Goal: Information Seeking & Learning: Check status

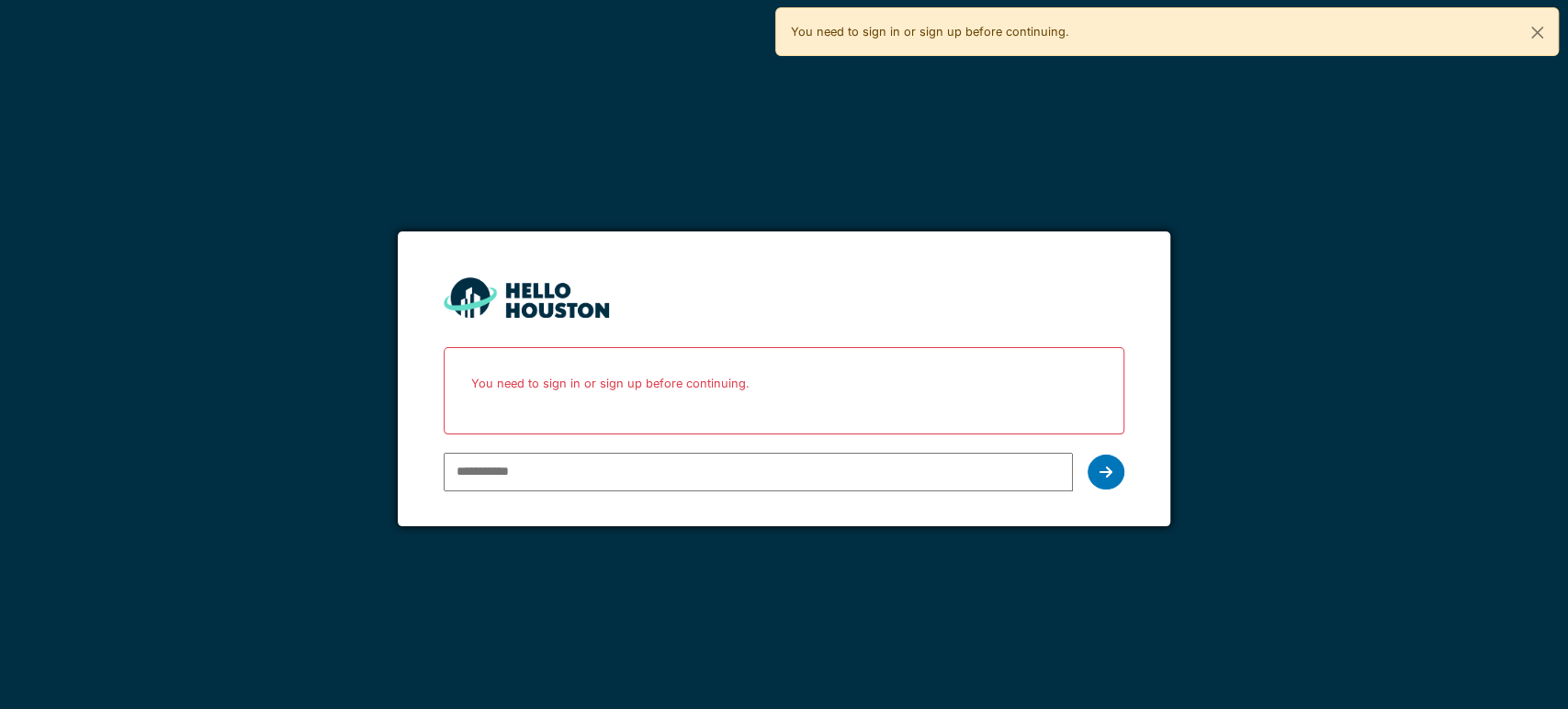
type input "**********"
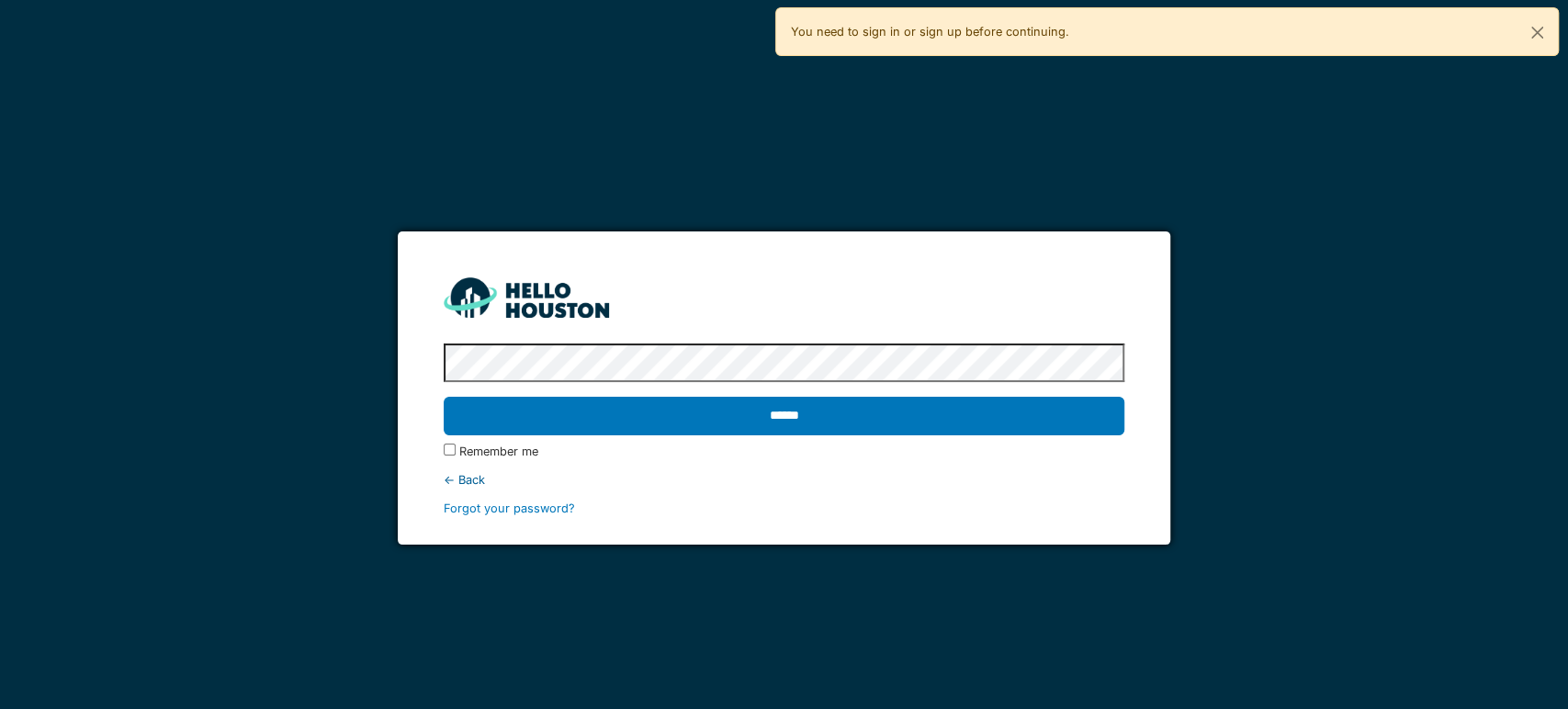
click at [444, 396] on input "******" at bounding box center [784, 415] width 681 height 38
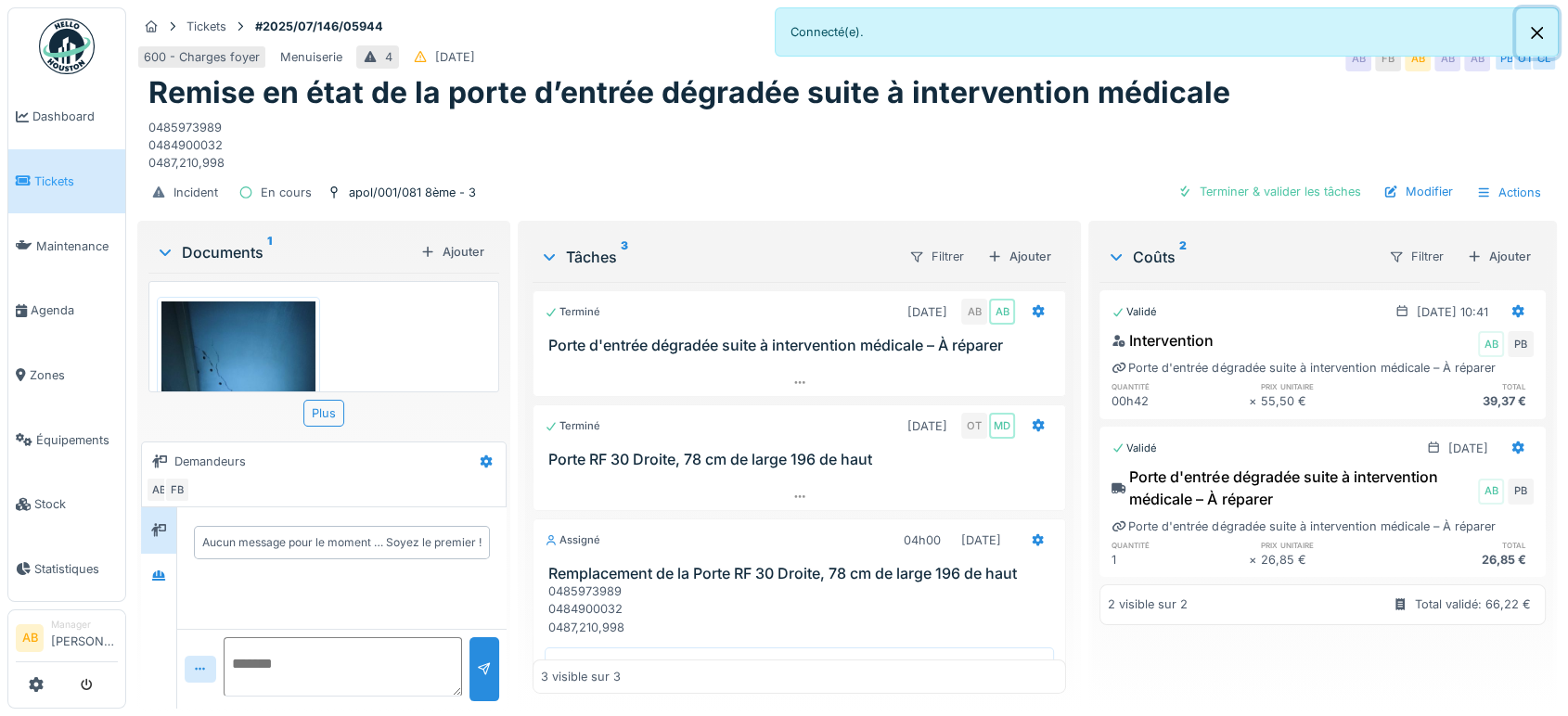
click at [1536, 28] on button "Close" at bounding box center [1537, 32] width 42 height 49
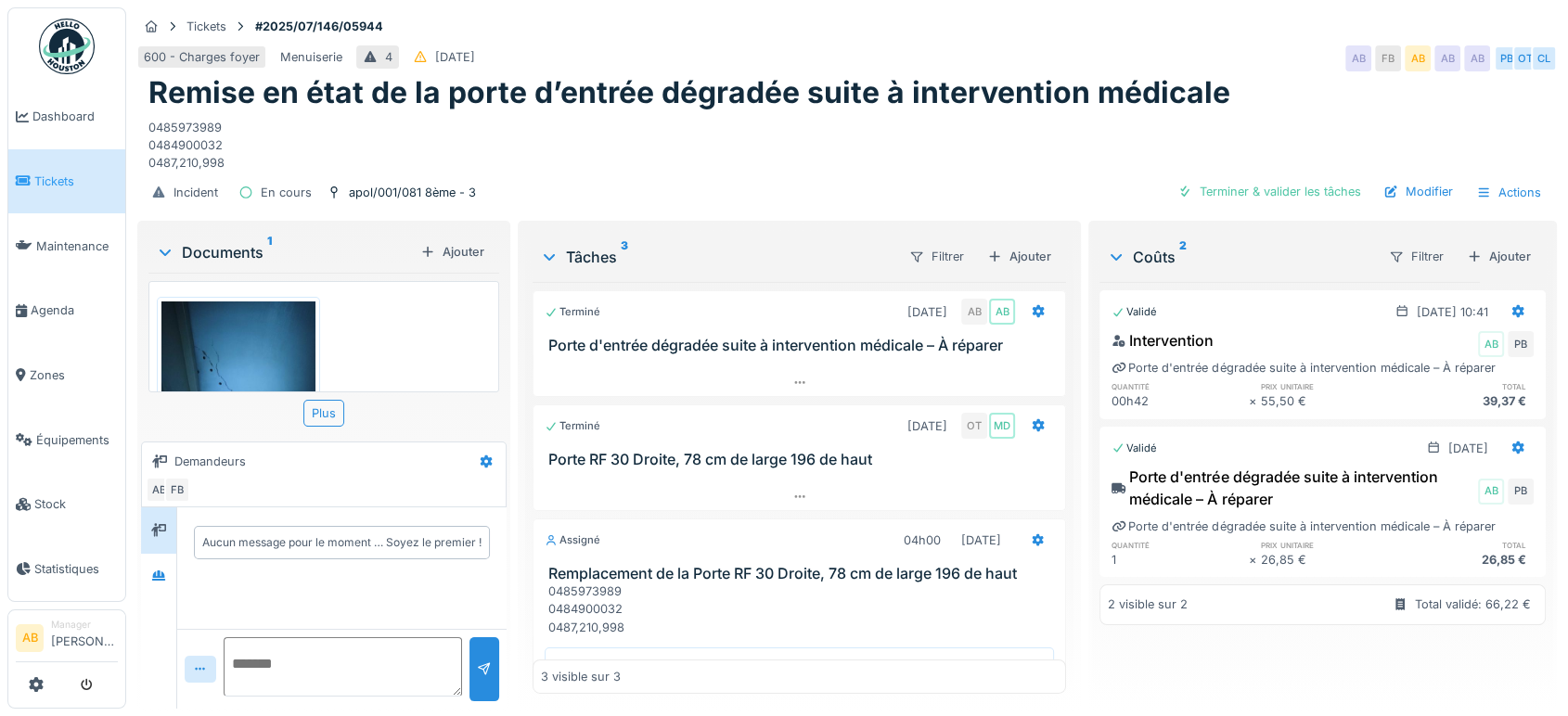
scroll to position [100, 0]
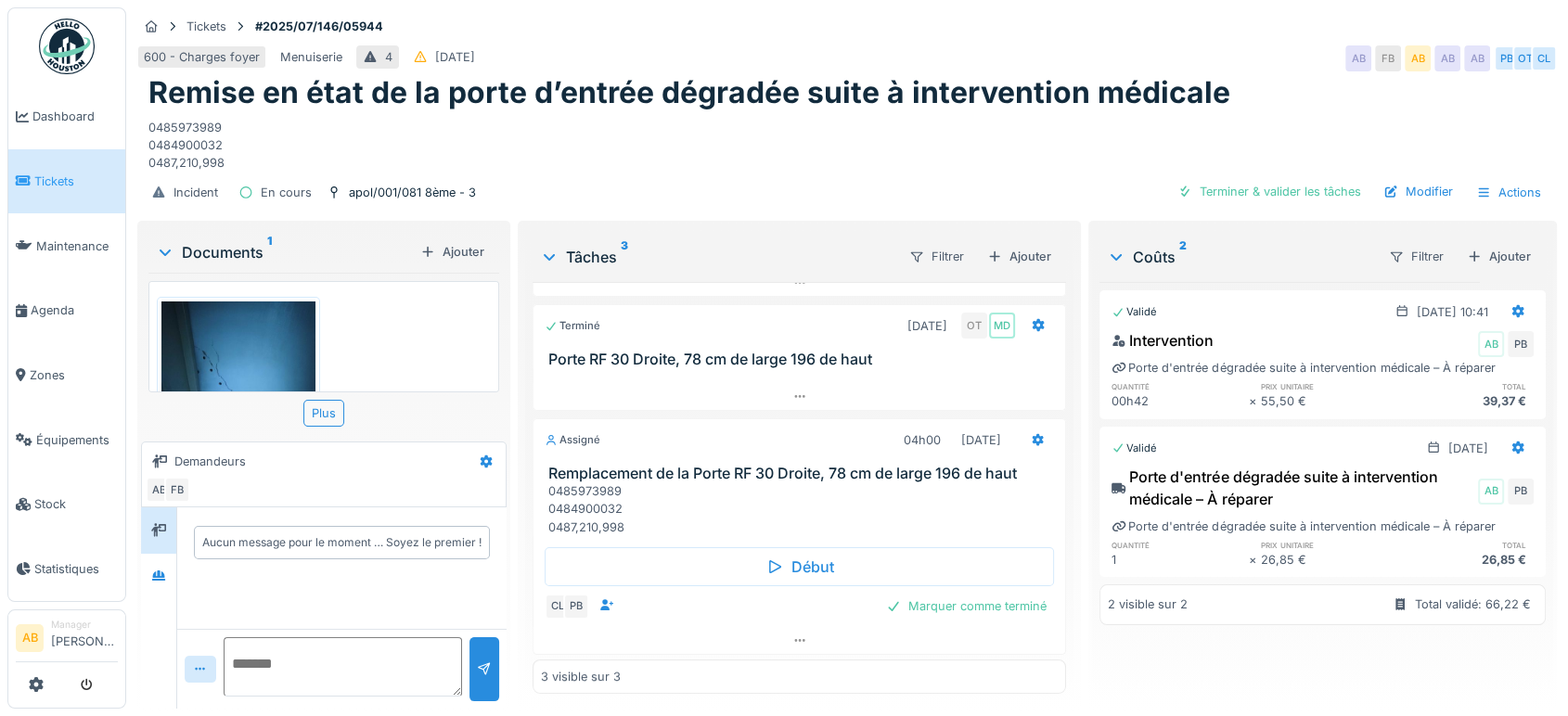
click at [215, 243] on div "Documents 1" at bounding box center [284, 252] width 257 height 22
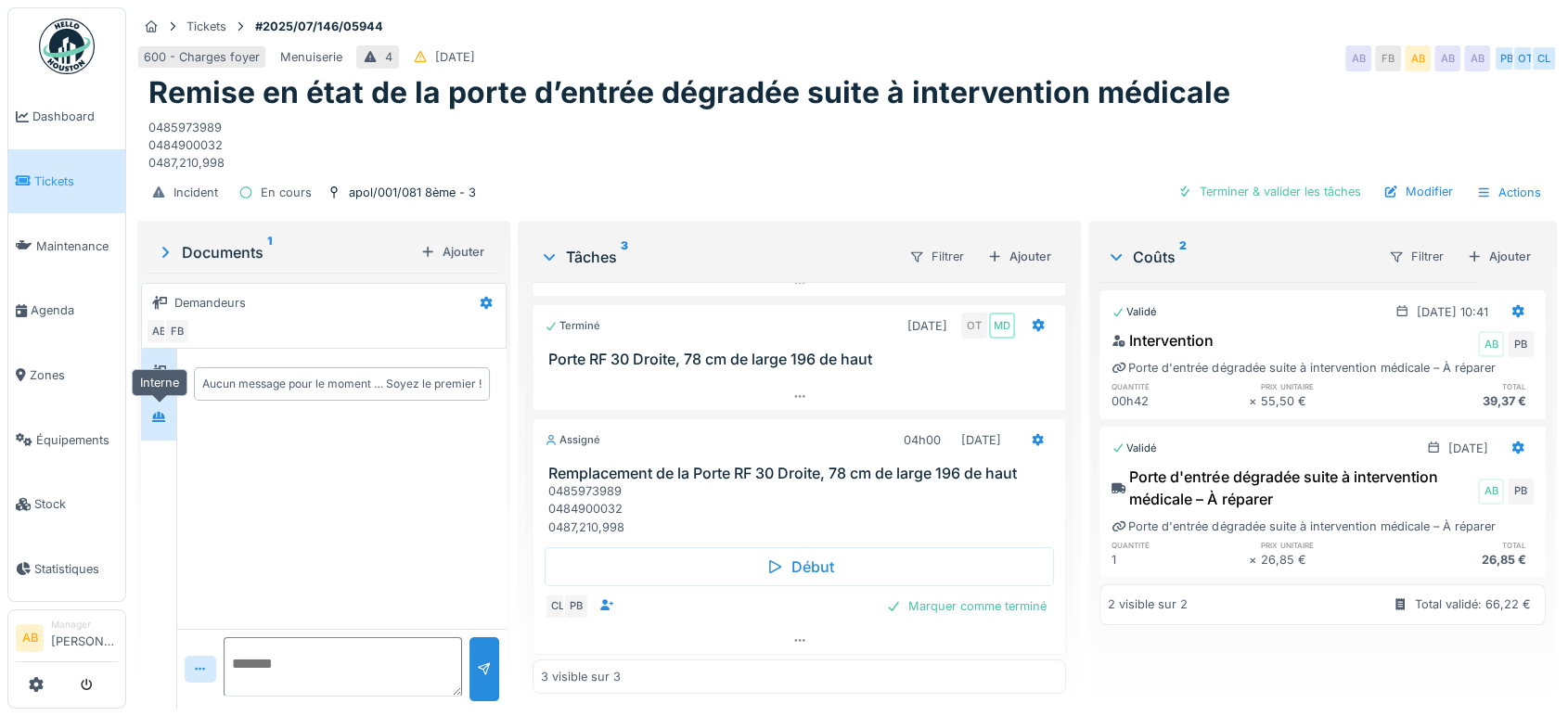
click at [156, 413] on div at bounding box center [159, 416] width 28 height 31
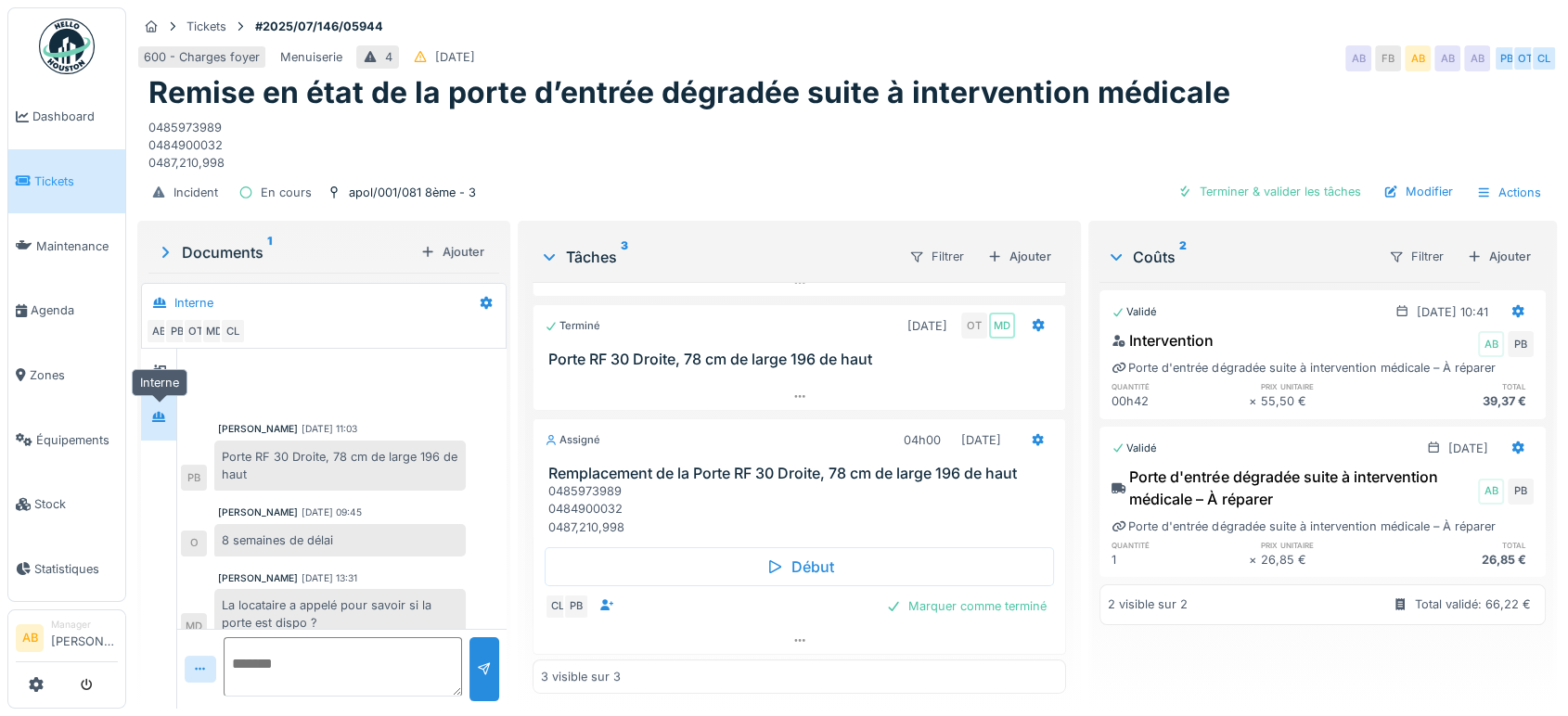
scroll to position [17, 0]
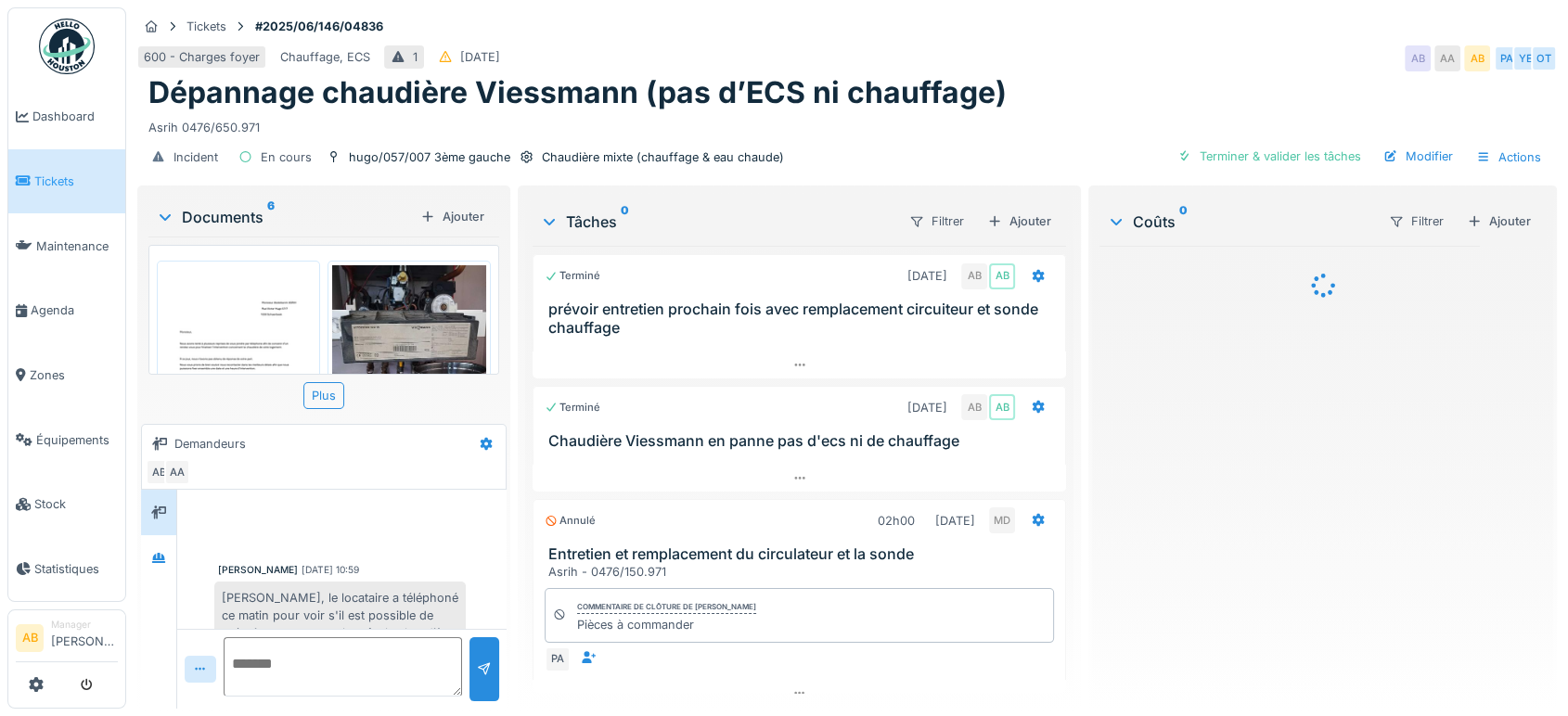
scroll to position [117, 0]
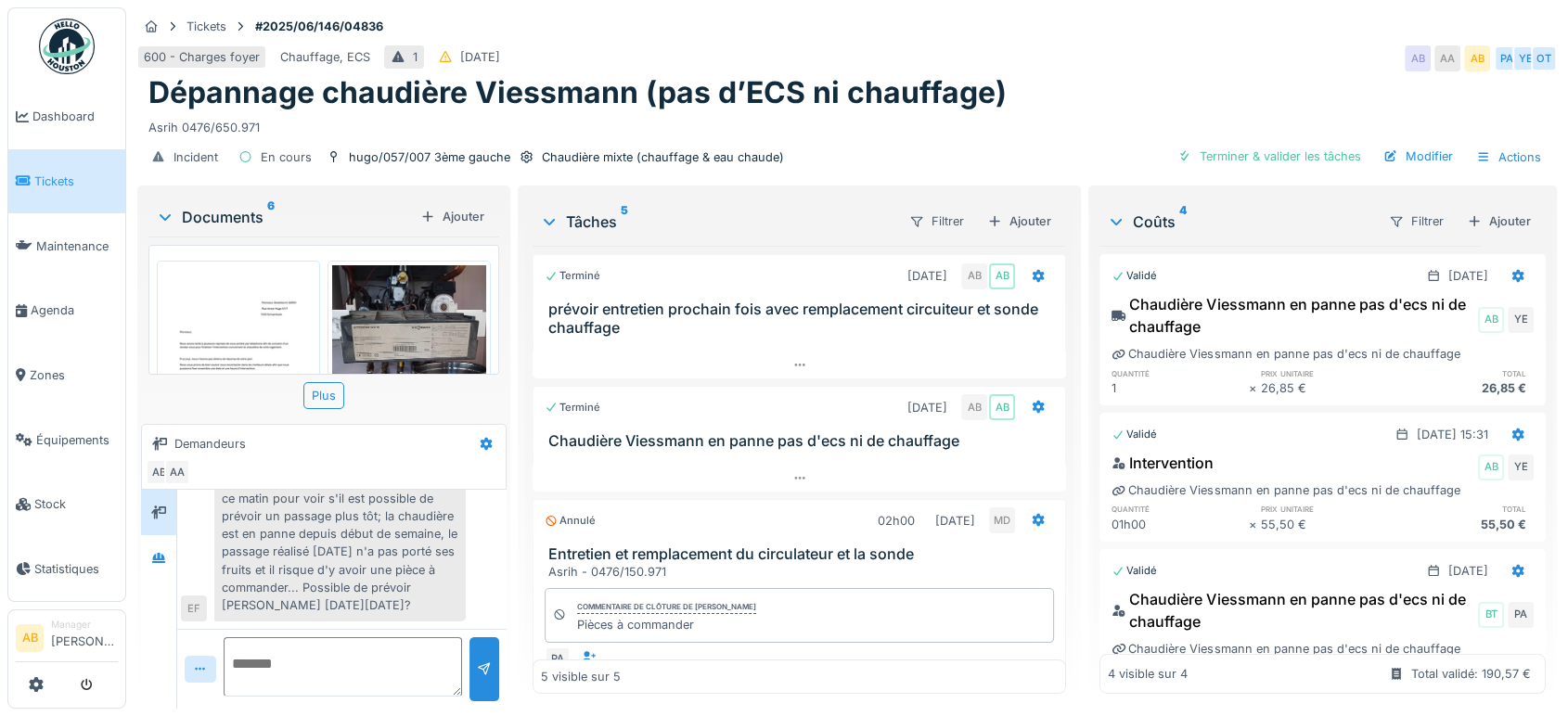
click at [204, 197] on div "Documents 6 Ajouter" at bounding box center [323, 216] width 351 height 40
click at [196, 219] on div "Documents 6" at bounding box center [284, 216] width 257 height 22
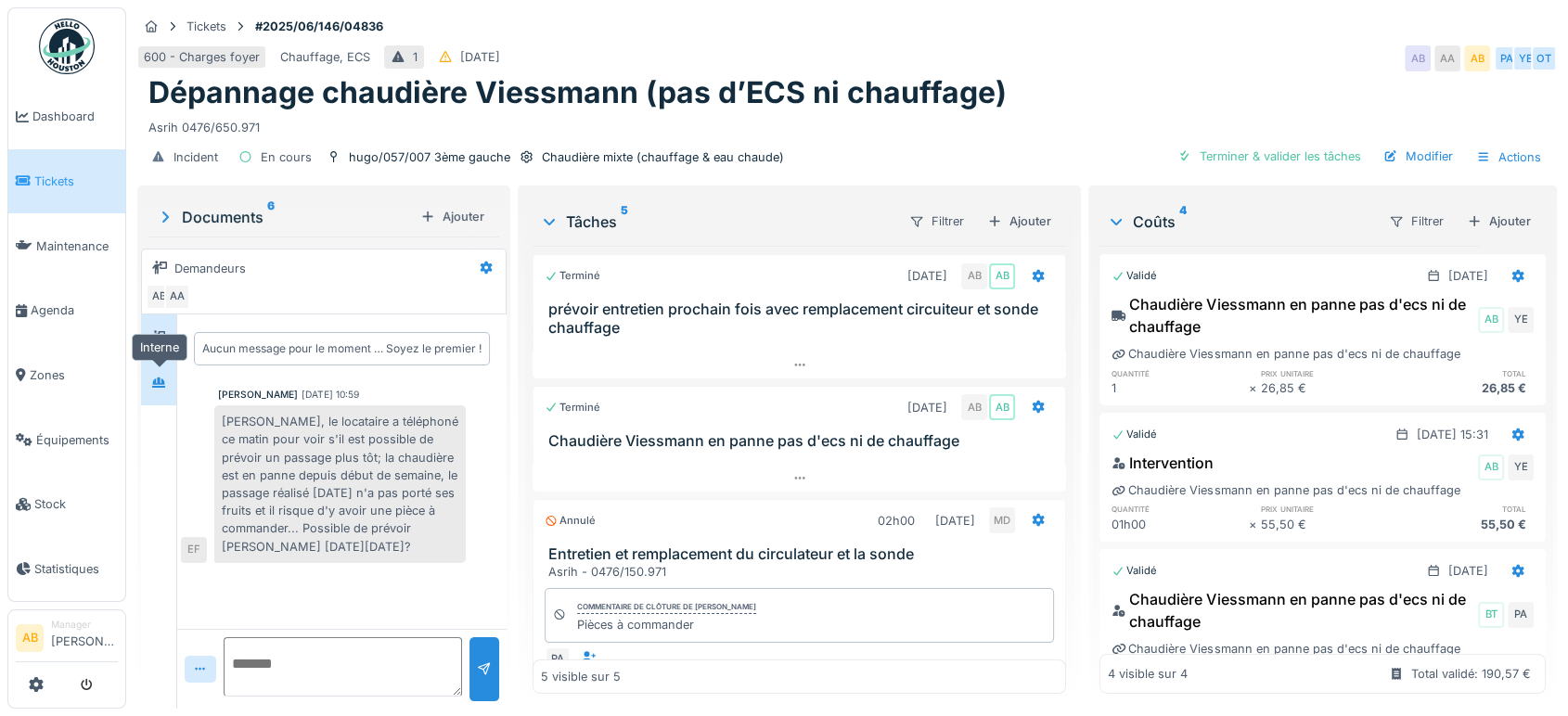
click at [153, 387] on div at bounding box center [158, 382] width 15 height 18
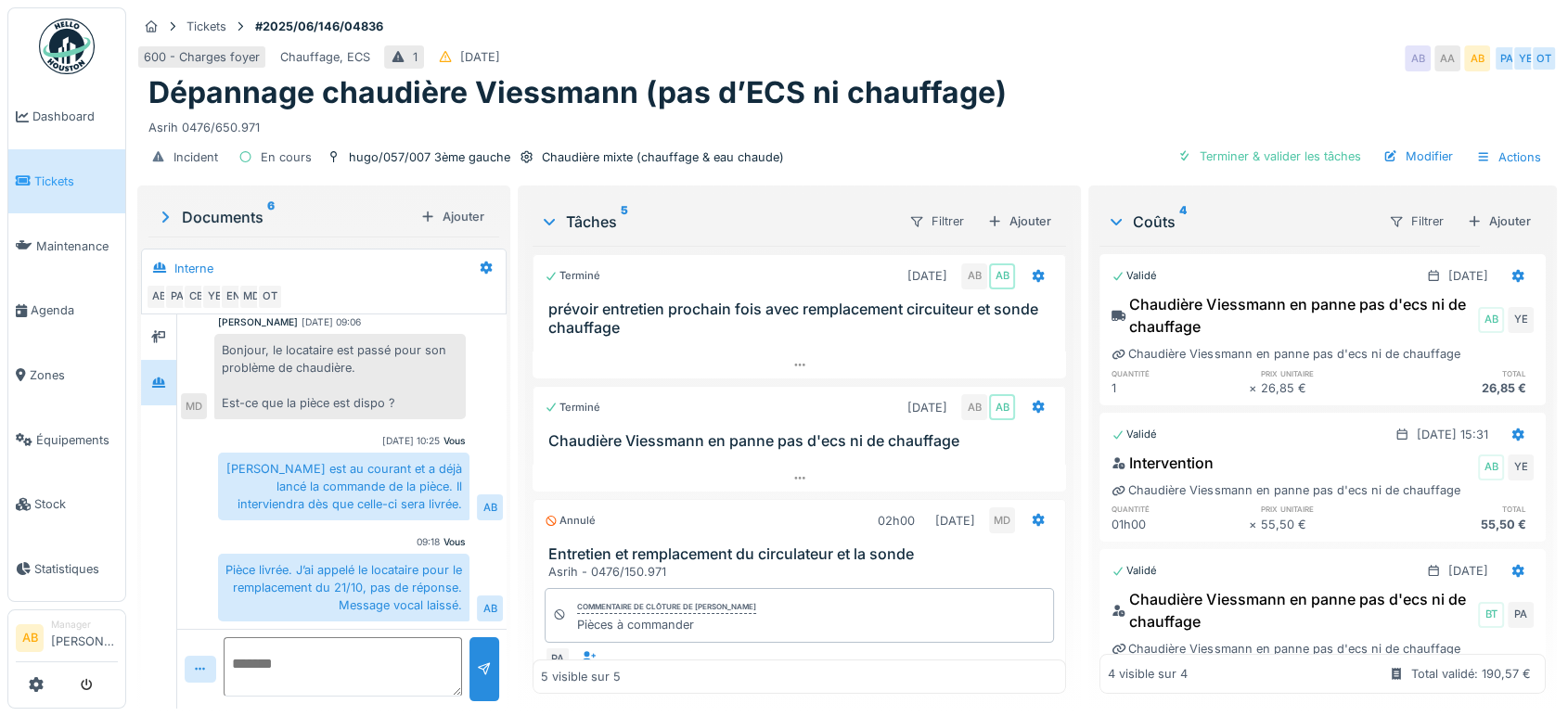
click at [1038, 525] on div "Annulé 02h00 30/09/2025 MD" at bounding box center [799, 516] width 532 height 35
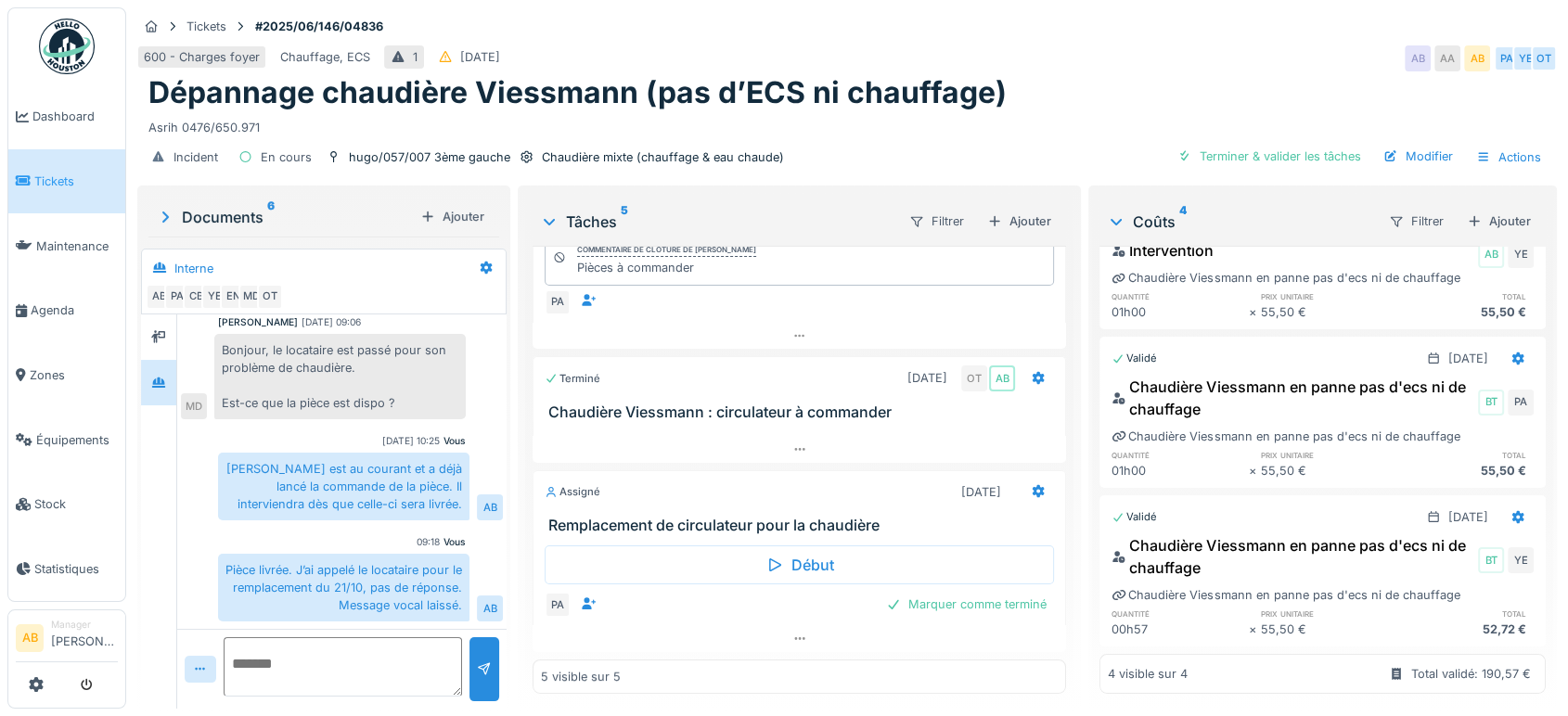
scroll to position [0, 0]
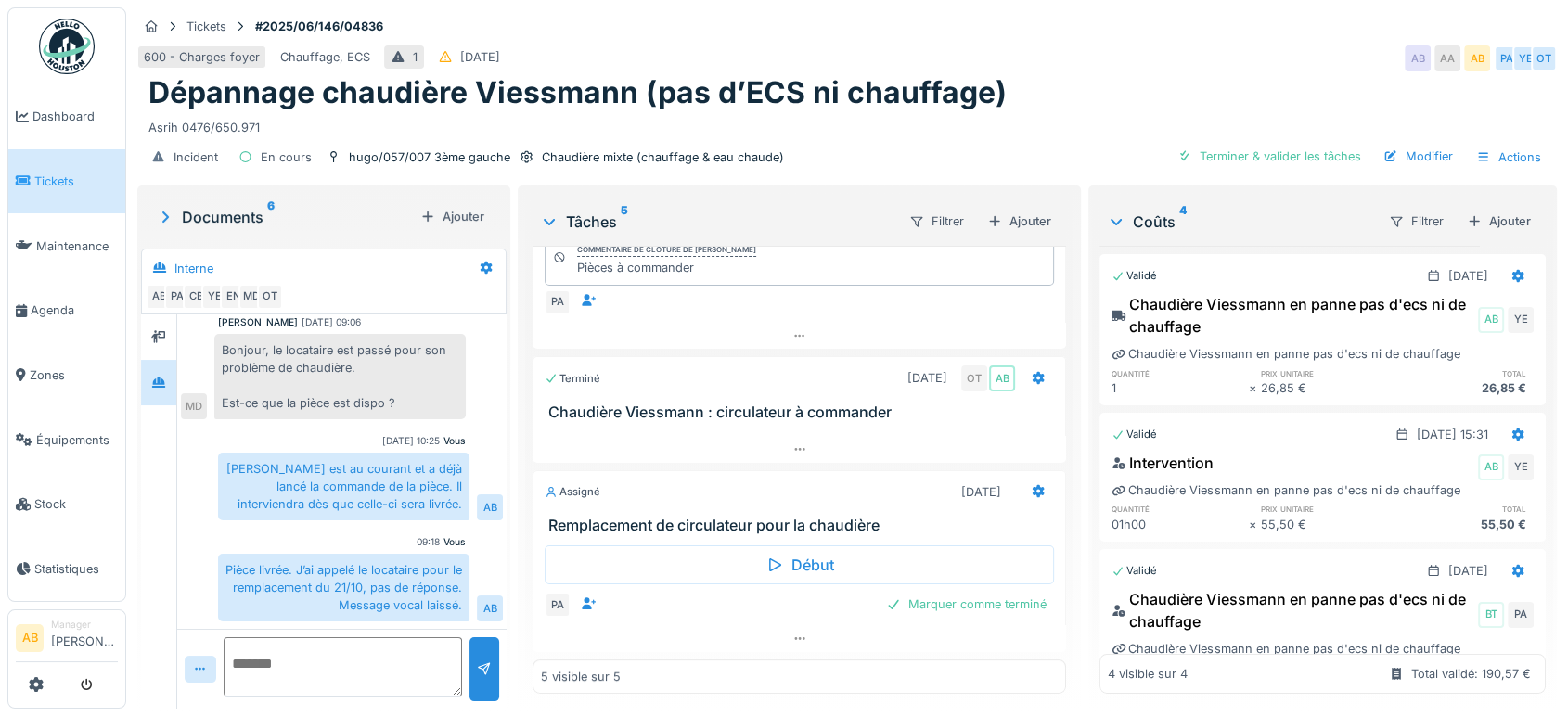
click at [45, 20] on img at bounding box center [67, 47] width 56 height 56
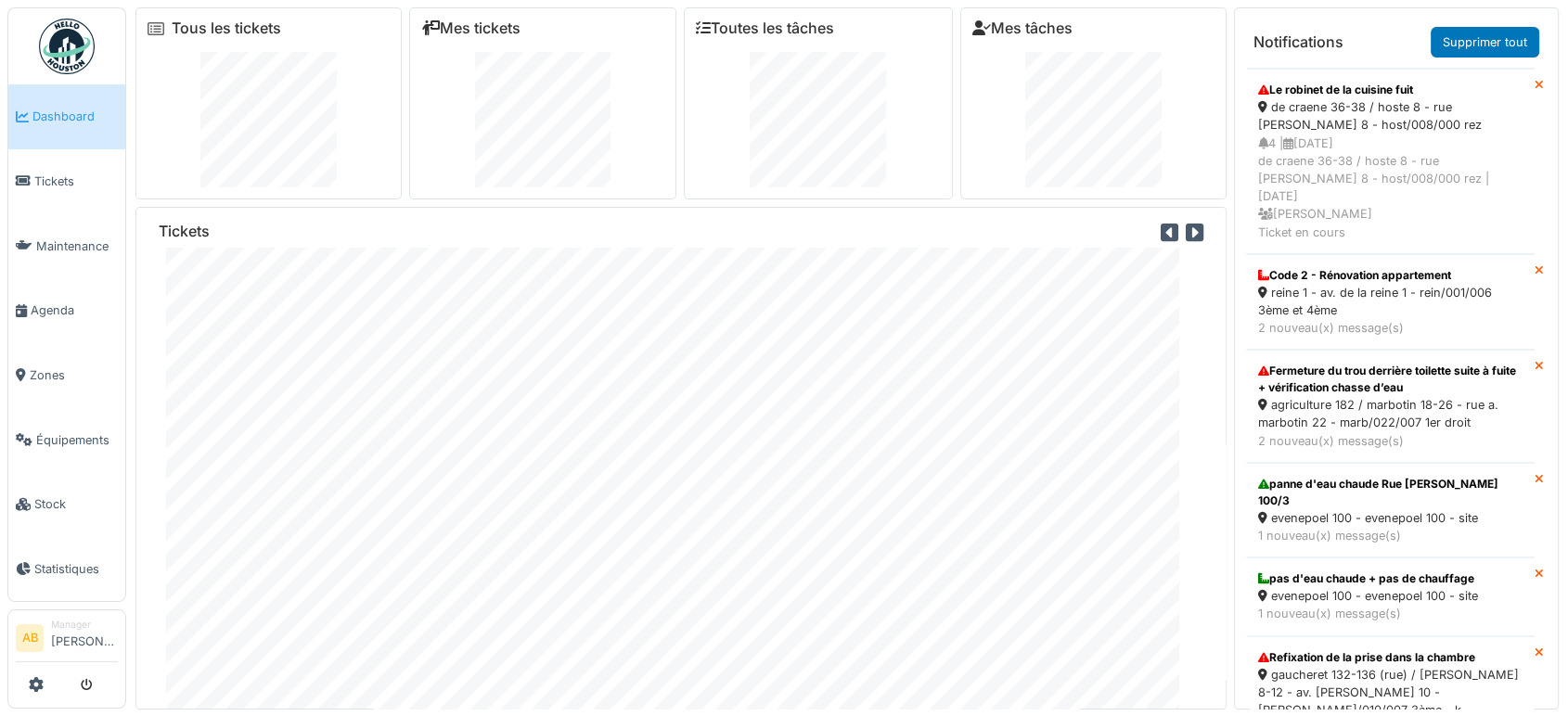
scroll to position [20, 0]
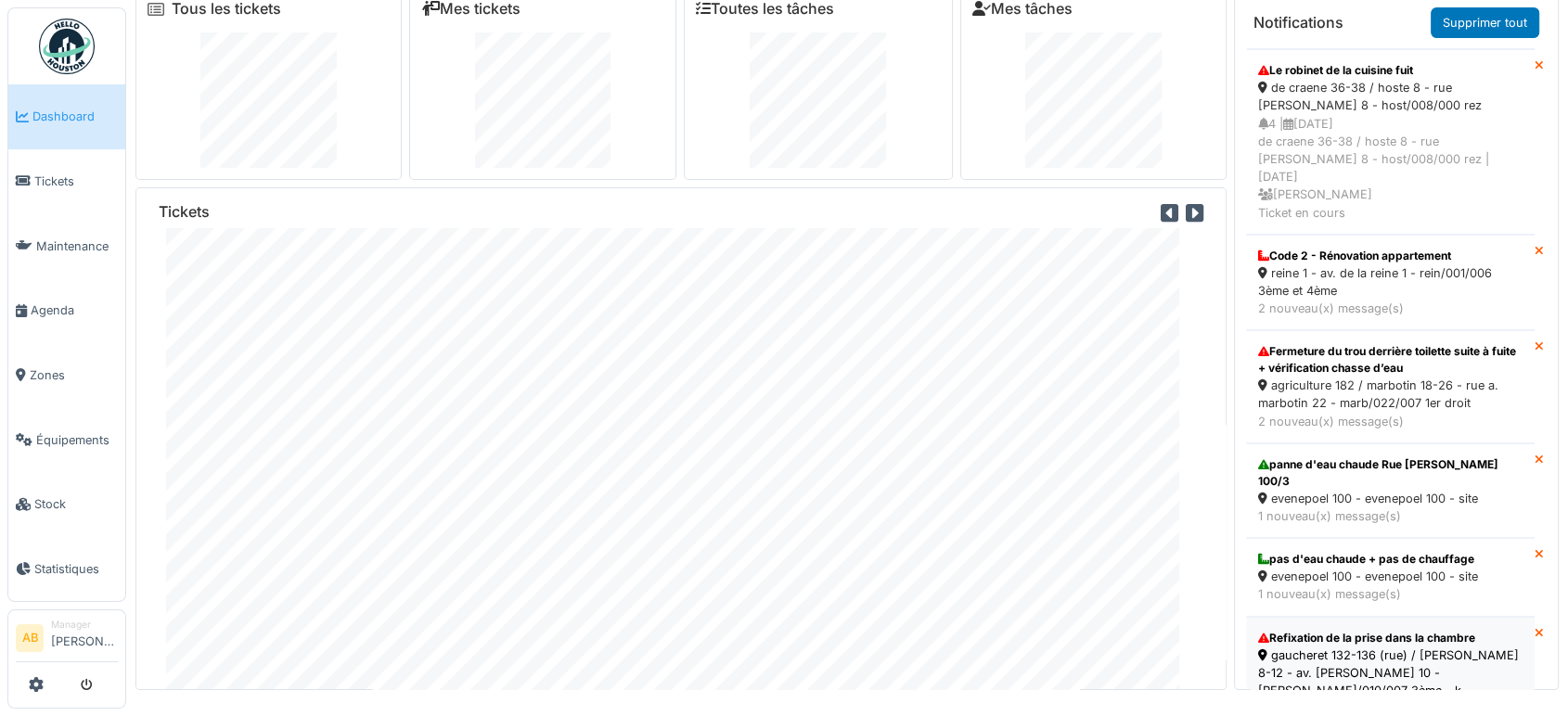
click at [1297, 646] on div "gaucheret 132-136 (rue) / thomas 8-12 - av. p. thomas 10 - thom/010/007 3ème - k" at bounding box center [1390, 673] width 264 height 54
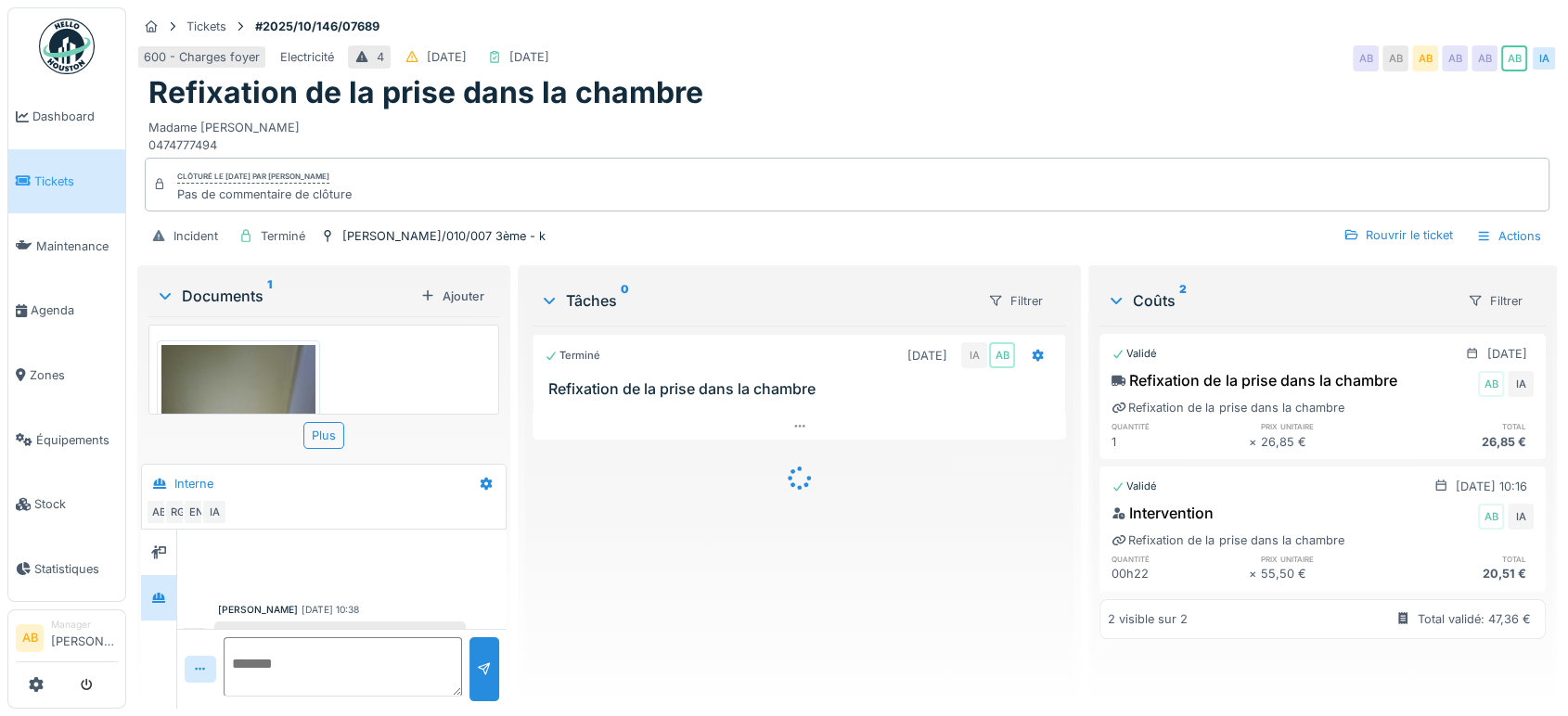
scroll to position [97, 0]
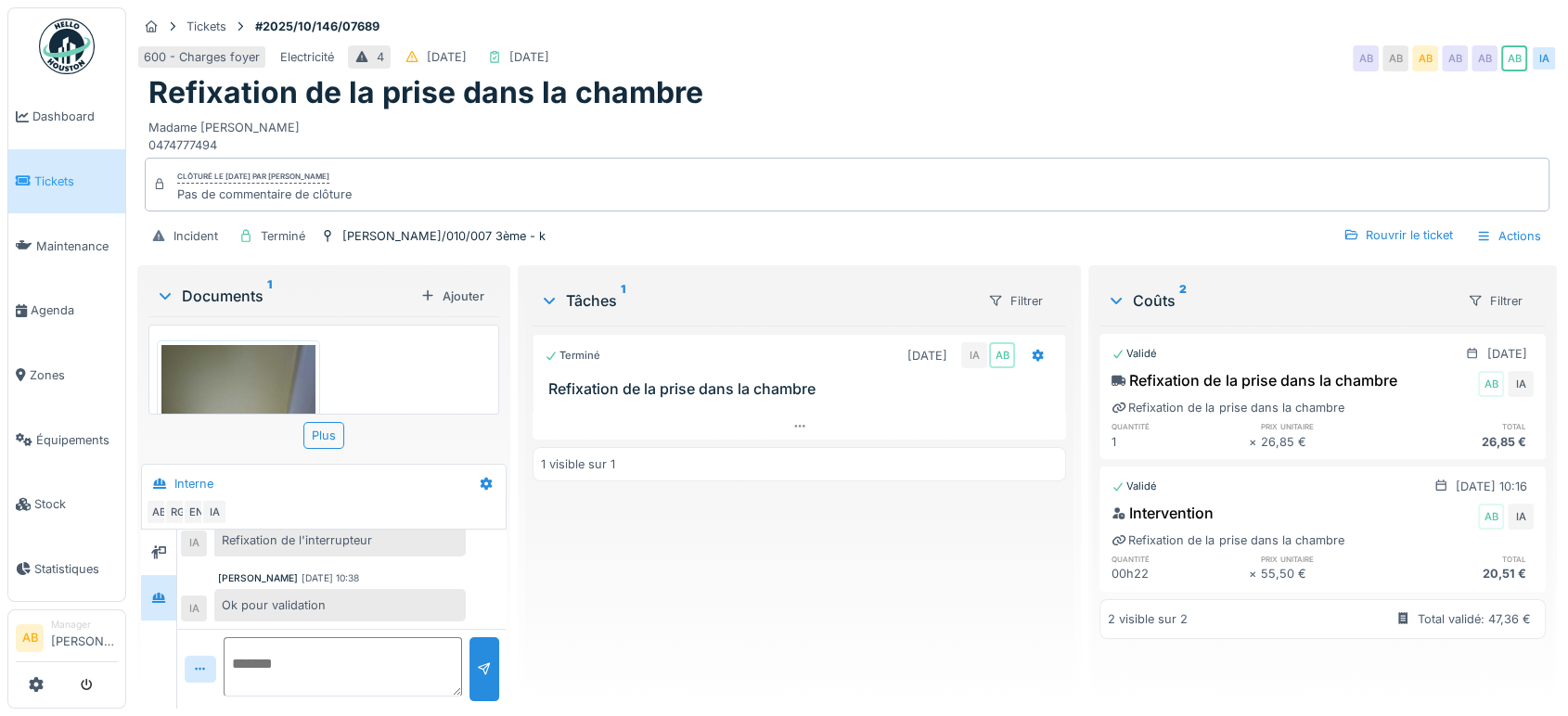
click at [208, 254] on div "Incident Terminé thom/010/007 3ème - k Rouvrir le ticket Actions" at bounding box center [847, 236] width 1420 height 42
click at [199, 287] on div "Documents 1" at bounding box center [284, 296] width 257 height 22
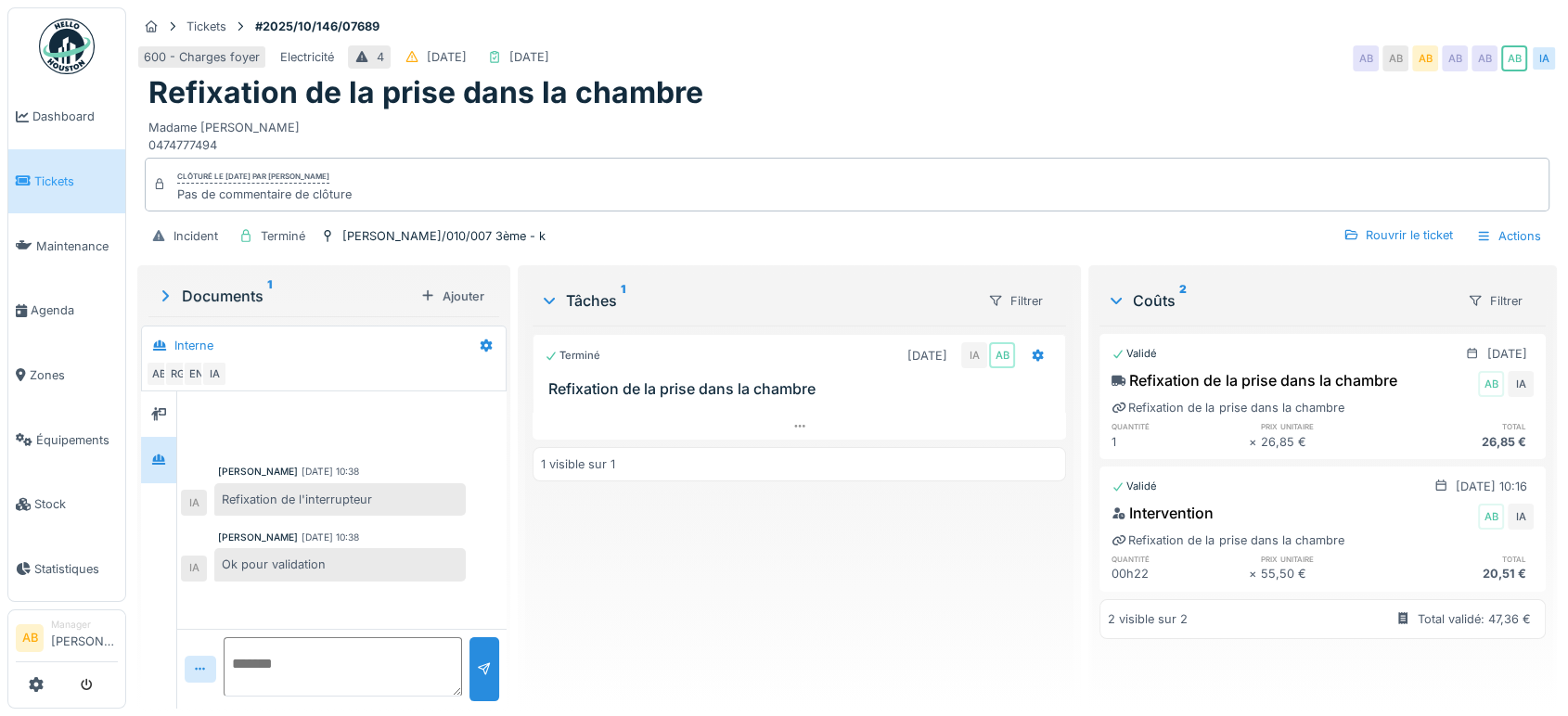
scroll to position [0, 0]
drag, startPoint x: 91, startPoint y: 4, endPoint x: 66, endPoint y: 43, distance: 46.3
click at [66, 43] on body "Dashboard Tickets Maintenance Agenda Zones Équipements Stock Statistiques AB Ma…" at bounding box center [784, 358] width 1568 height 716
click at [66, 43] on img at bounding box center [67, 47] width 56 height 56
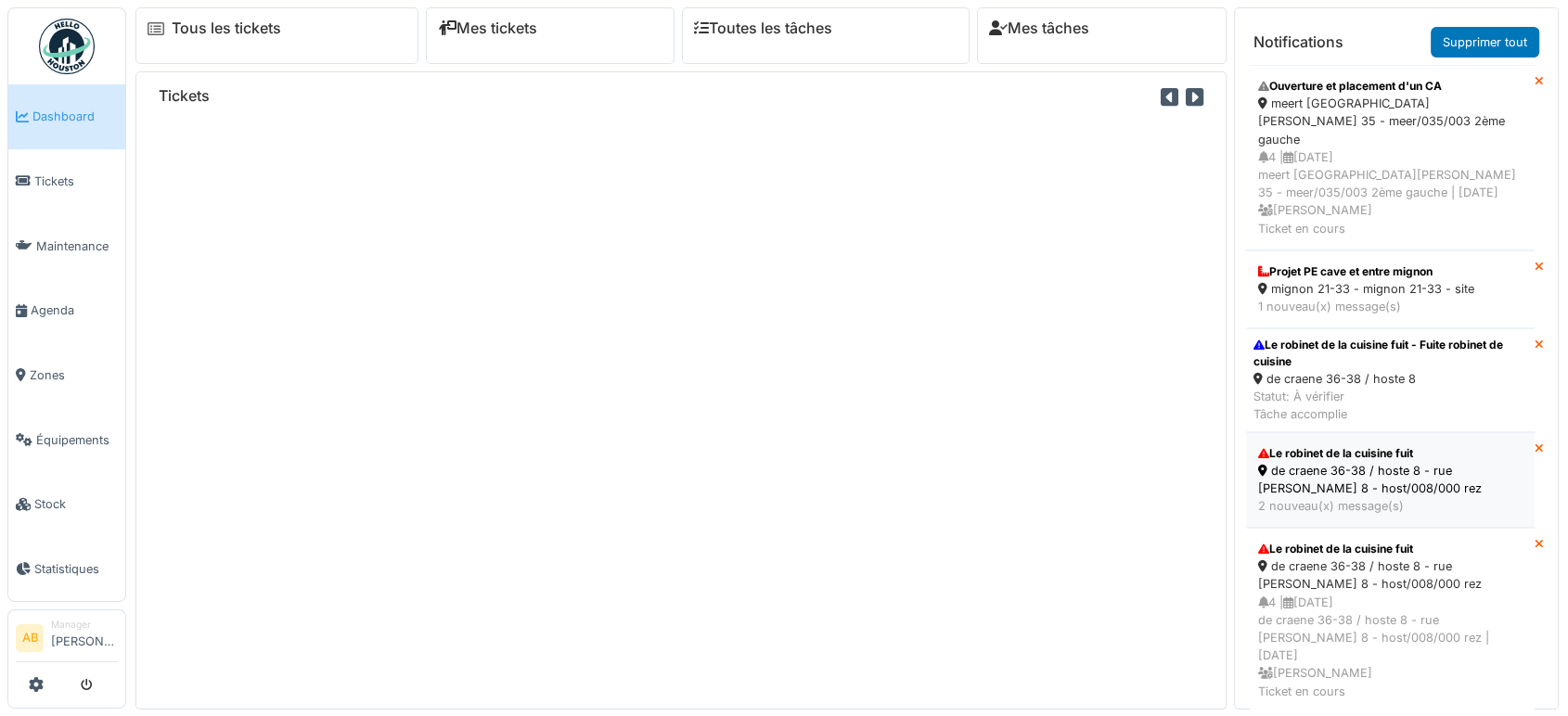
scroll to position [363, 0]
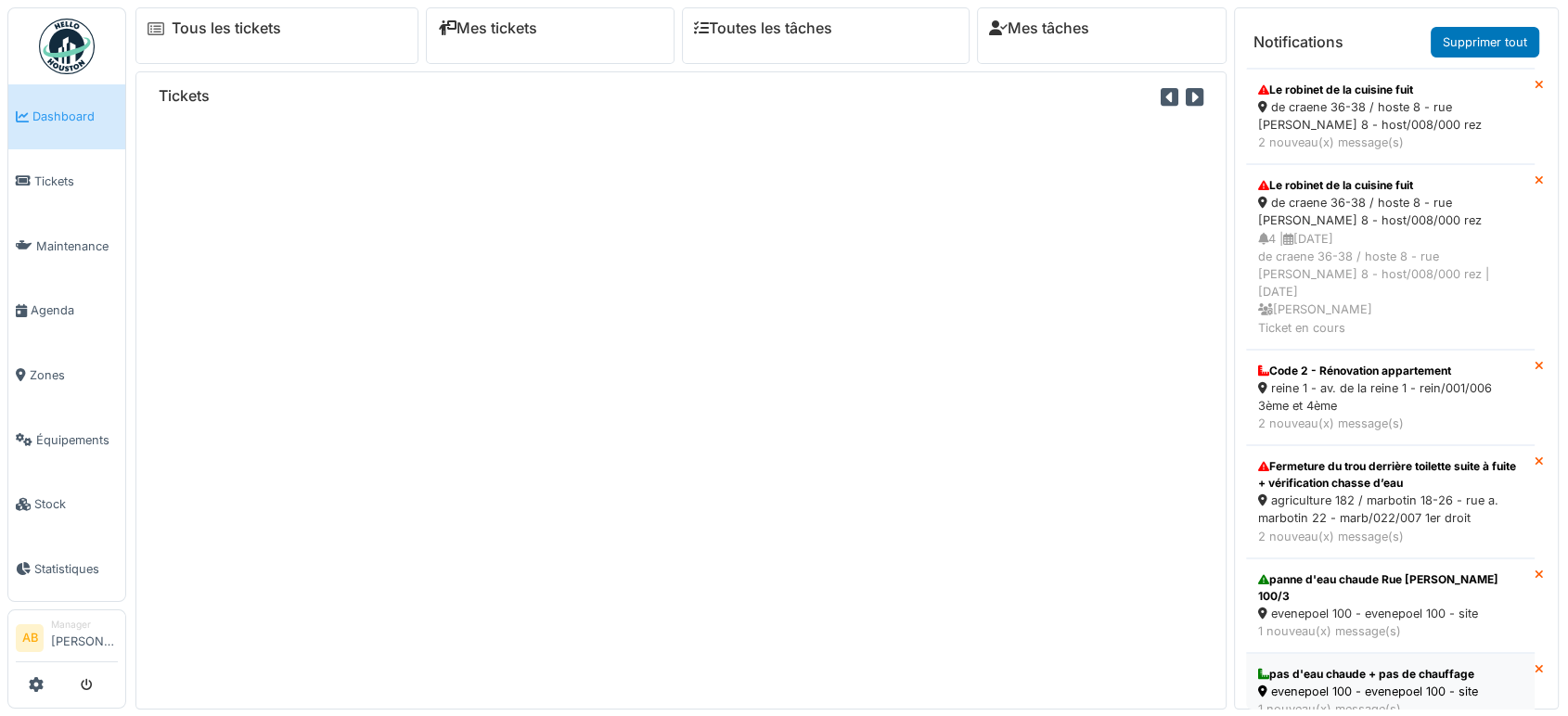
click at [1315, 682] on div "evenepoel 100 - evenepoel 100 - site" at bounding box center [1390, 691] width 264 height 18
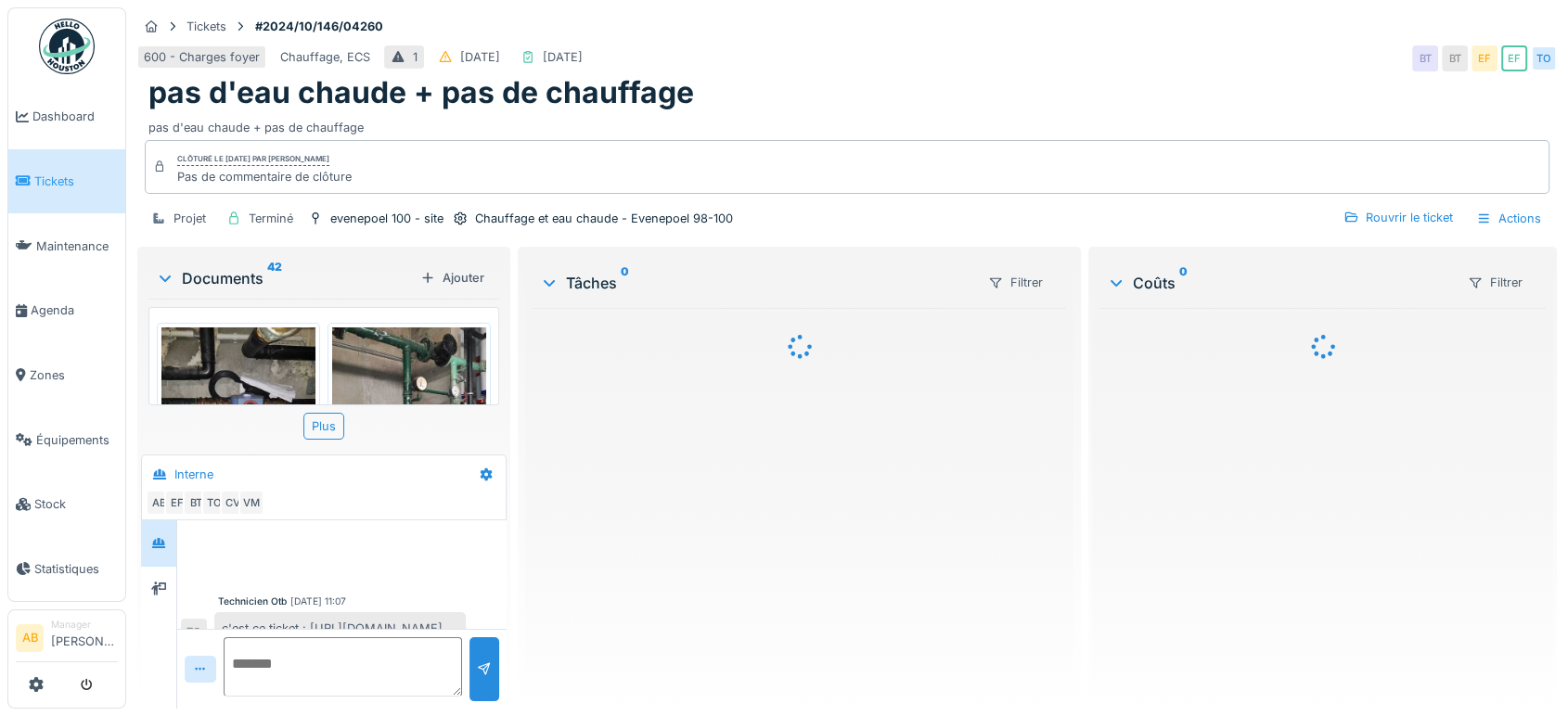
scroll to position [915, 0]
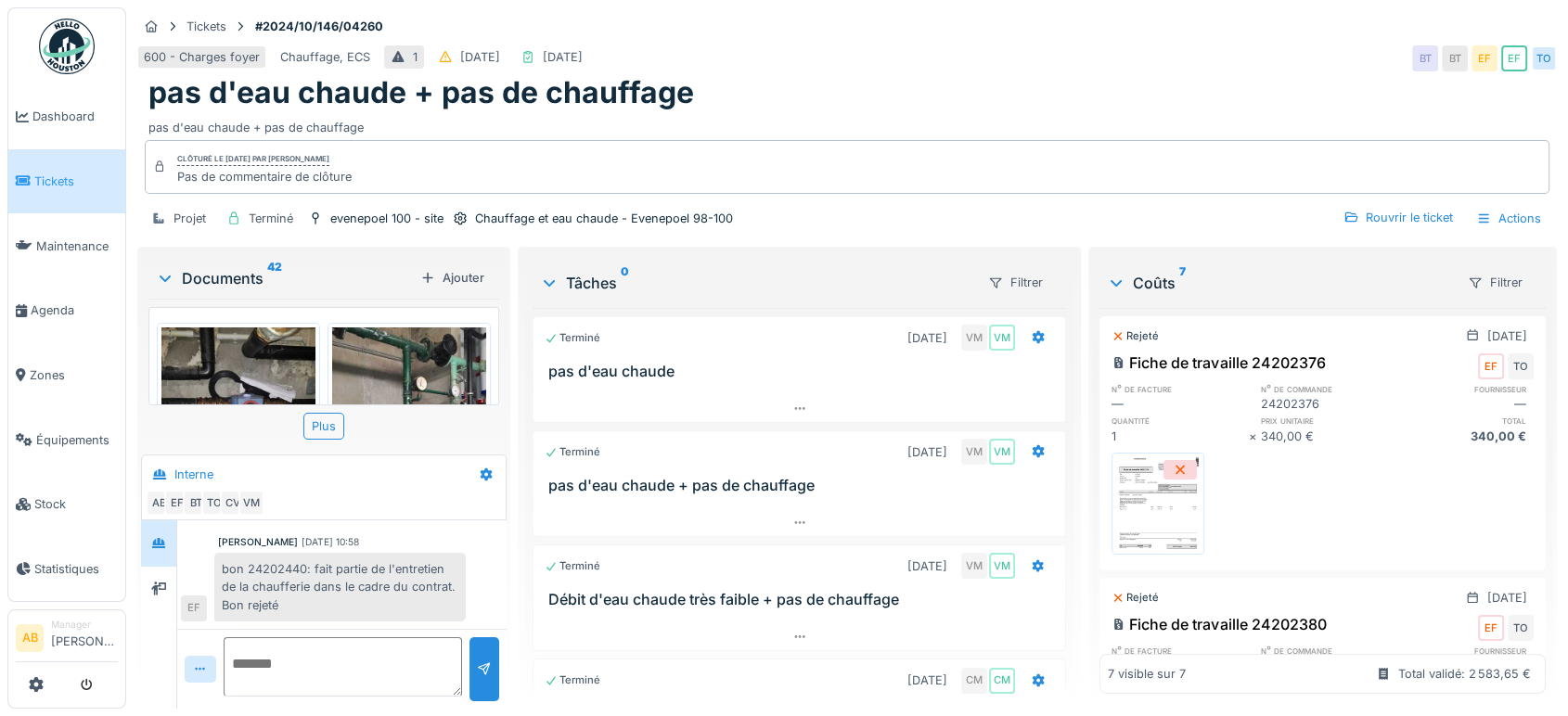
click at [236, 276] on div "Documents 42" at bounding box center [284, 278] width 257 height 22
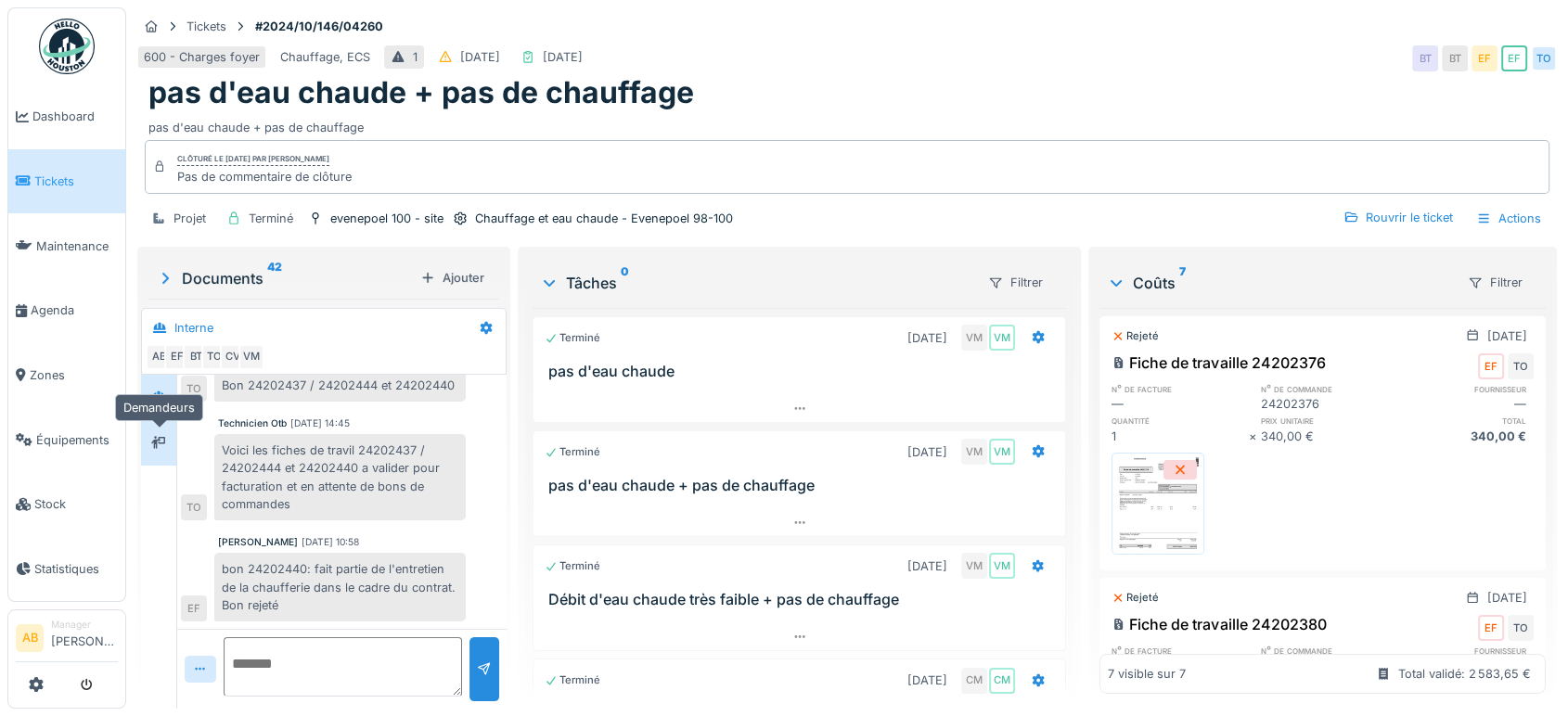
click at [145, 432] on div at bounding box center [159, 442] width 28 height 31
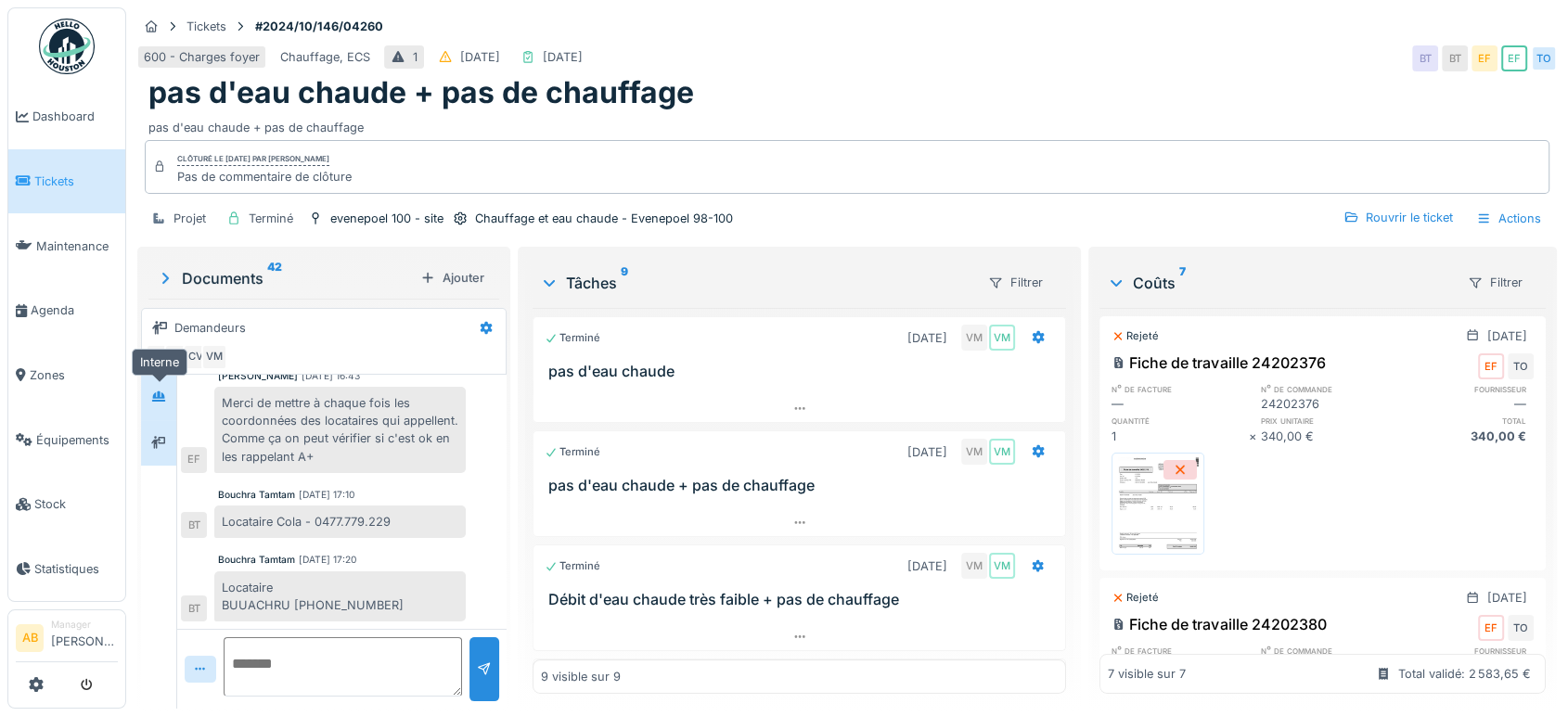
click at [158, 382] on div at bounding box center [159, 397] width 28 height 31
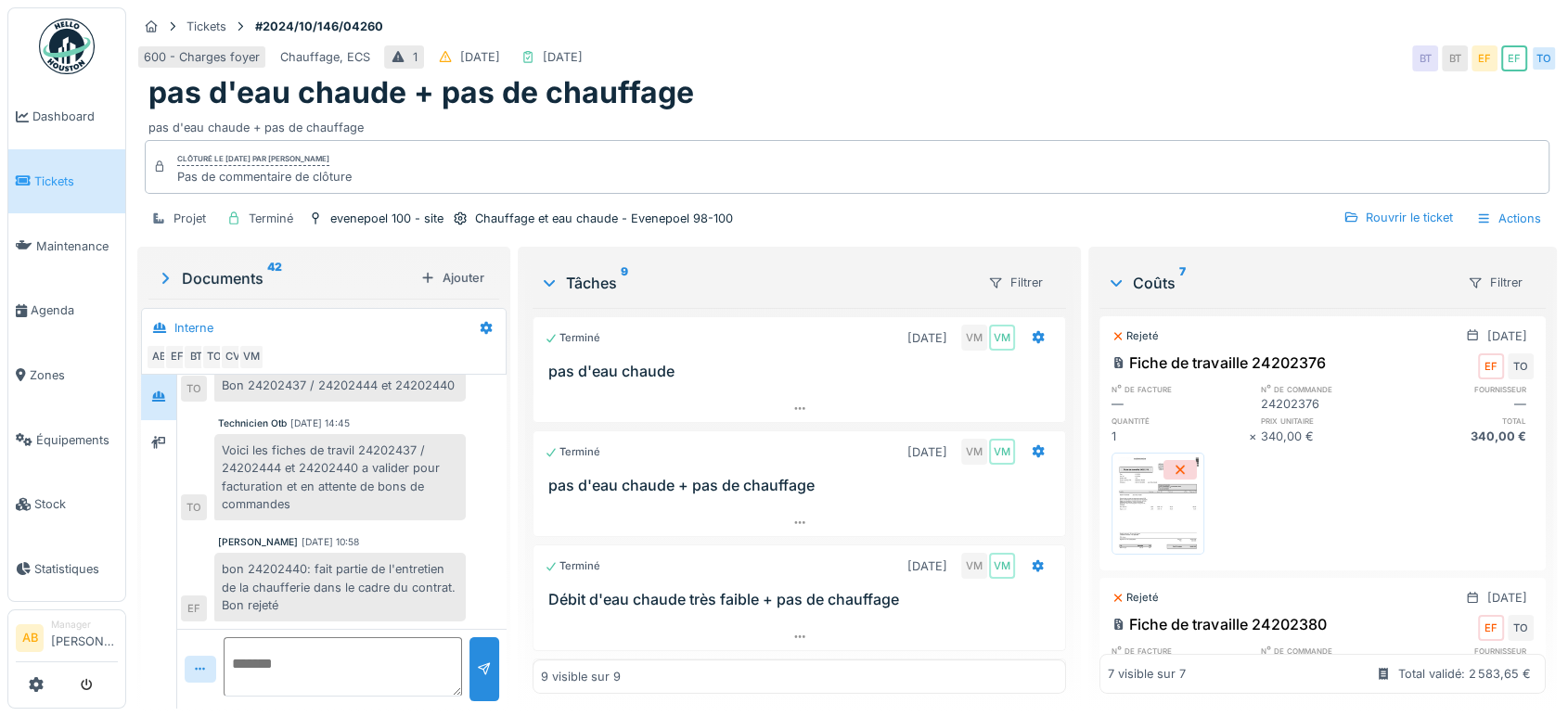
click at [159, 417] on div at bounding box center [158, 397] width 35 height 46
click at [161, 448] on div at bounding box center [158, 443] width 15 height 18
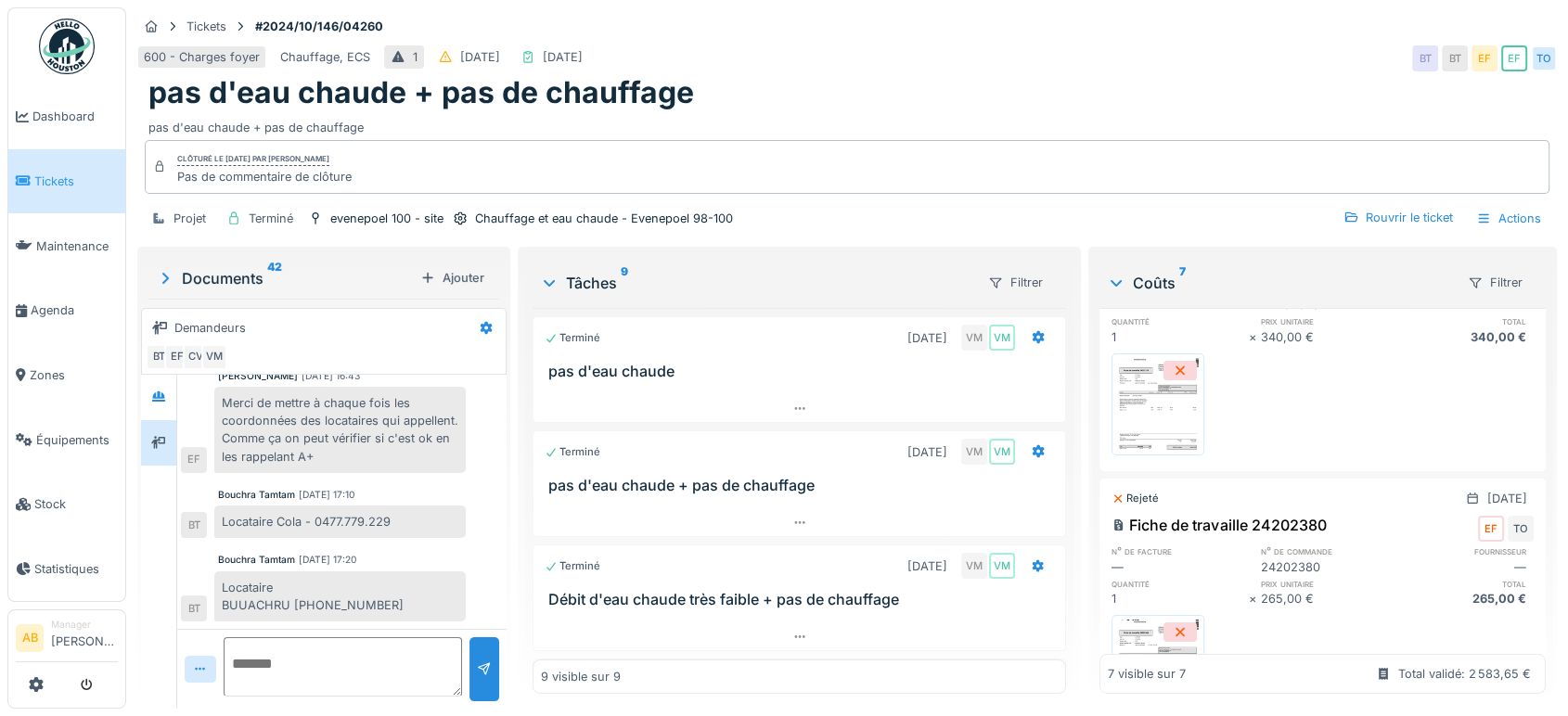
scroll to position [104, 0]
click at [269, 279] on sup "42" at bounding box center [274, 278] width 15 height 22
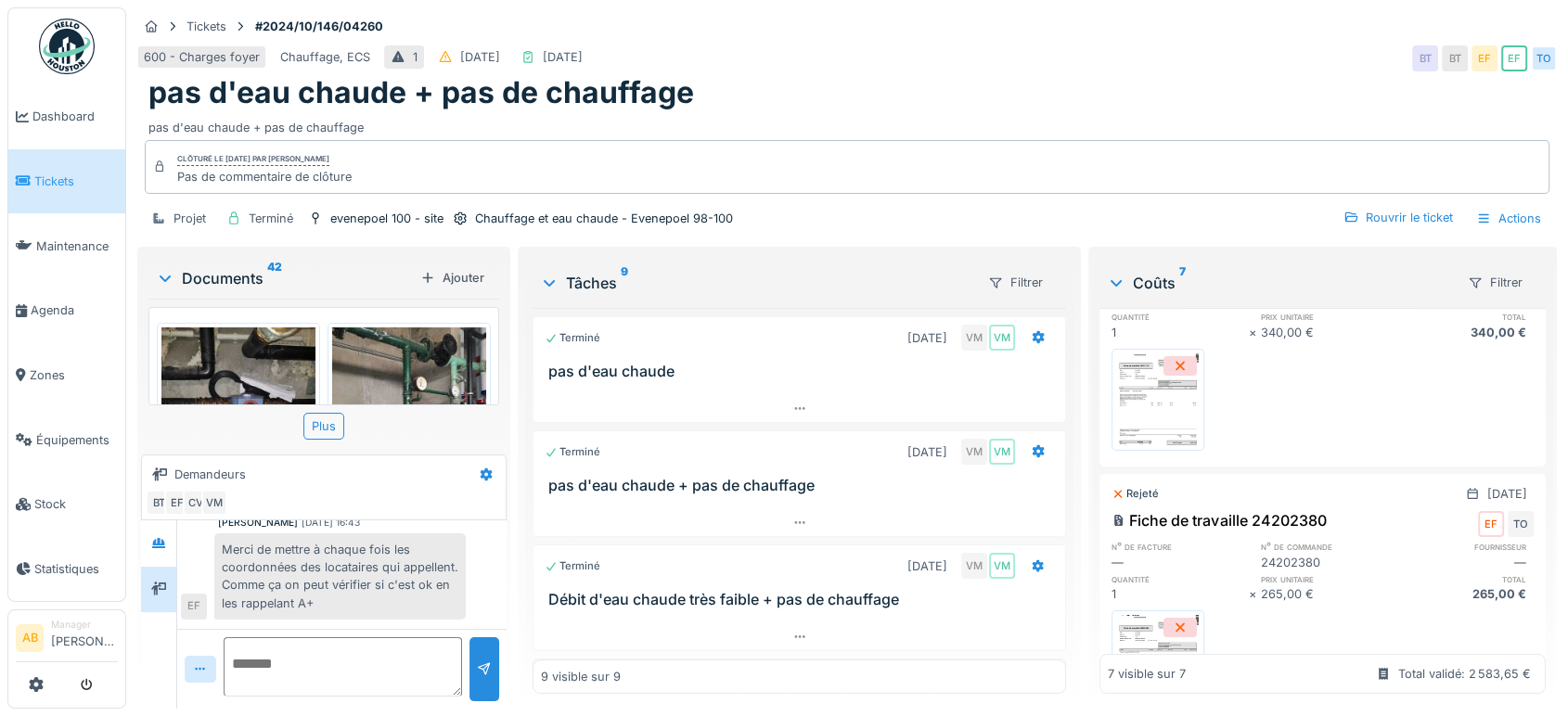
scroll to position [534, 0]
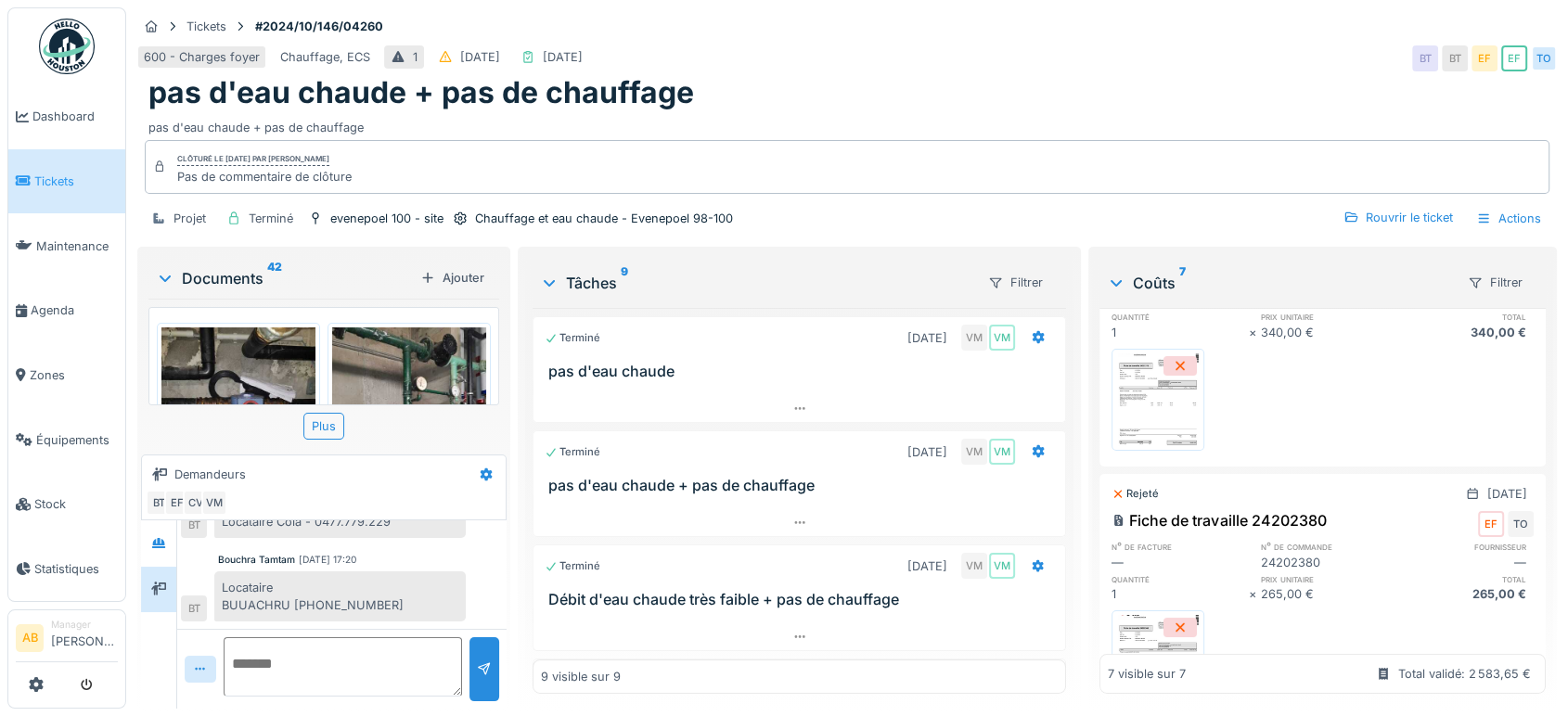
drag, startPoint x: 269, startPoint y: 279, endPoint x: 229, endPoint y: 287, distance: 40.8
click at [229, 287] on div "Documents 42" at bounding box center [284, 278] width 257 height 22
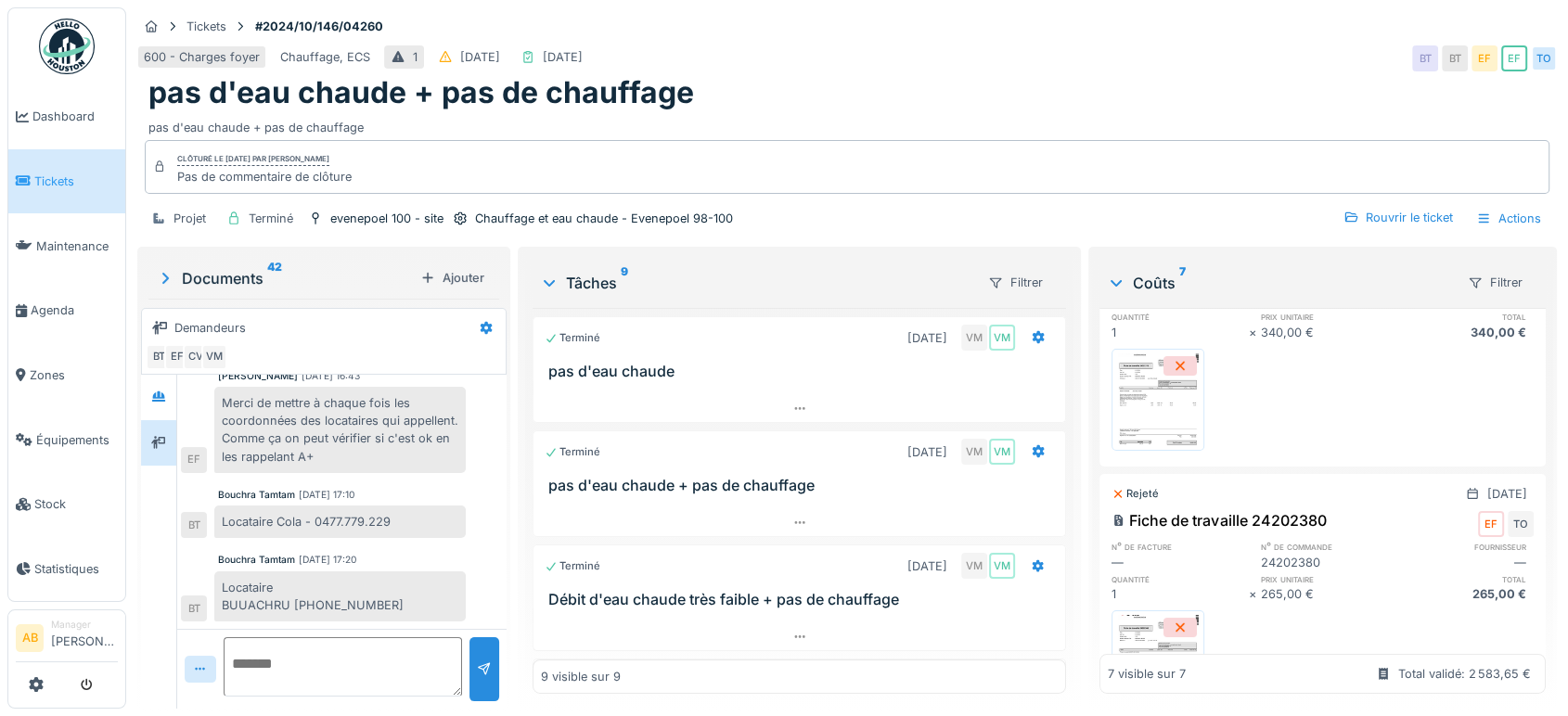
click at [229, 287] on div "Documents 42" at bounding box center [284, 278] width 257 height 22
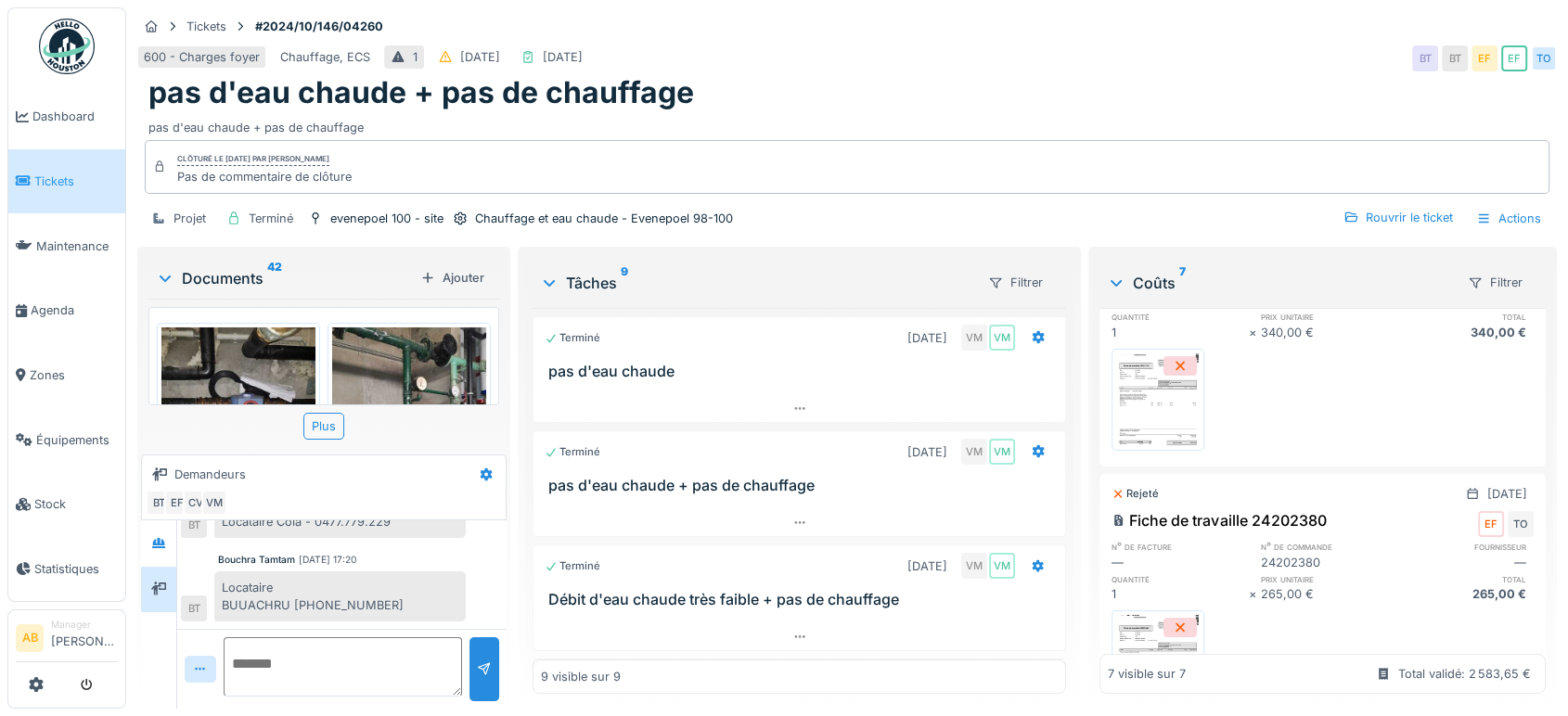
click at [229, 287] on div "Documents 42" at bounding box center [284, 278] width 257 height 22
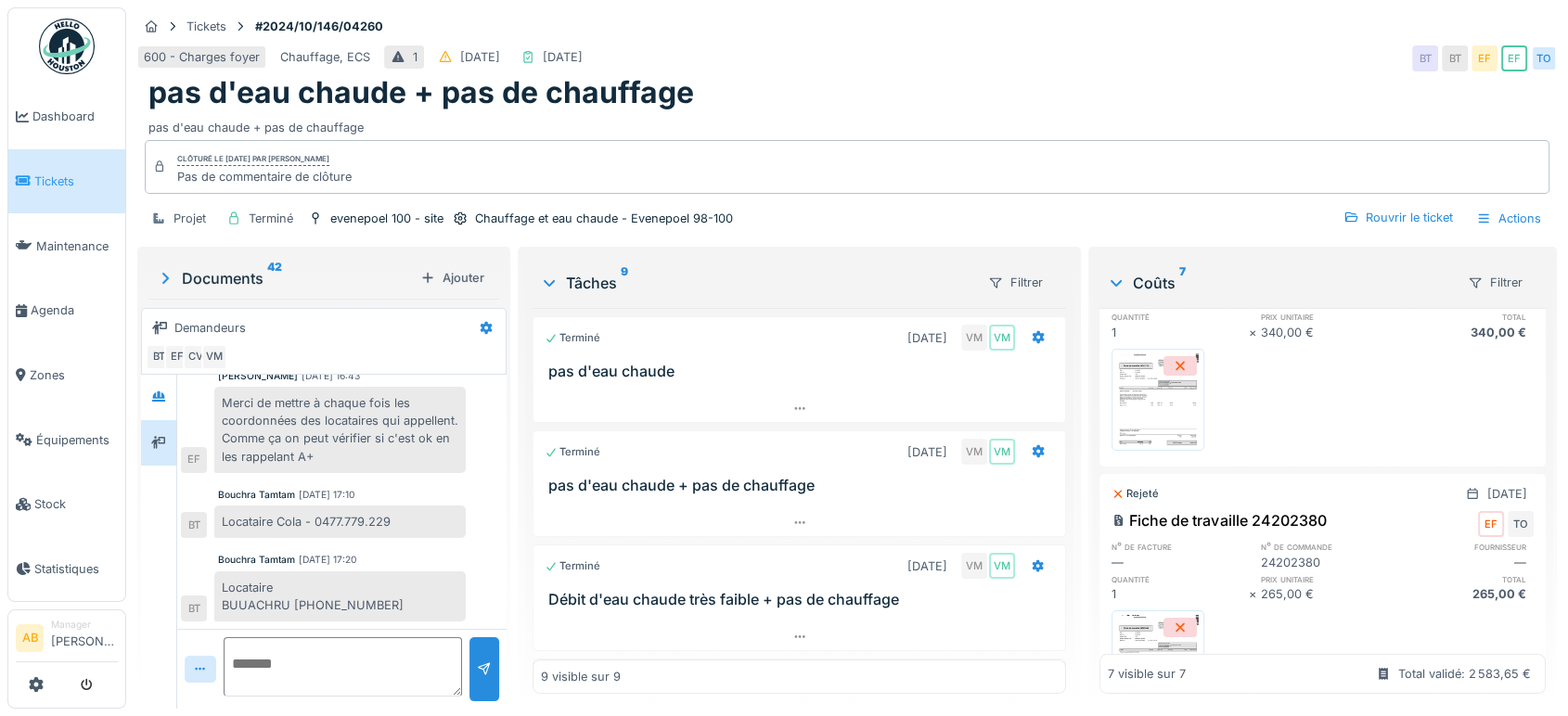
scroll to position [387, 0]
drag, startPoint x: 169, startPoint y: 401, endPoint x: 182, endPoint y: 404, distance: 13.3
click at [182, 404] on div "Merci de mettre à chaque fois les coordonnées des locataires qui appellent. Com…" at bounding box center [323, 429] width 285 height 86
click at [161, 448] on div at bounding box center [158, 443] width 15 height 18
click at [163, 399] on icon at bounding box center [158, 396] width 13 height 10
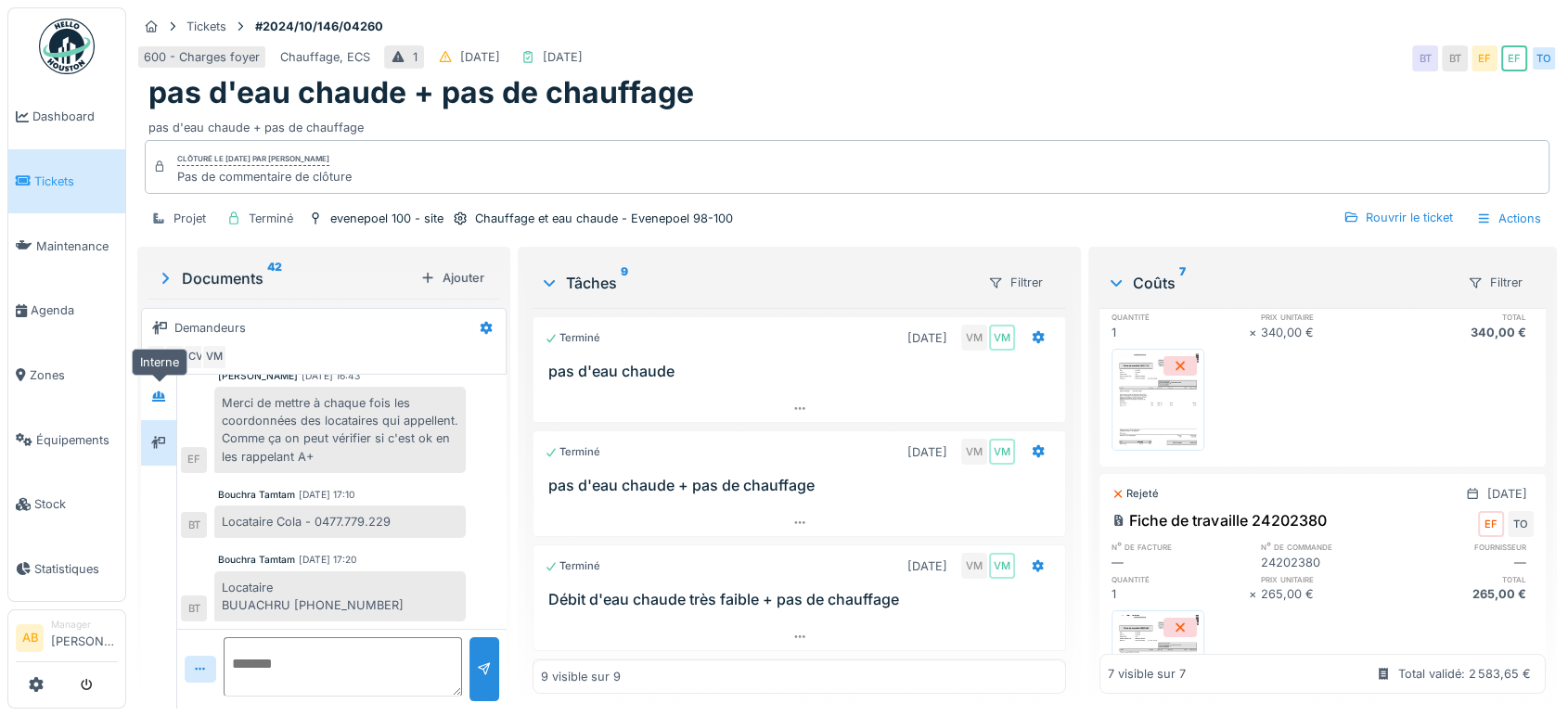
scroll to position [768, 0]
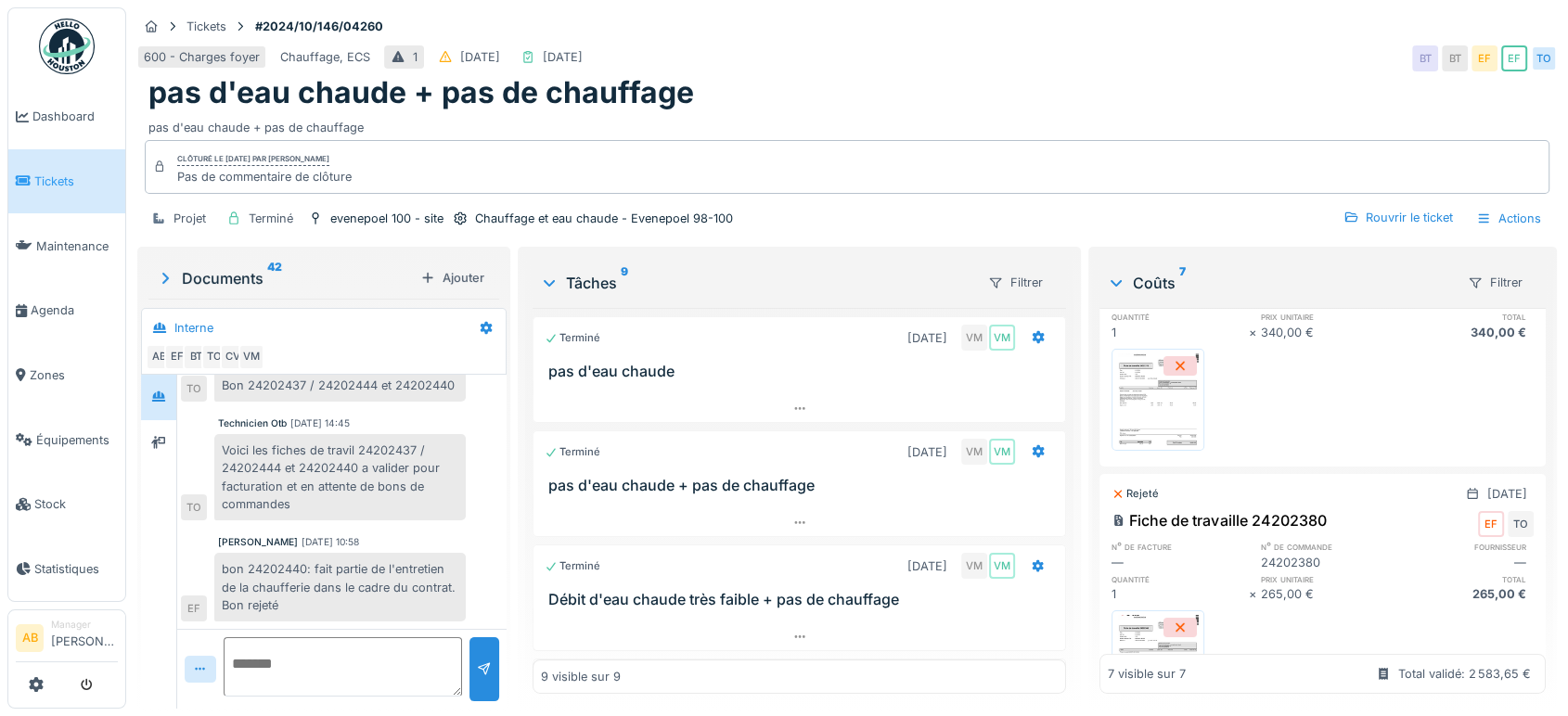
click at [319, 476] on div "Voici les fiches de travil 24202437 / 24202444 et 24202440 a valider pour factu…" at bounding box center [340, 477] width 251 height 86
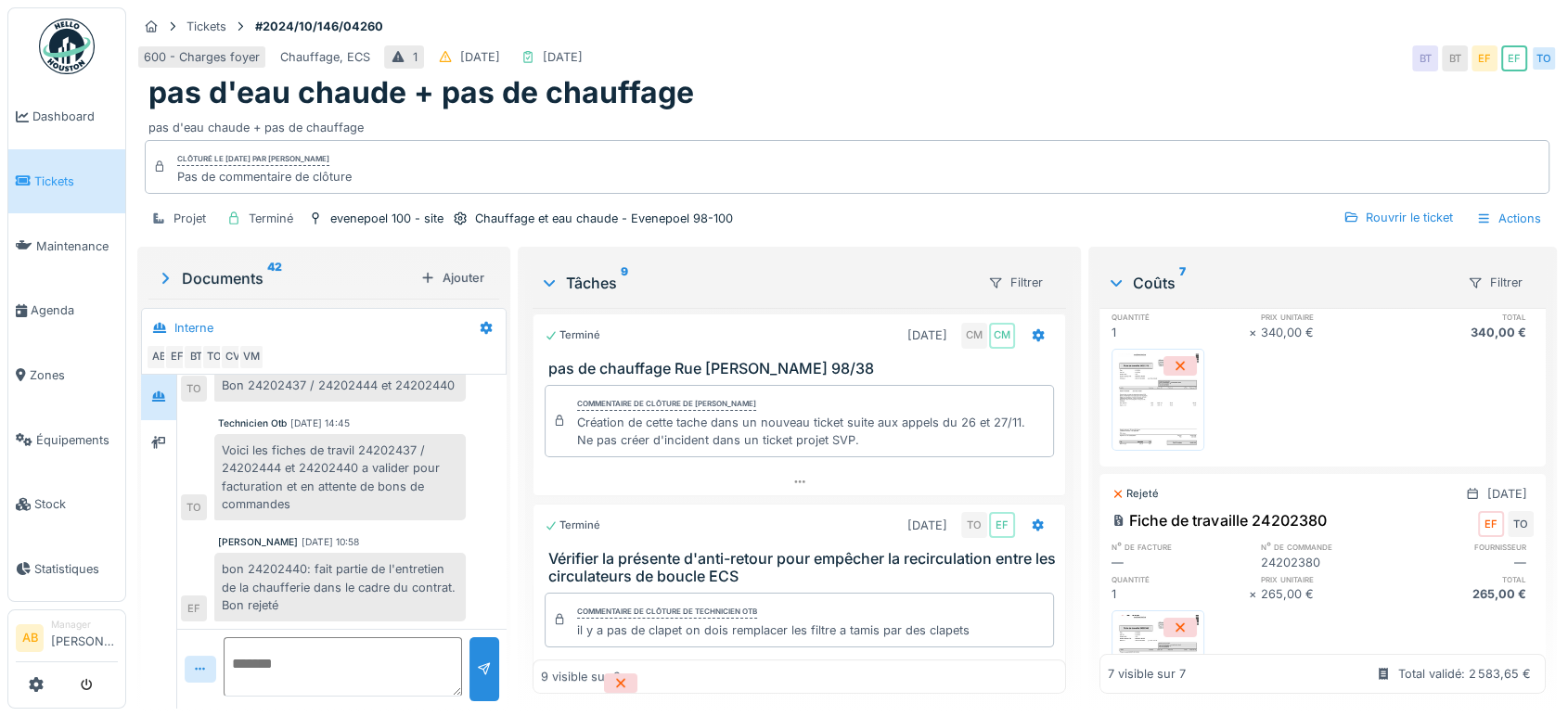
scroll to position [346, 0]
click at [249, 272] on div "Documents 42" at bounding box center [284, 278] width 257 height 22
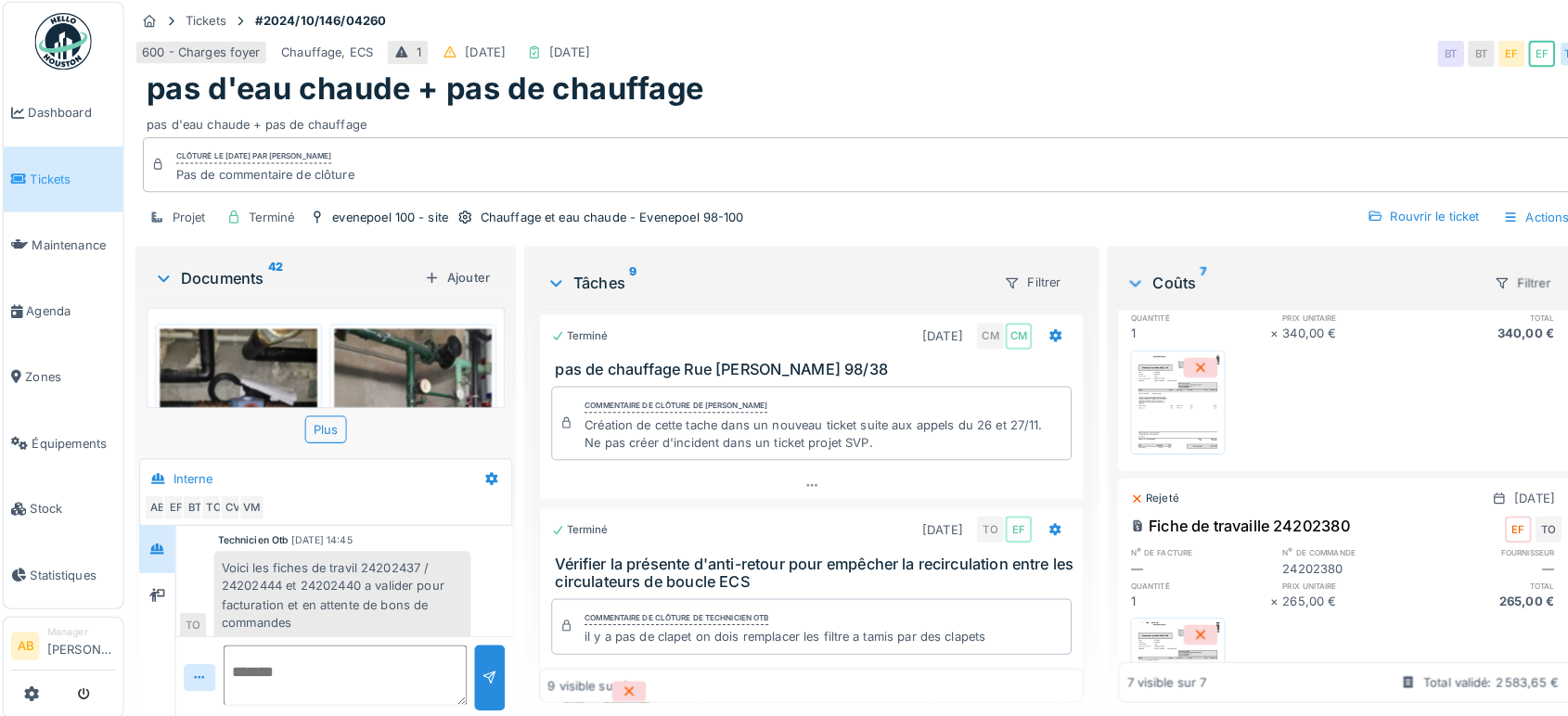
click at [246, 271] on div "Documents 42" at bounding box center [284, 278] width 257 height 22
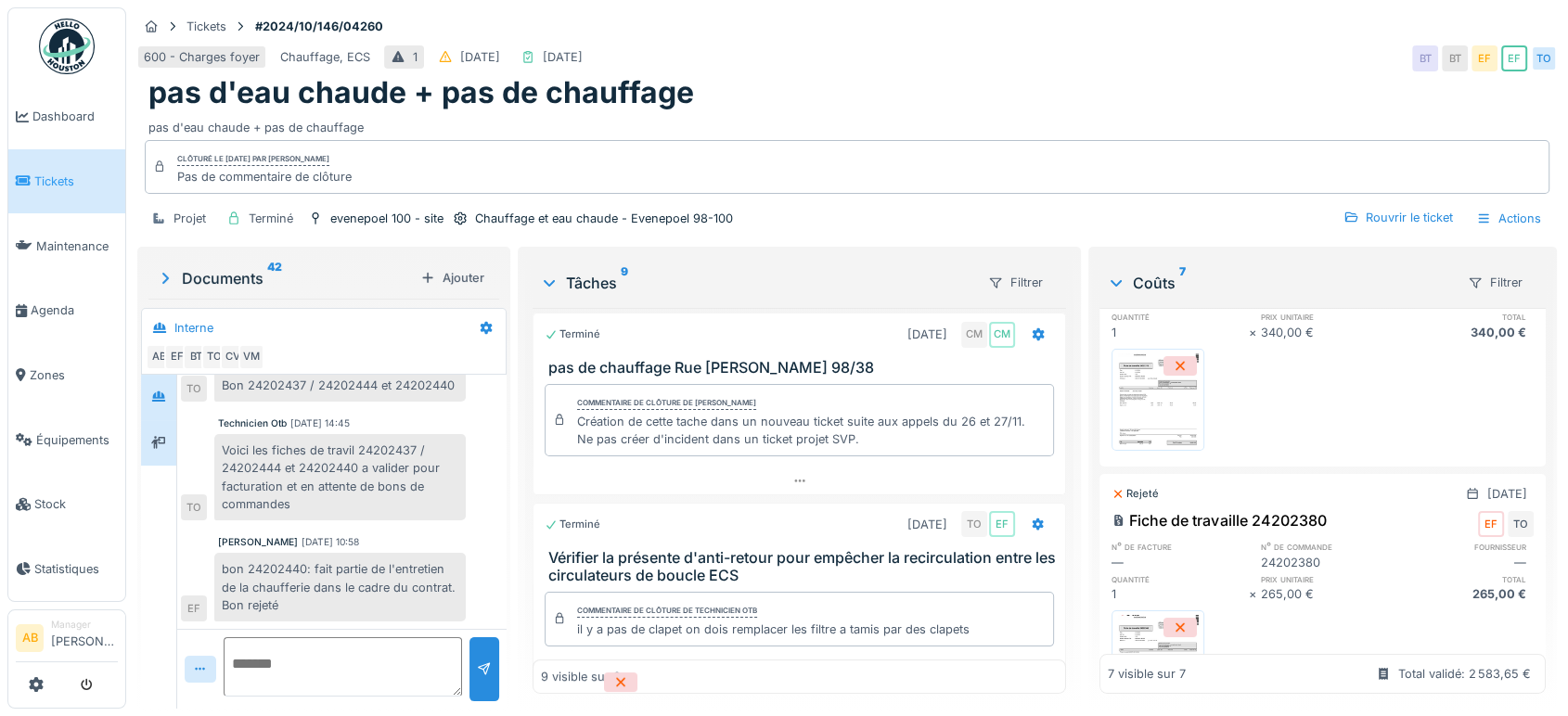
click at [156, 442] on div at bounding box center [158, 443] width 35 height 46
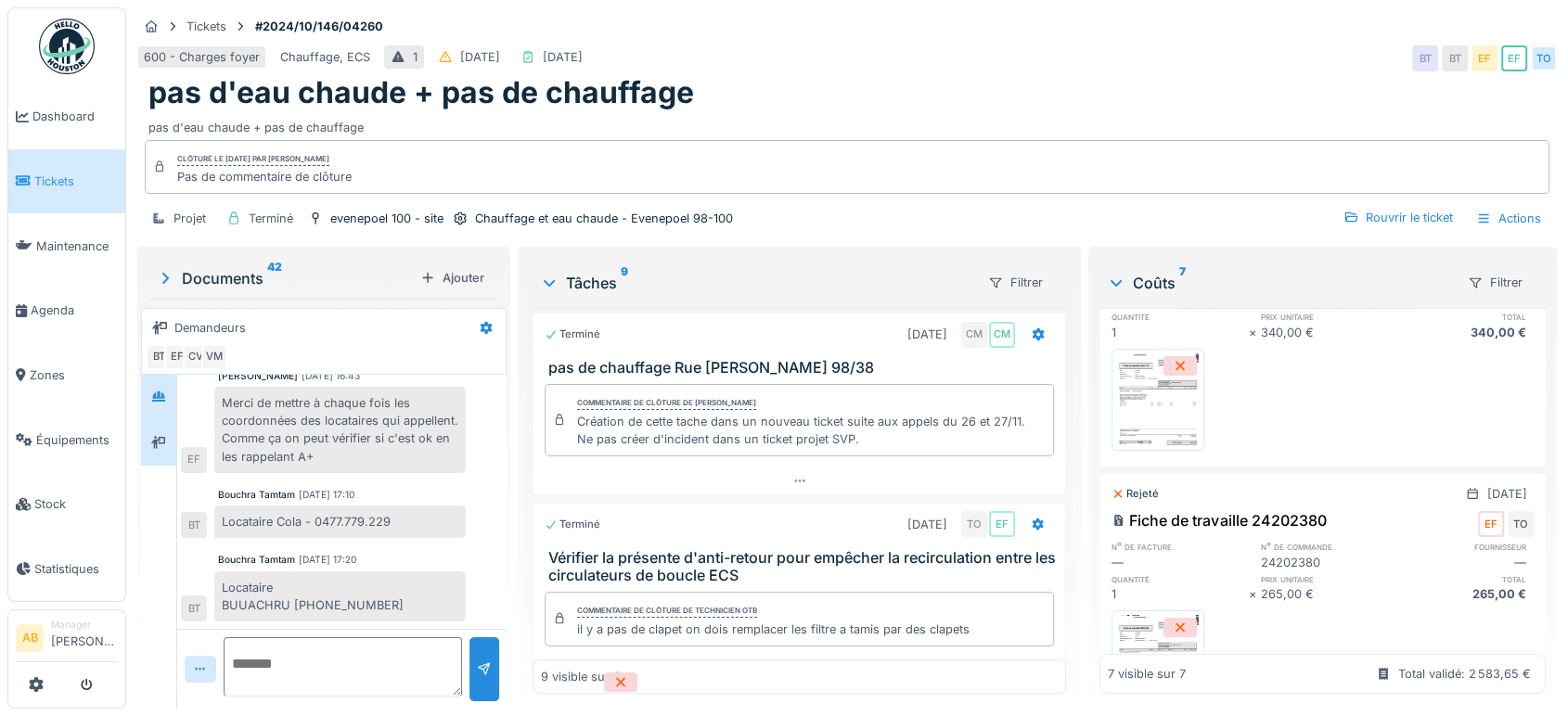
click at [154, 397] on div at bounding box center [158, 397] width 35 height 46
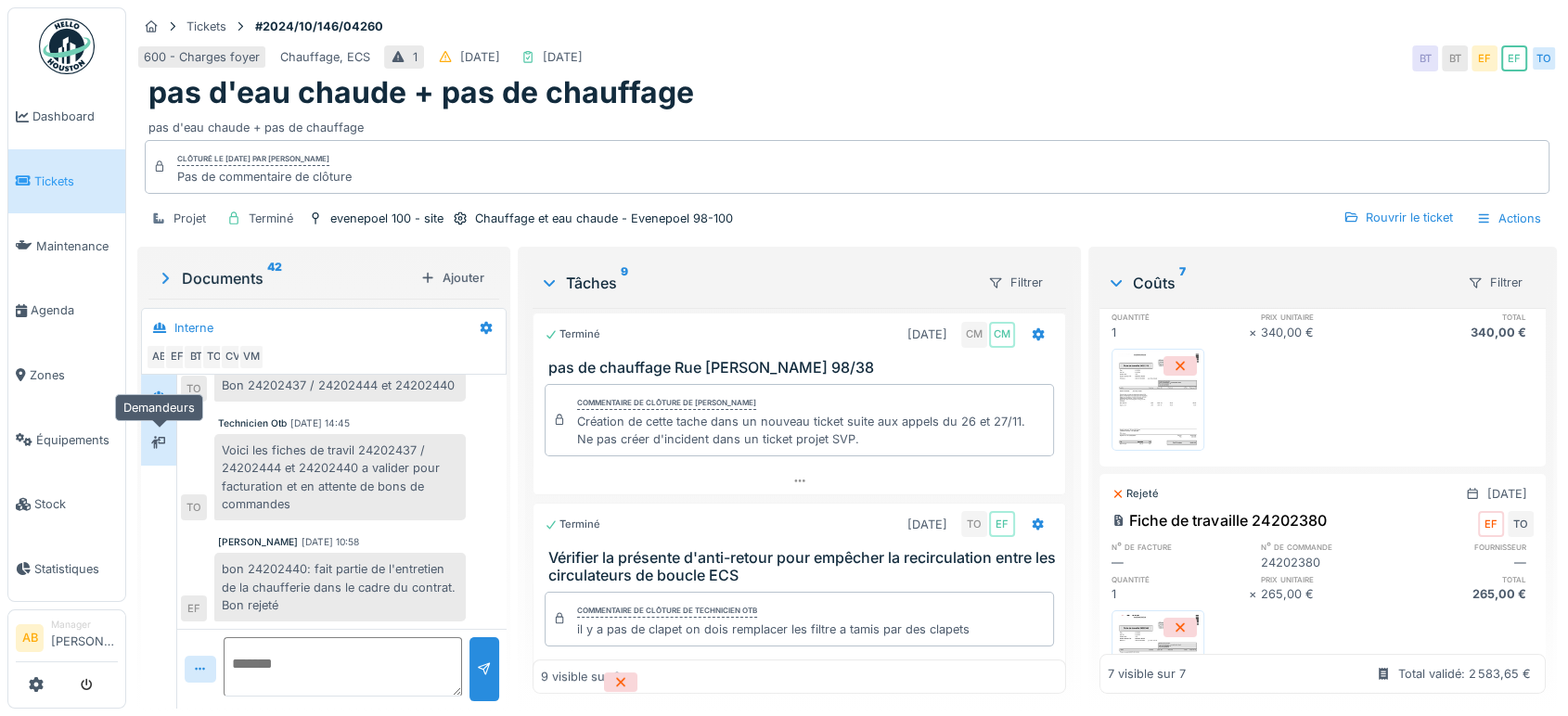
click at [155, 437] on icon at bounding box center [158, 443] width 15 height 12
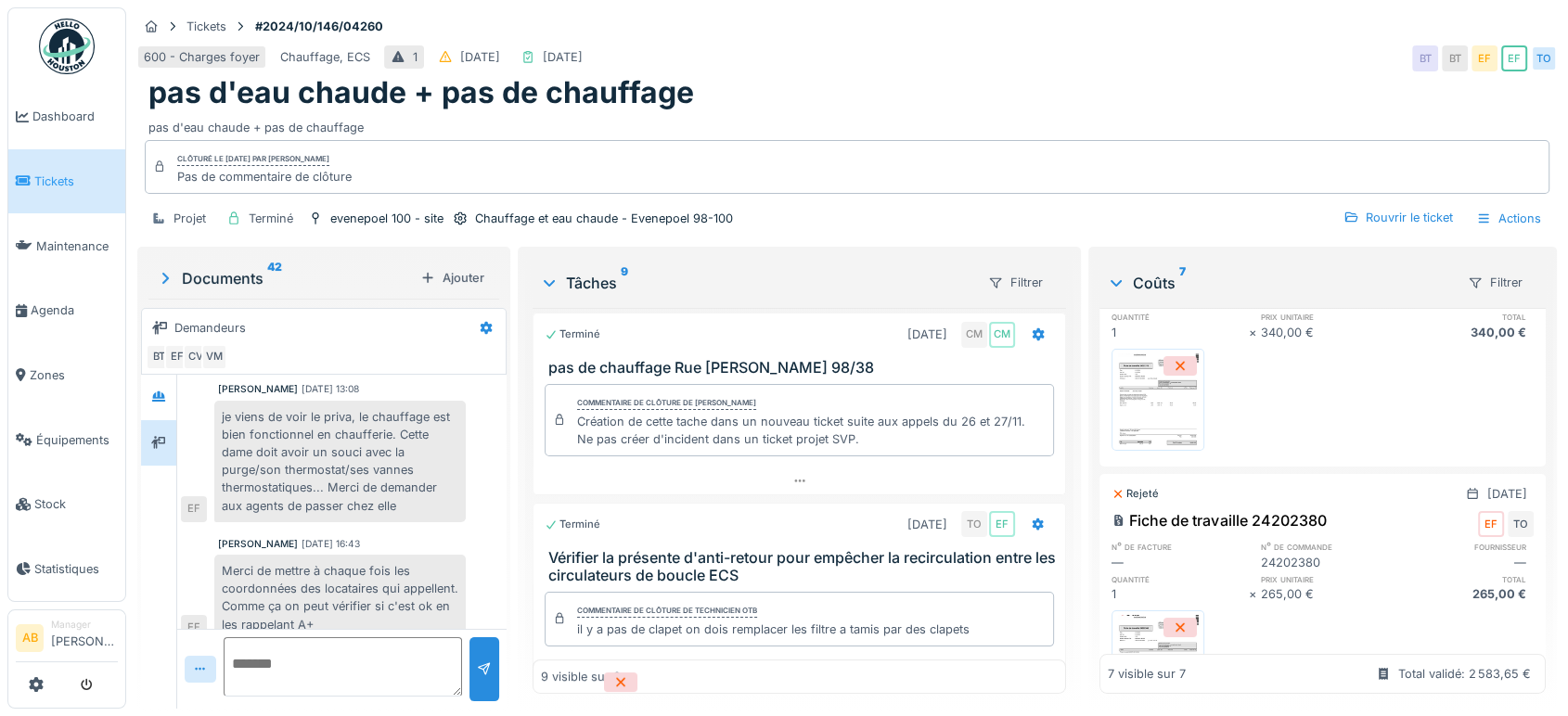
scroll to position [220, 0]
click at [217, 258] on div "Documents 42 Ajouter" at bounding box center [323, 278] width 351 height 40
click at [218, 267] on div "Documents 42" at bounding box center [284, 278] width 257 height 22
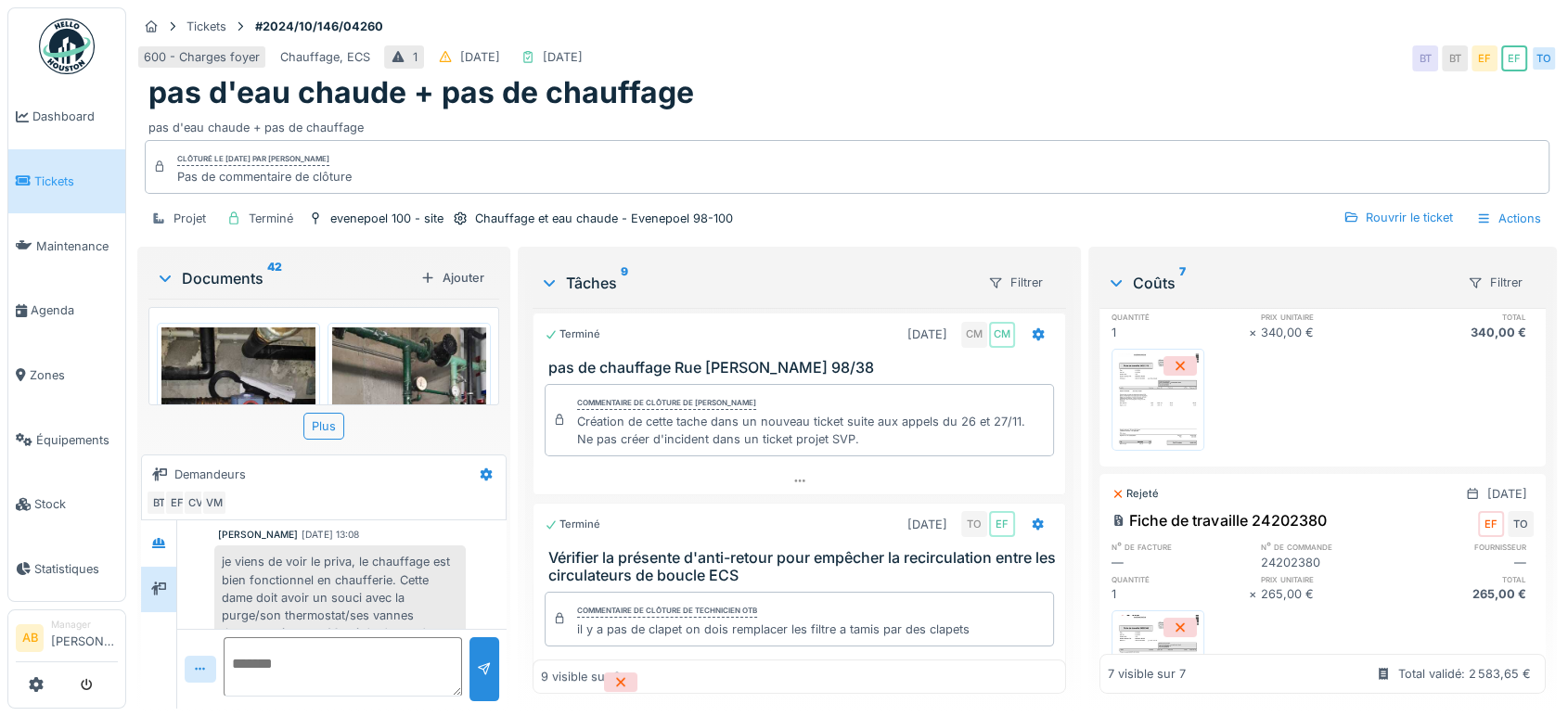
click at [218, 267] on div "Documents 42" at bounding box center [284, 278] width 257 height 22
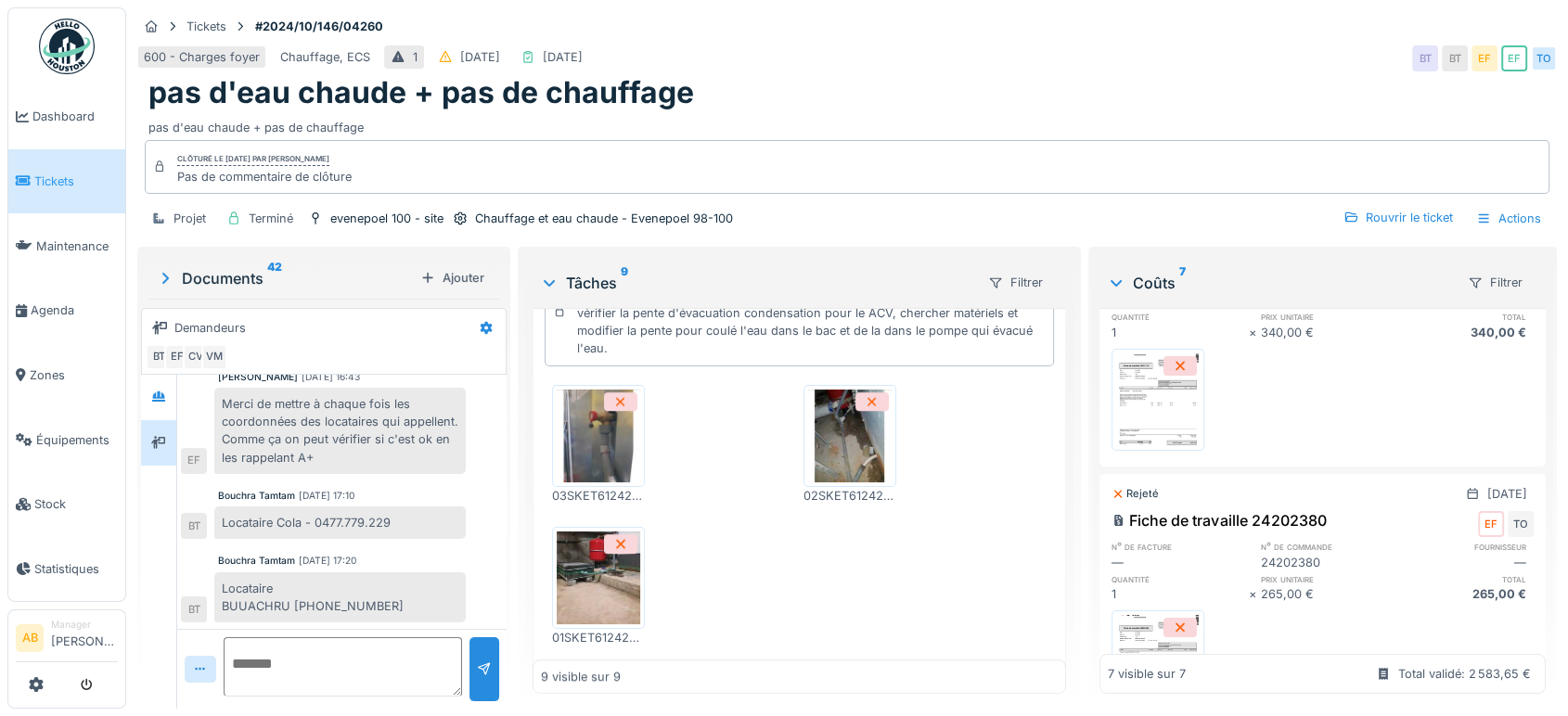
scroll to position [1389, 0]
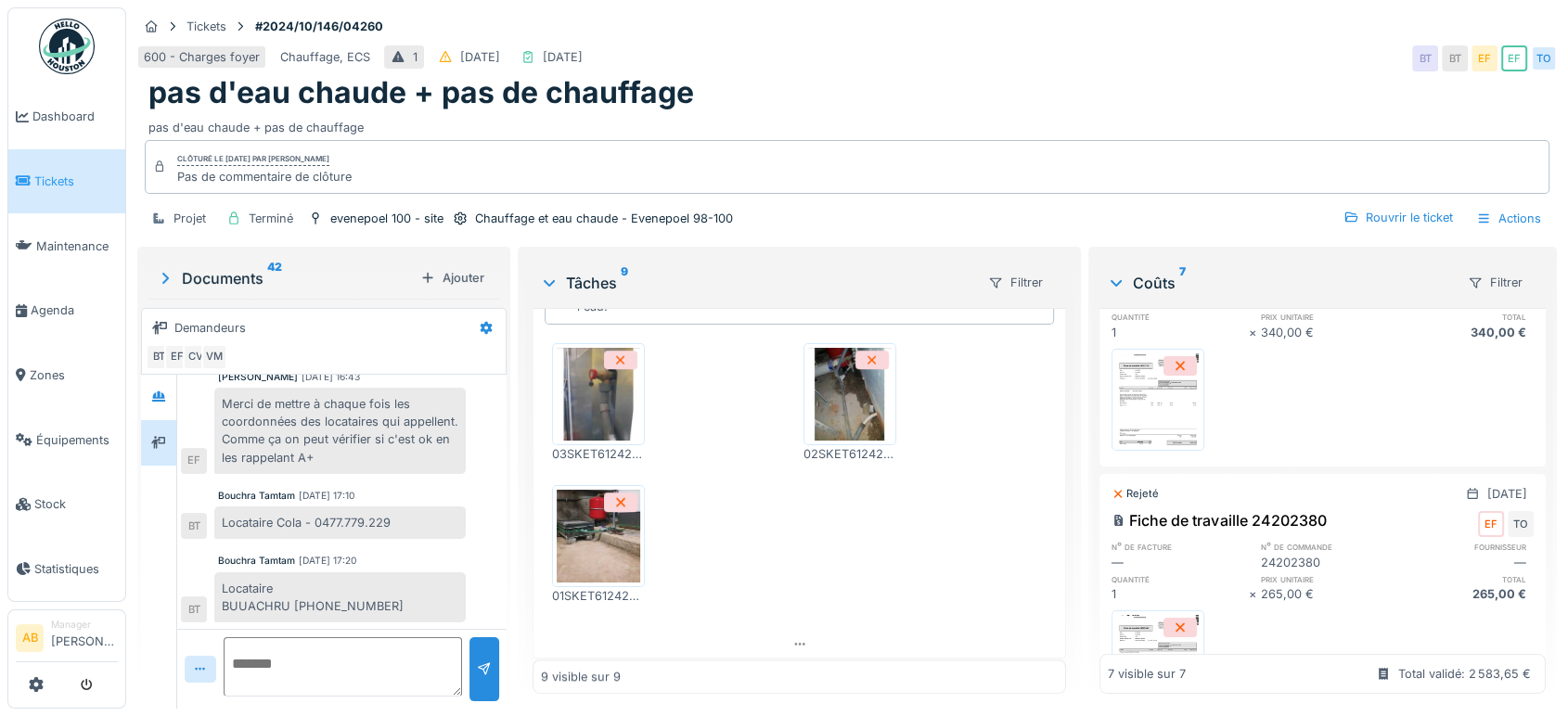
click at [64, 31] on img at bounding box center [67, 47] width 56 height 56
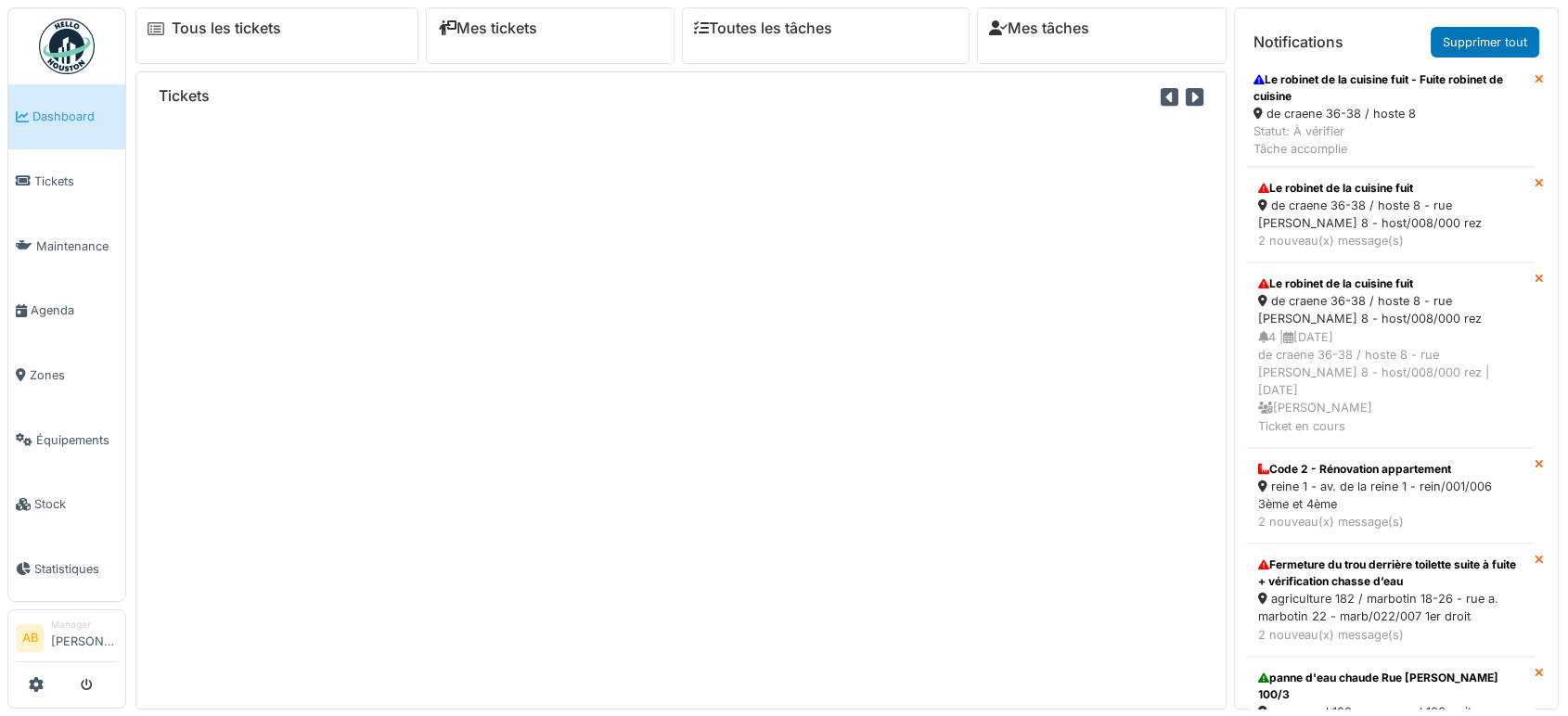
scroll to position [285, 0]
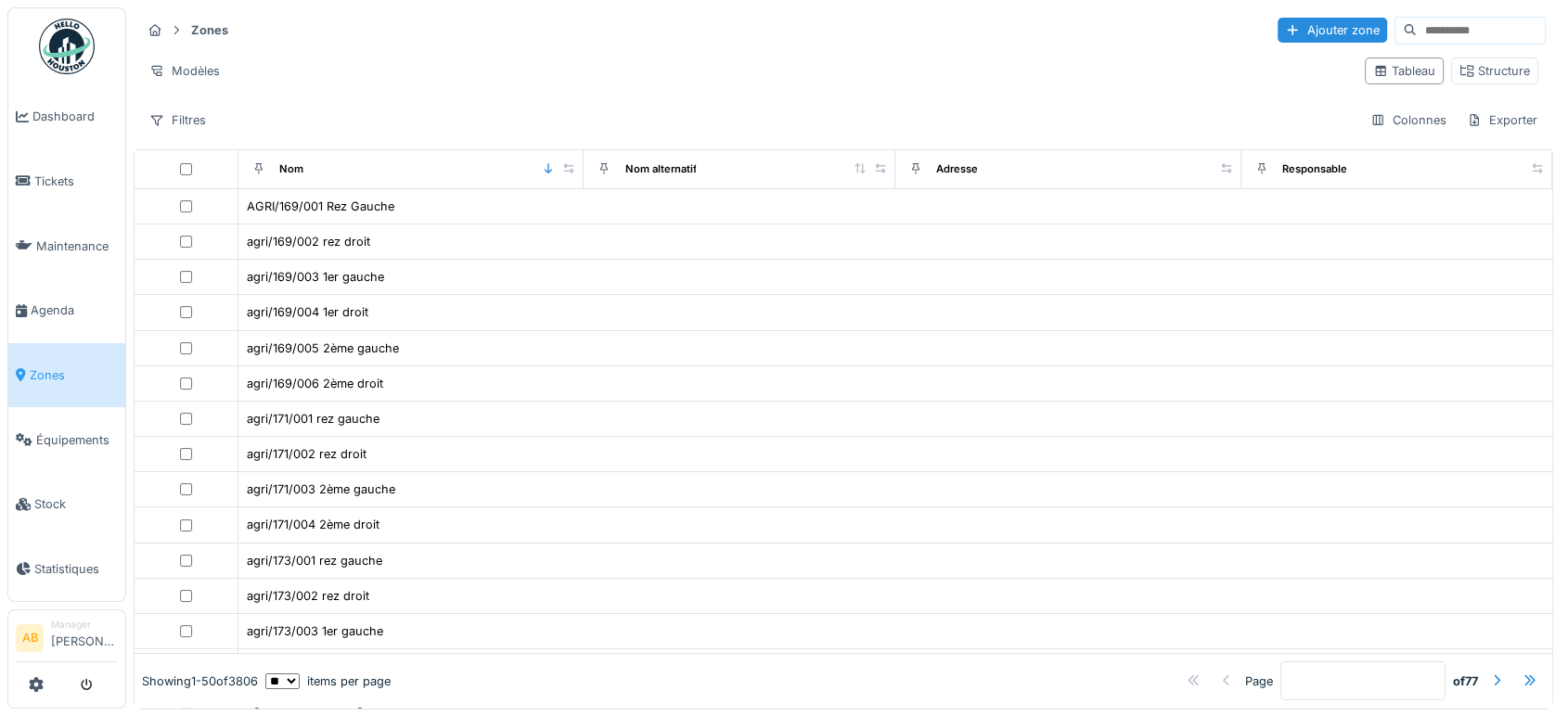
click at [1417, 36] on input at bounding box center [1481, 31] width 128 height 26
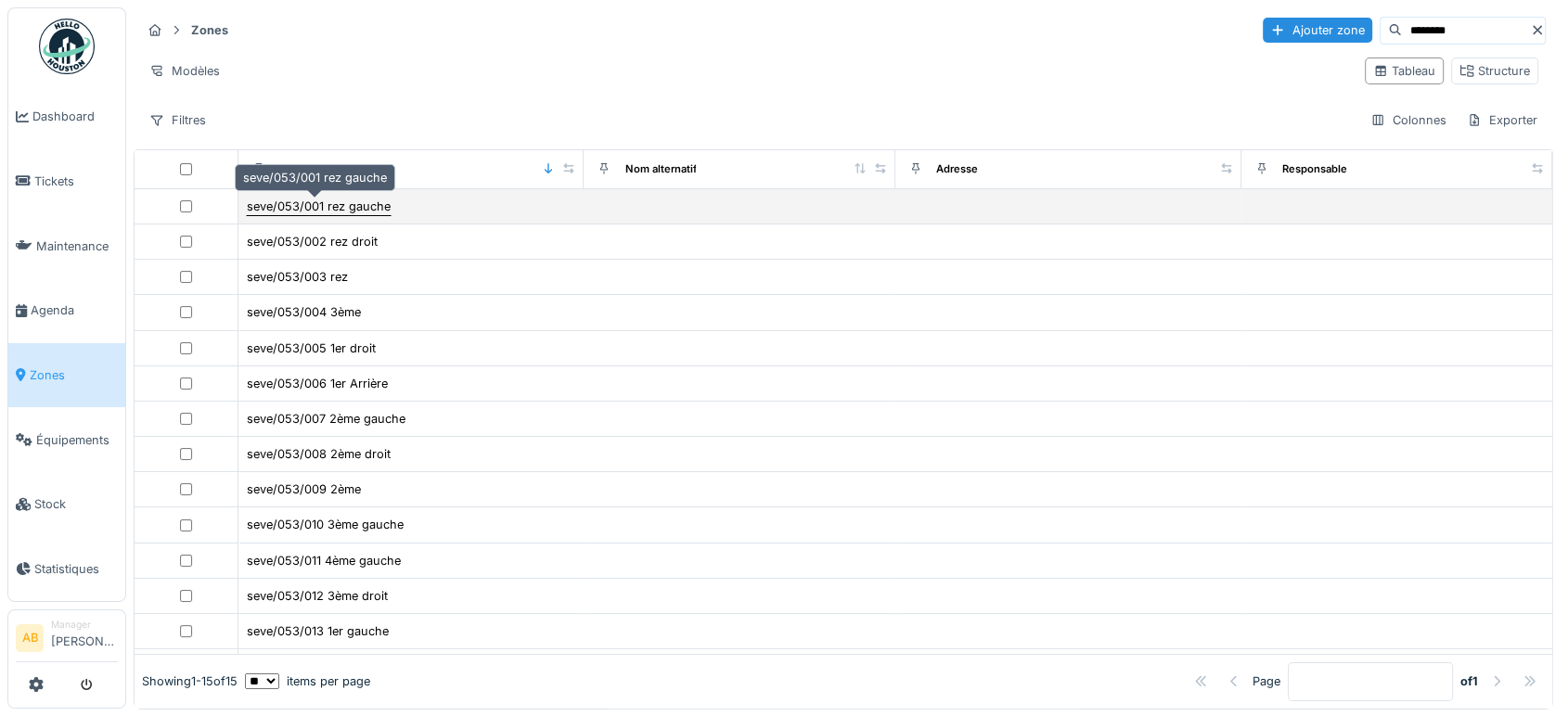
click at [342, 206] on div "seve/053/001 rez gauche" at bounding box center [318, 207] width 144 height 18
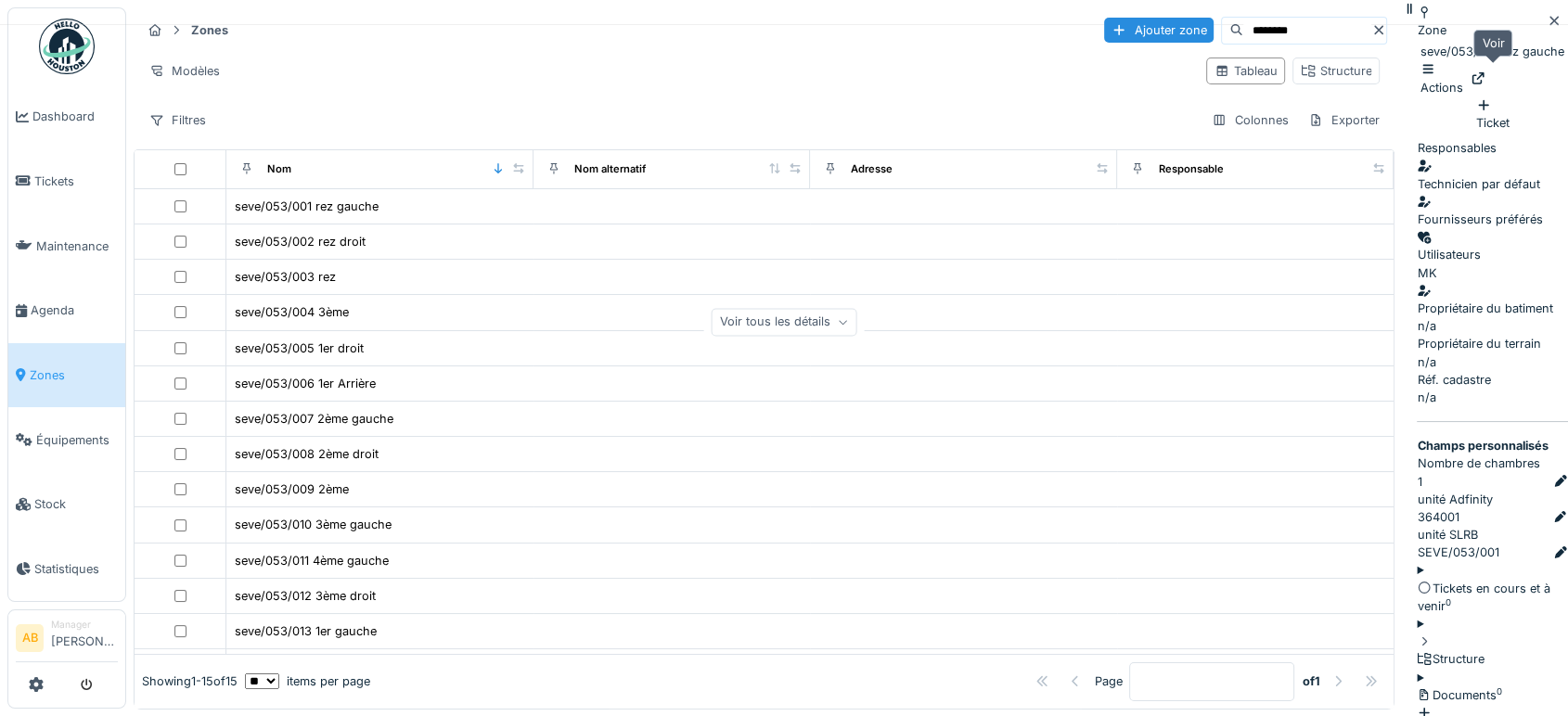
click at [1482, 74] on div at bounding box center [1478, 78] width 15 height 18
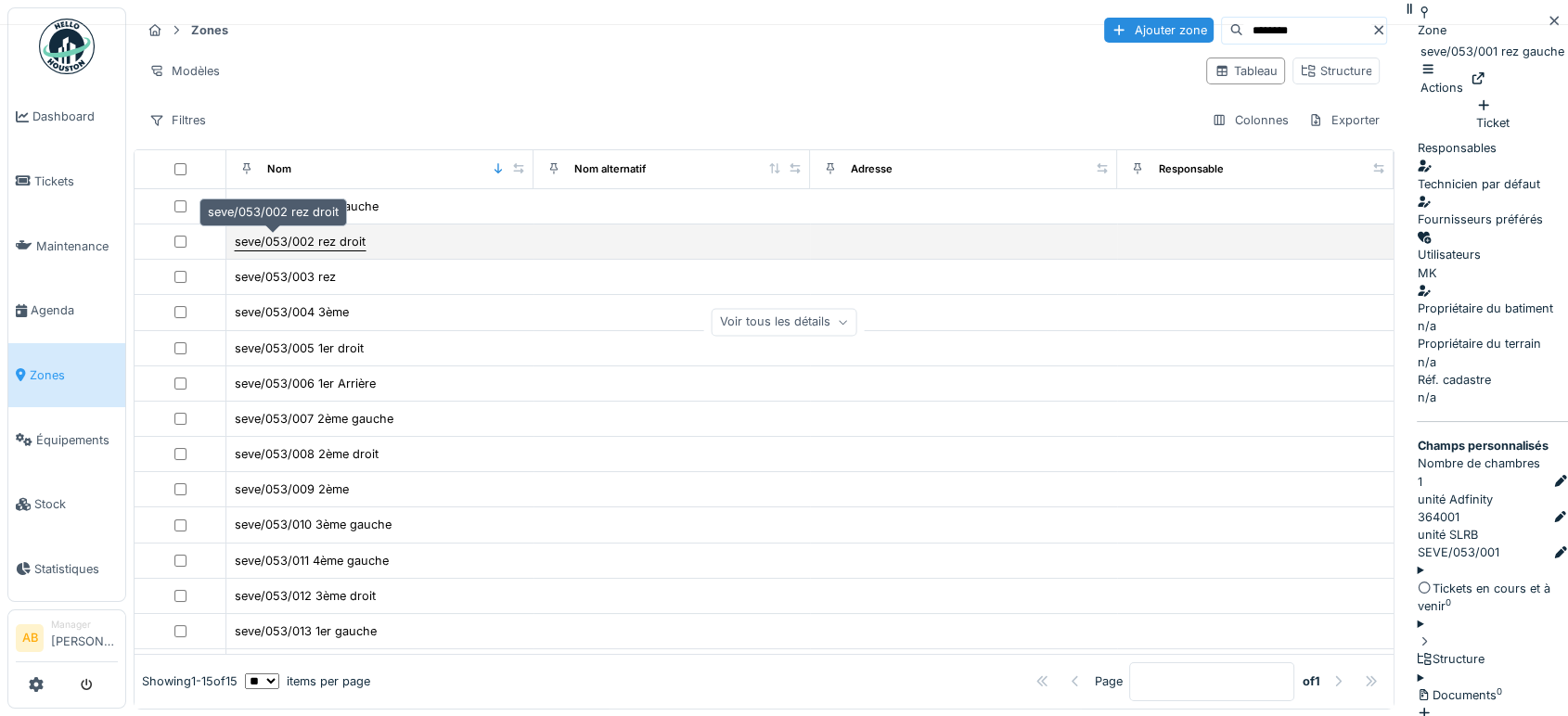
click at [324, 234] on div "seve/053/002 rez droit" at bounding box center [300, 241] width 131 height 18
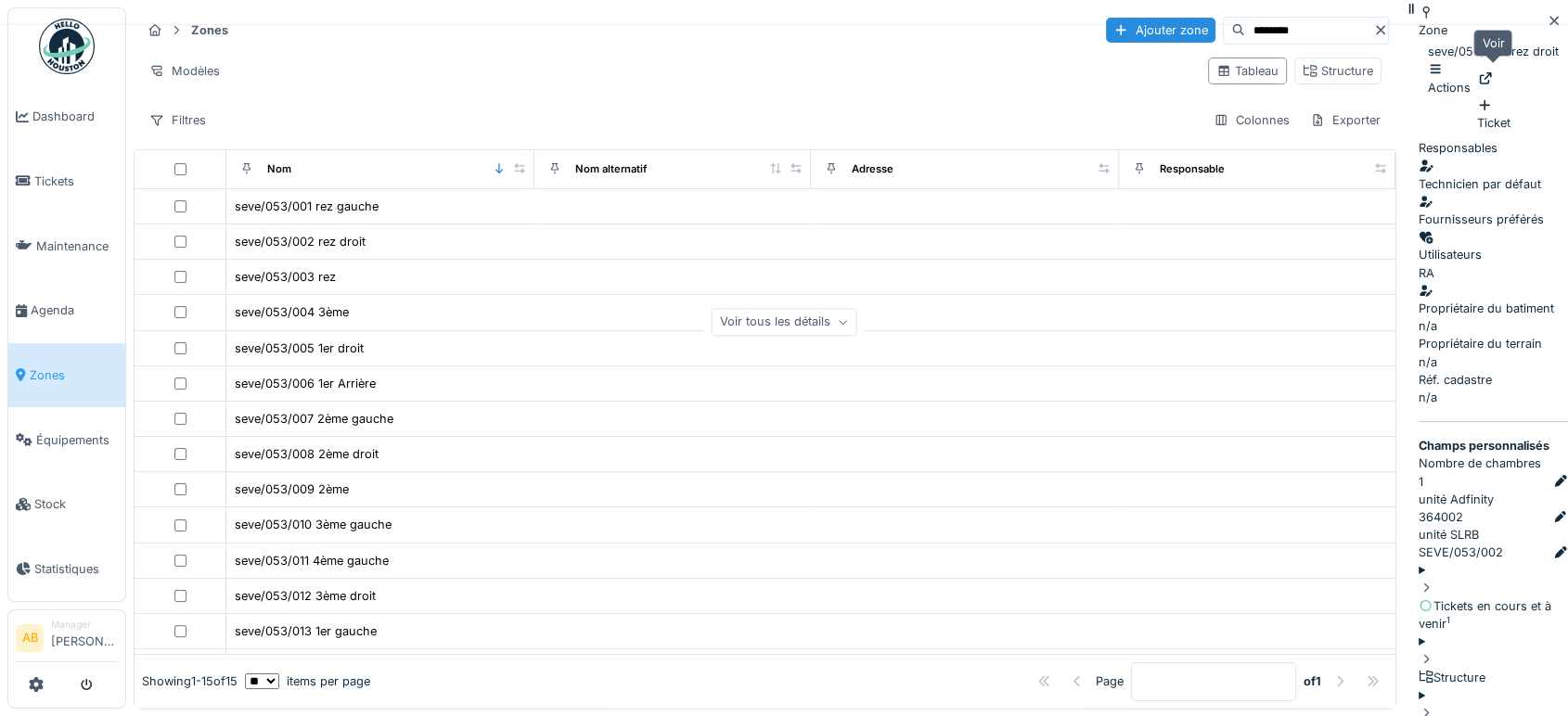
click at [1492, 77] on div at bounding box center [1486, 78] width 15 height 18
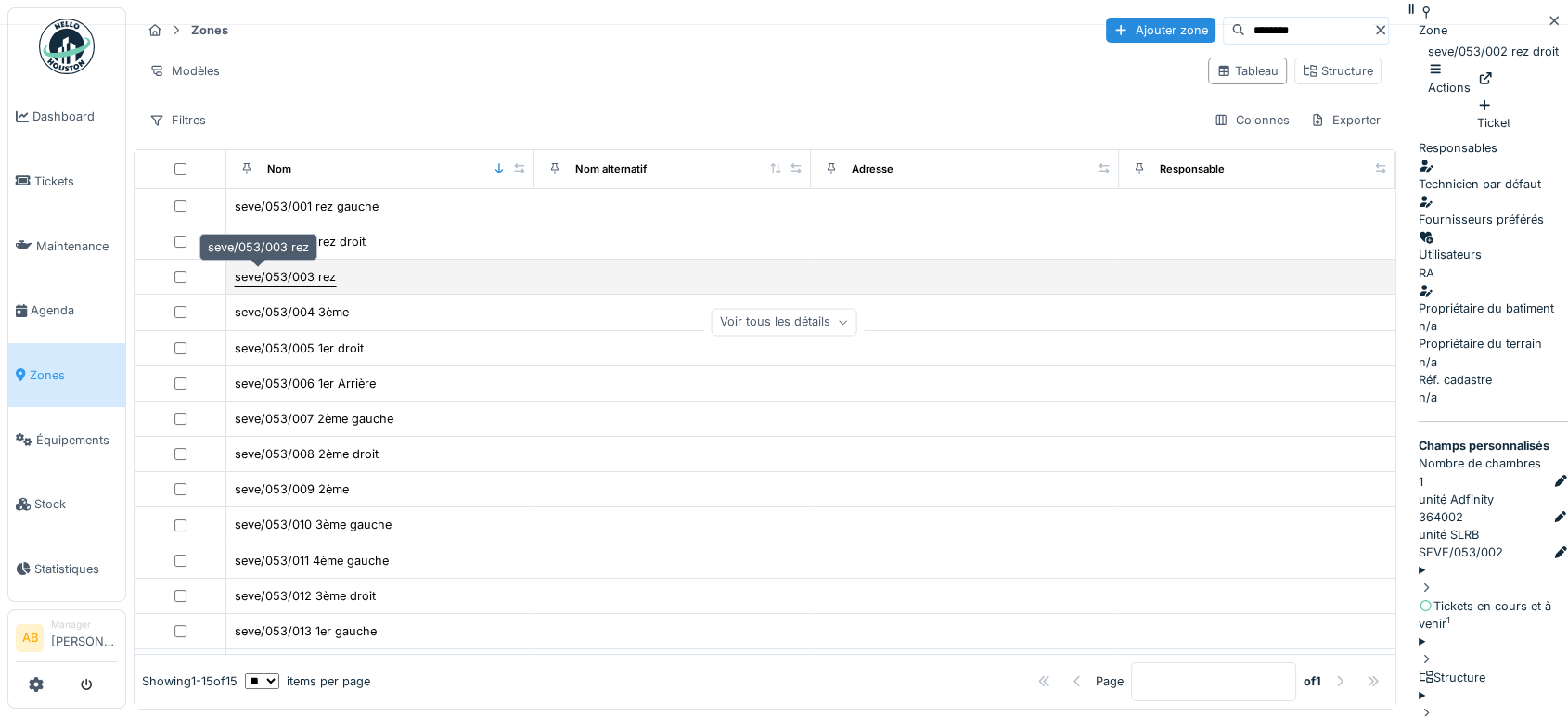
click at [287, 279] on div "seve/053/003 rez" at bounding box center [285, 277] width 101 height 18
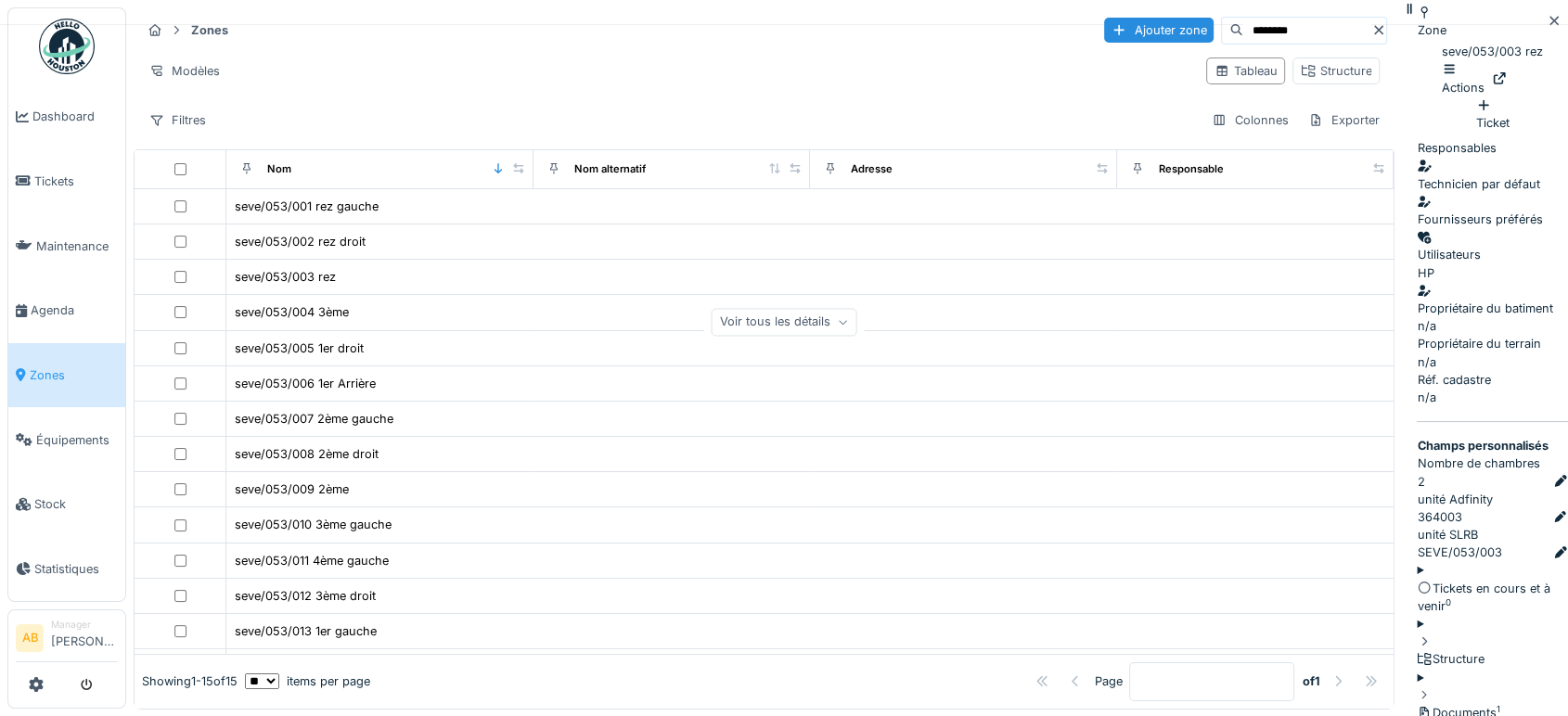
click at [1487, 87] on div "seve/053/003 rez Actions" at bounding box center [1492, 70] width 101 height 54
click at [1493, 77] on icon at bounding box center [1499, 78] width 12 height 12
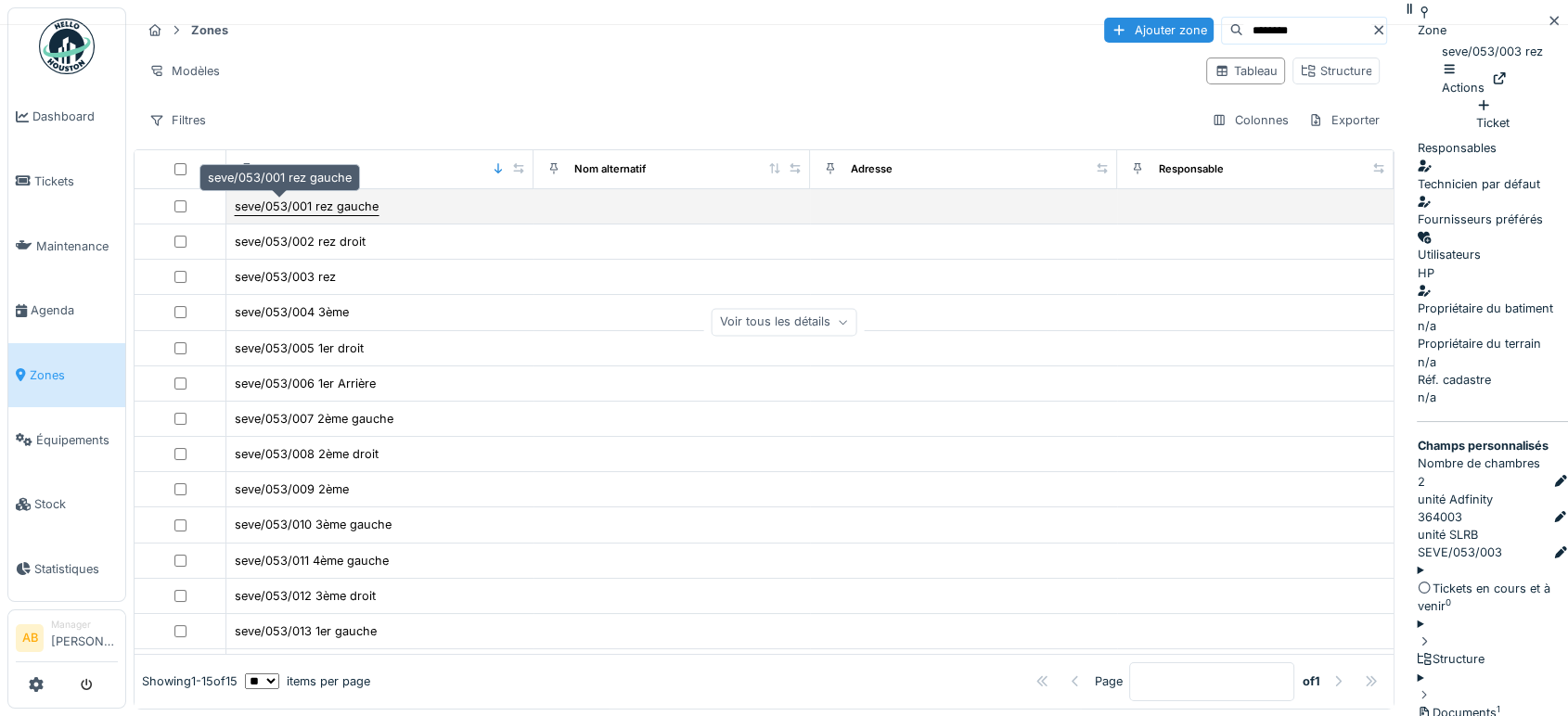
click at [259, 204] on div "seve/053/001 rez gauche" at bounding box center [306, 207] width 144 height 18
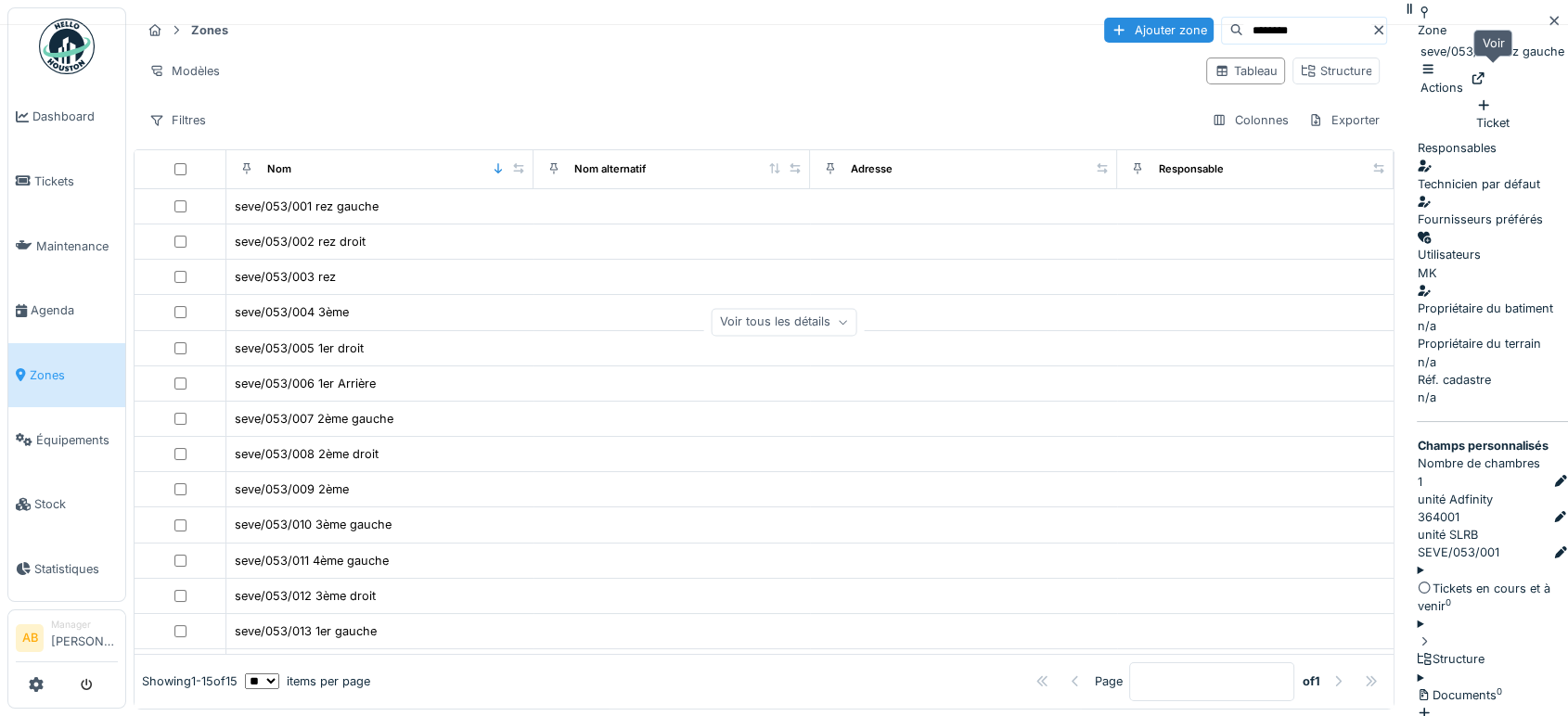
click at [1486, 72] on icon at bounding box center [1478, 78] width 15 height 12
click at [1243, 34] on input "********" at bounding box center [1307, 31] width 128 height 26
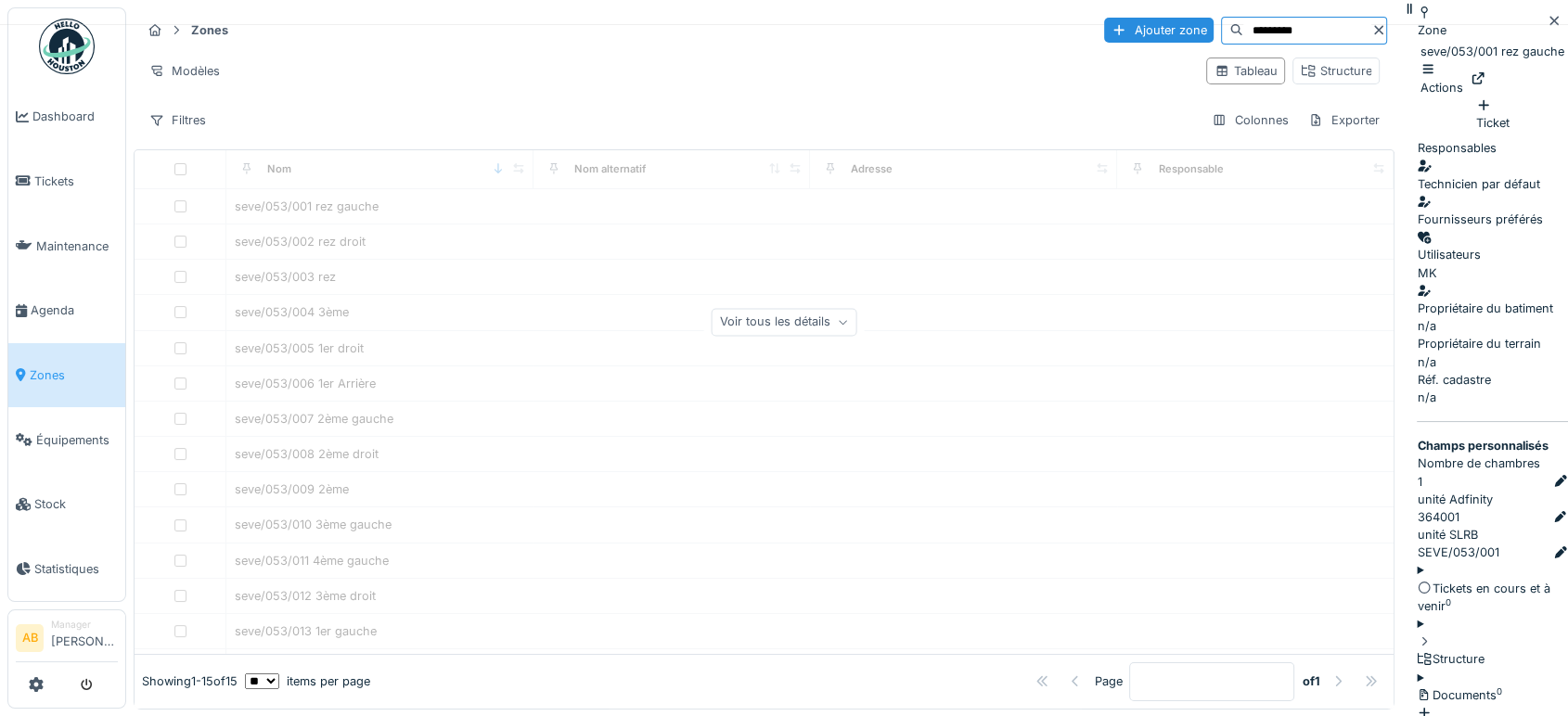
type input "*********"
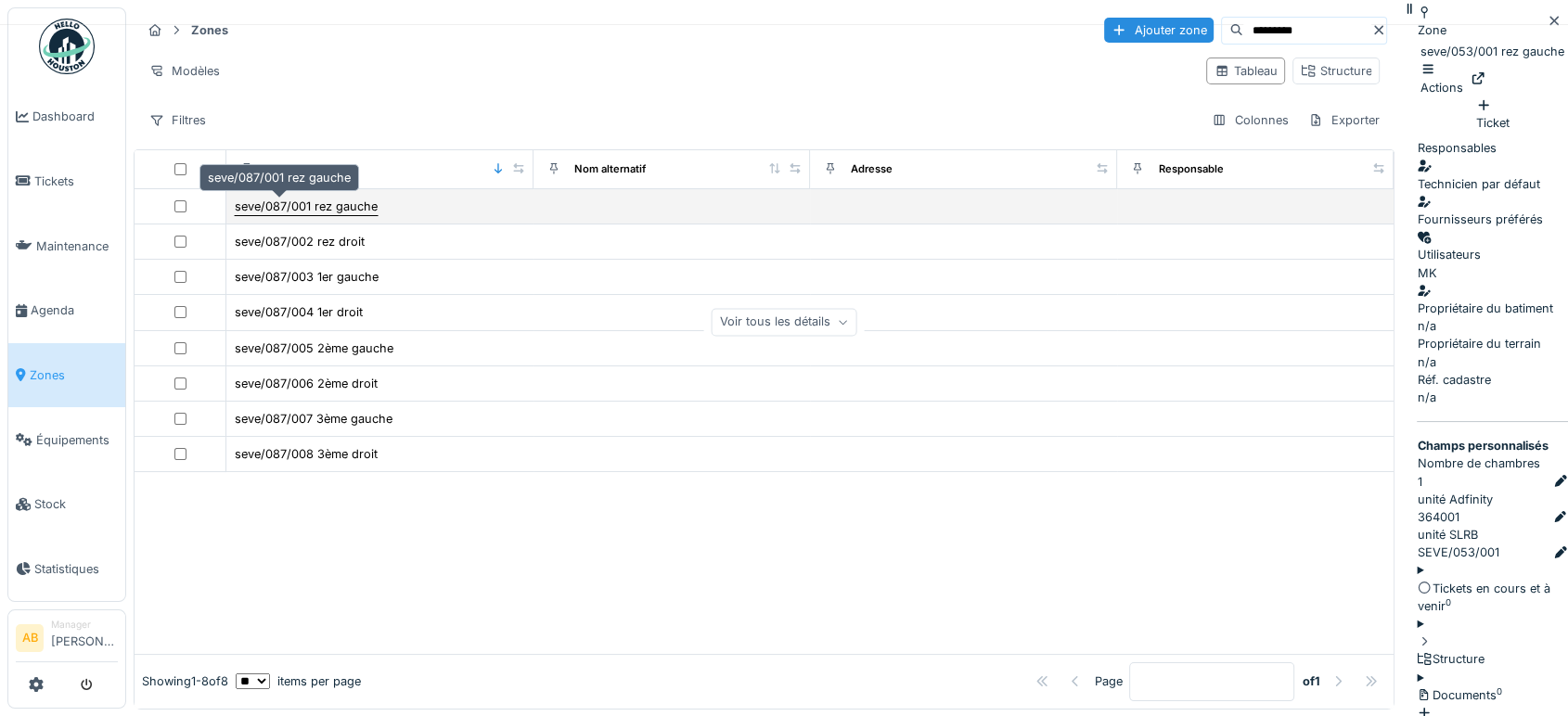
click at [327, 206] on div "seve/087/001 rez gauche" at bounding box center [306, 207] width 143 height 18
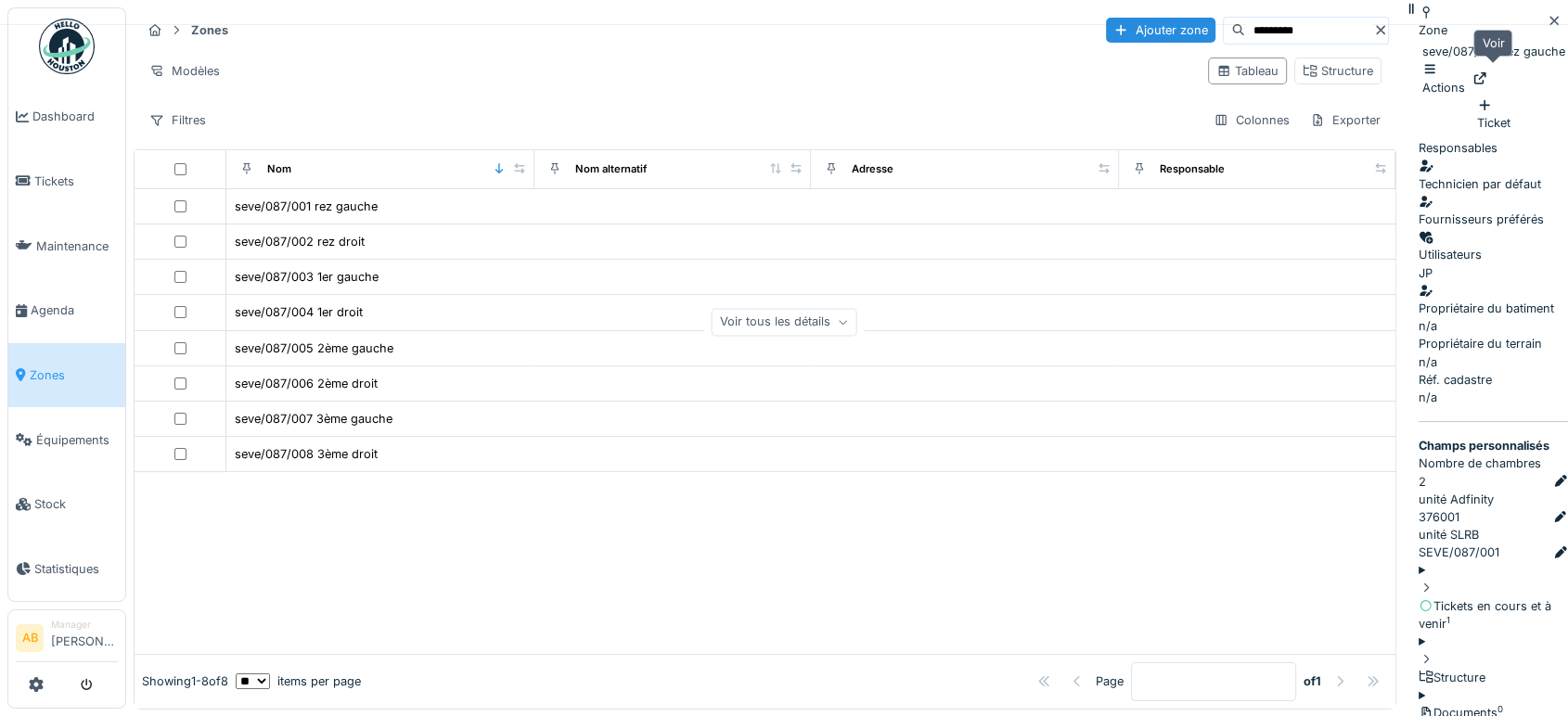
click at [1488, 70] on div at bounding box center [1480, 78] width 15 height 18
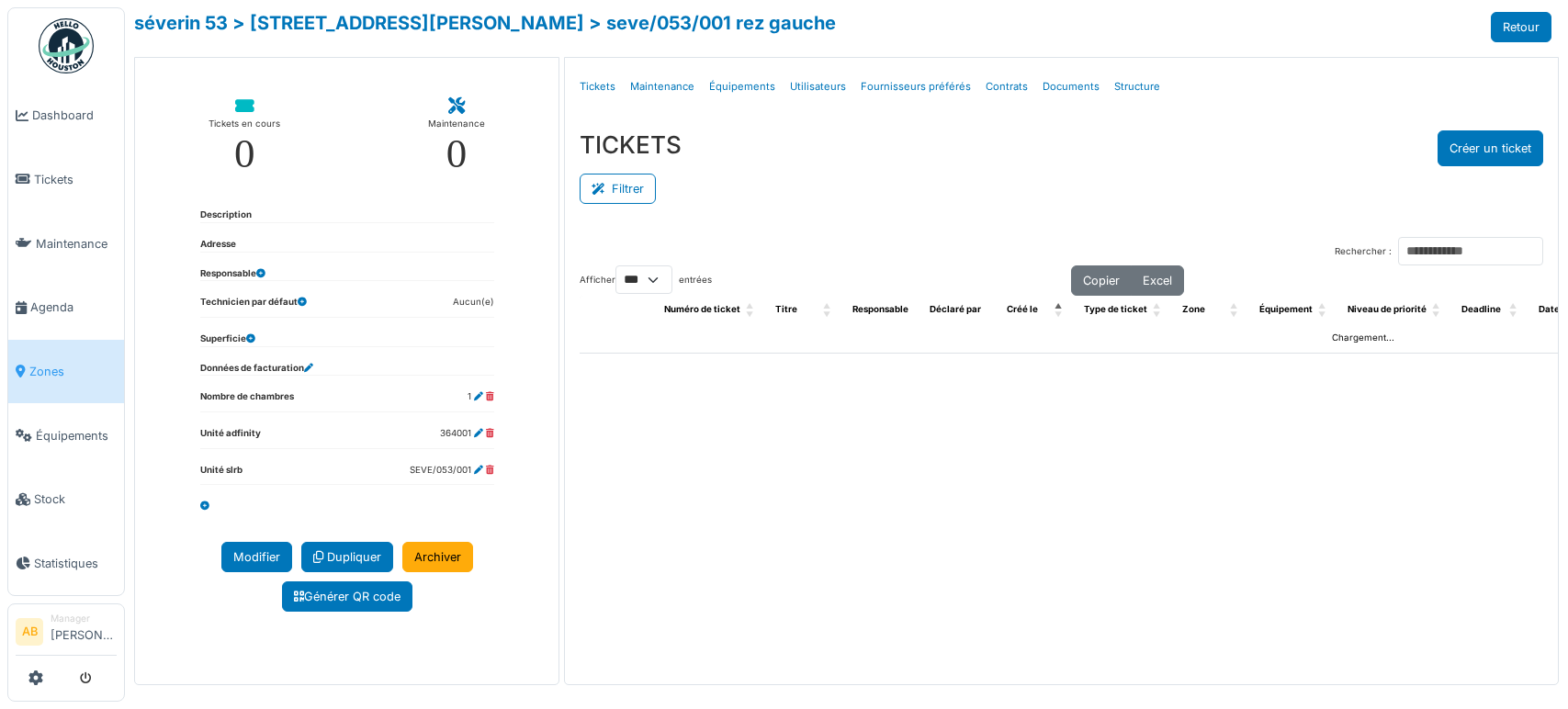
select select "***"
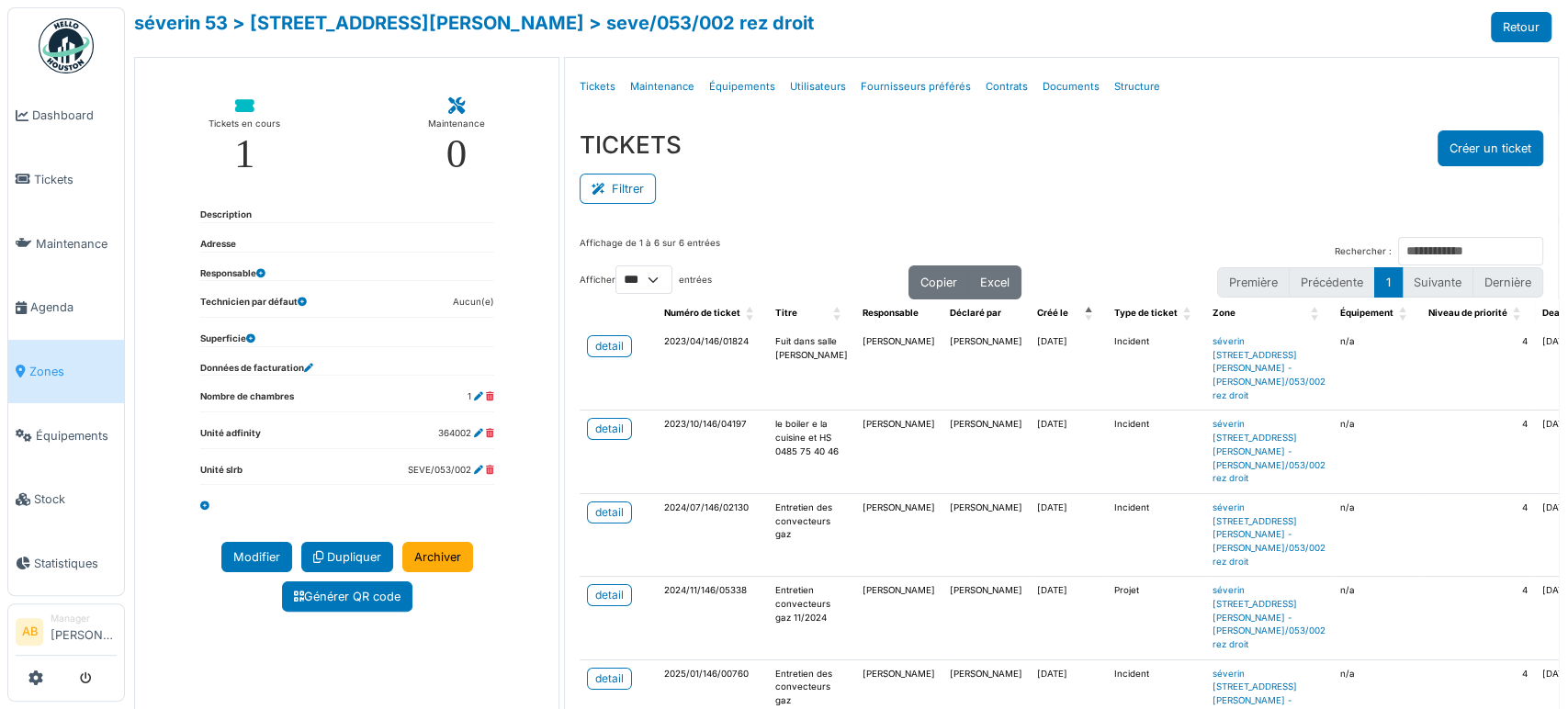
scroll to position [180, 0]
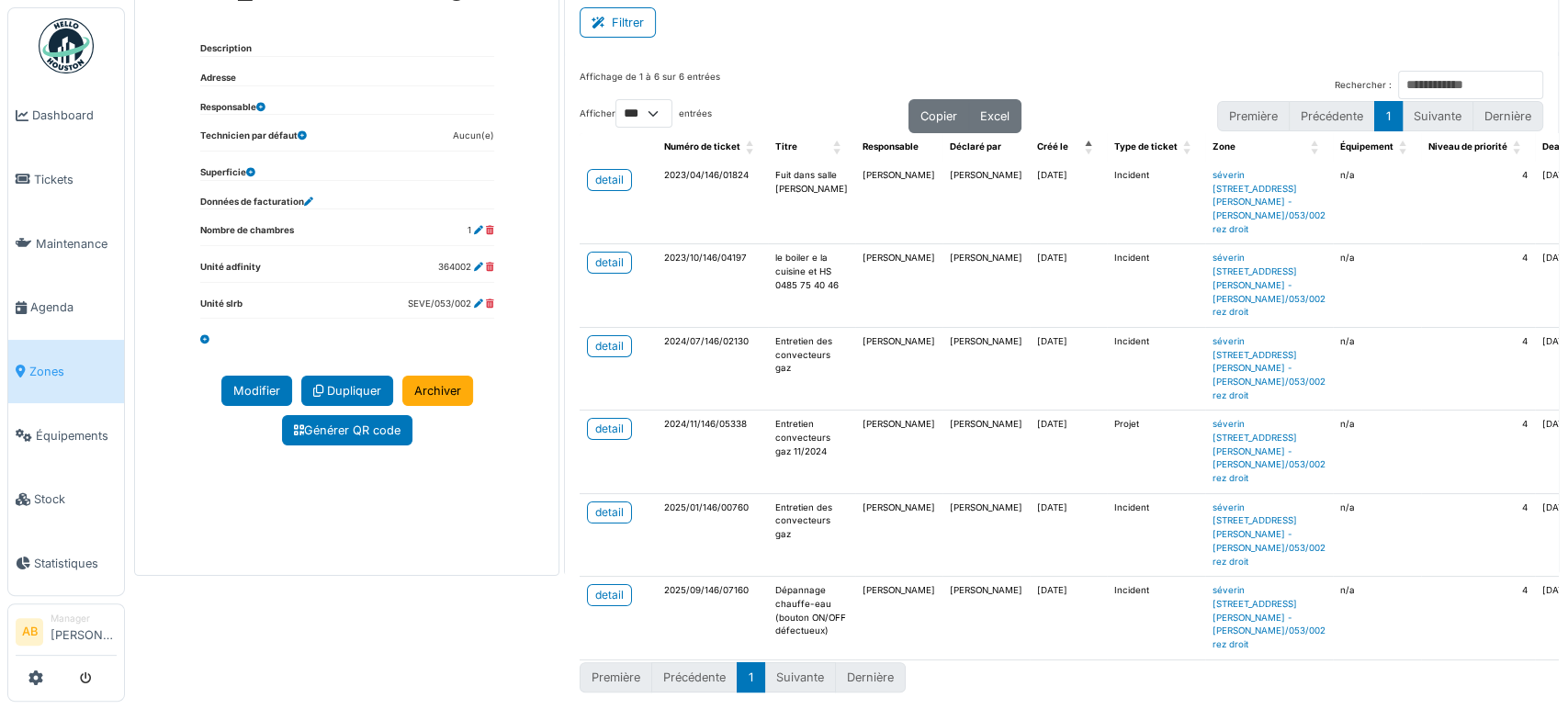
click at [624, 576] on td "detail" at bounding box center [618, 618] width 77 height 83
drag, startPoint x: 594, startPoint y: 593, endPoint x: 604, endPoint y: 578, distance: 18.0
click at [604, 578] on td "detail" at bounding box center [618, 618] width 77 height 83
click at [604, 587] on div "detail" at bounding box center [609, 595] width 29 height 17
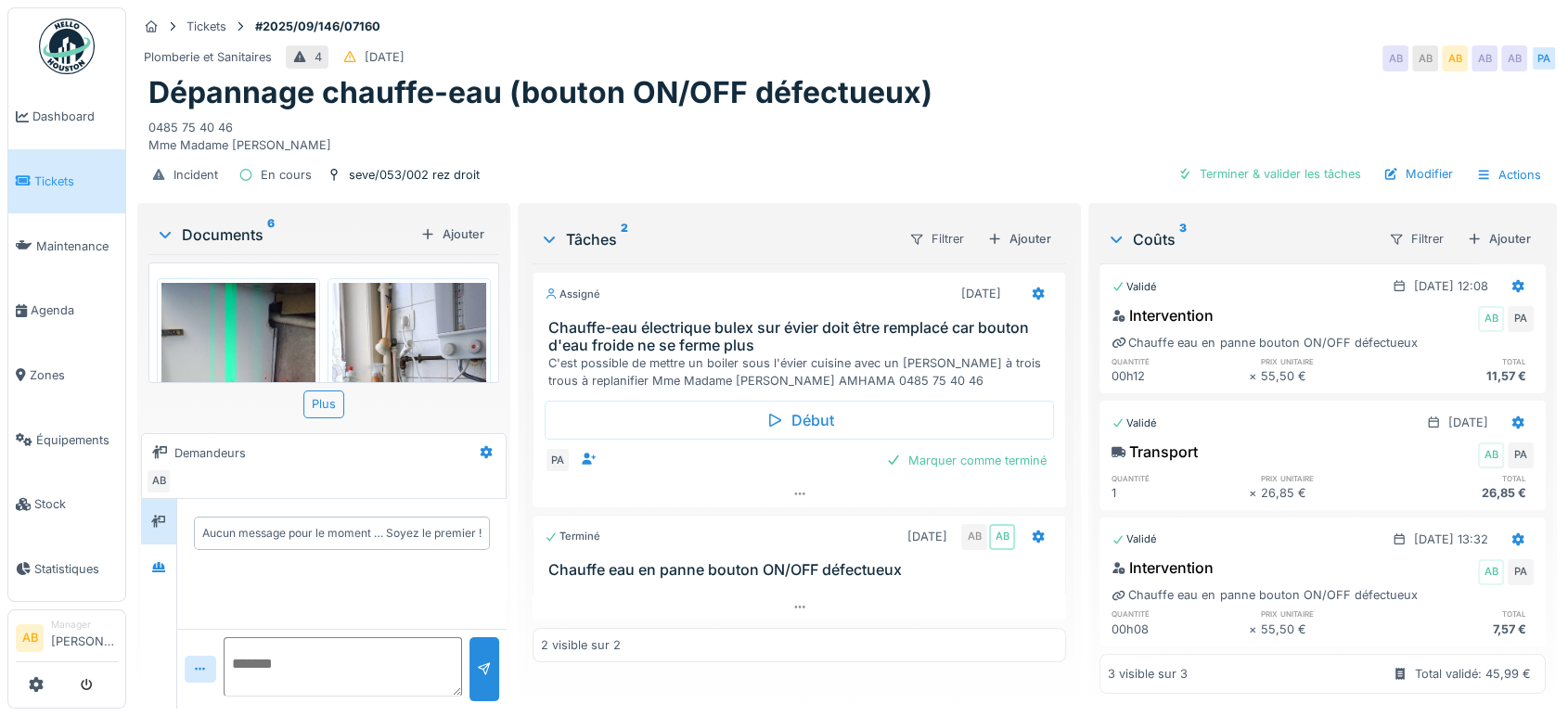
scroll to position [15, 0]
click at [229, 223] on div "Documents 6" at bounding box center [284, 234] width 257 height 22
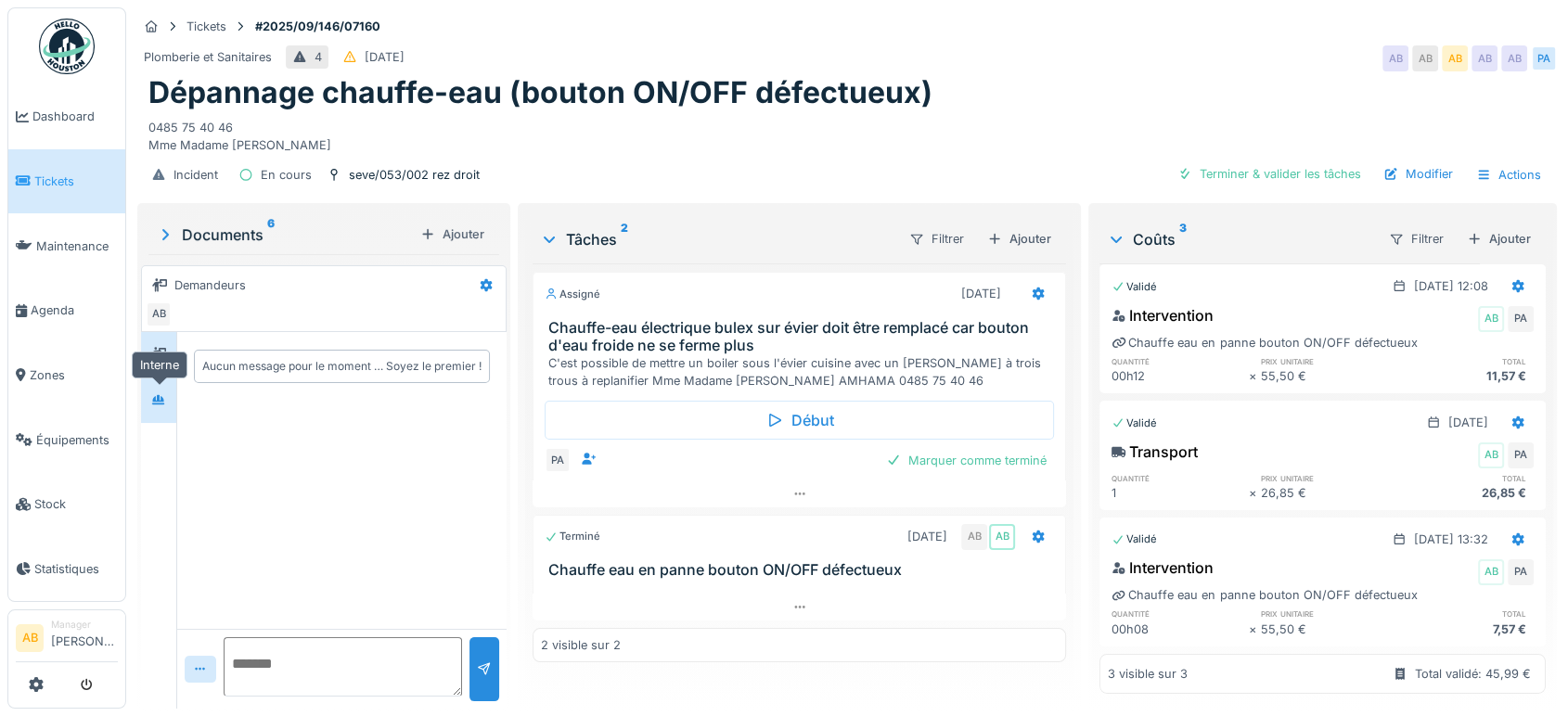
click at [156, 394] on icon at bounding box center [158, 399] width 13 height 10
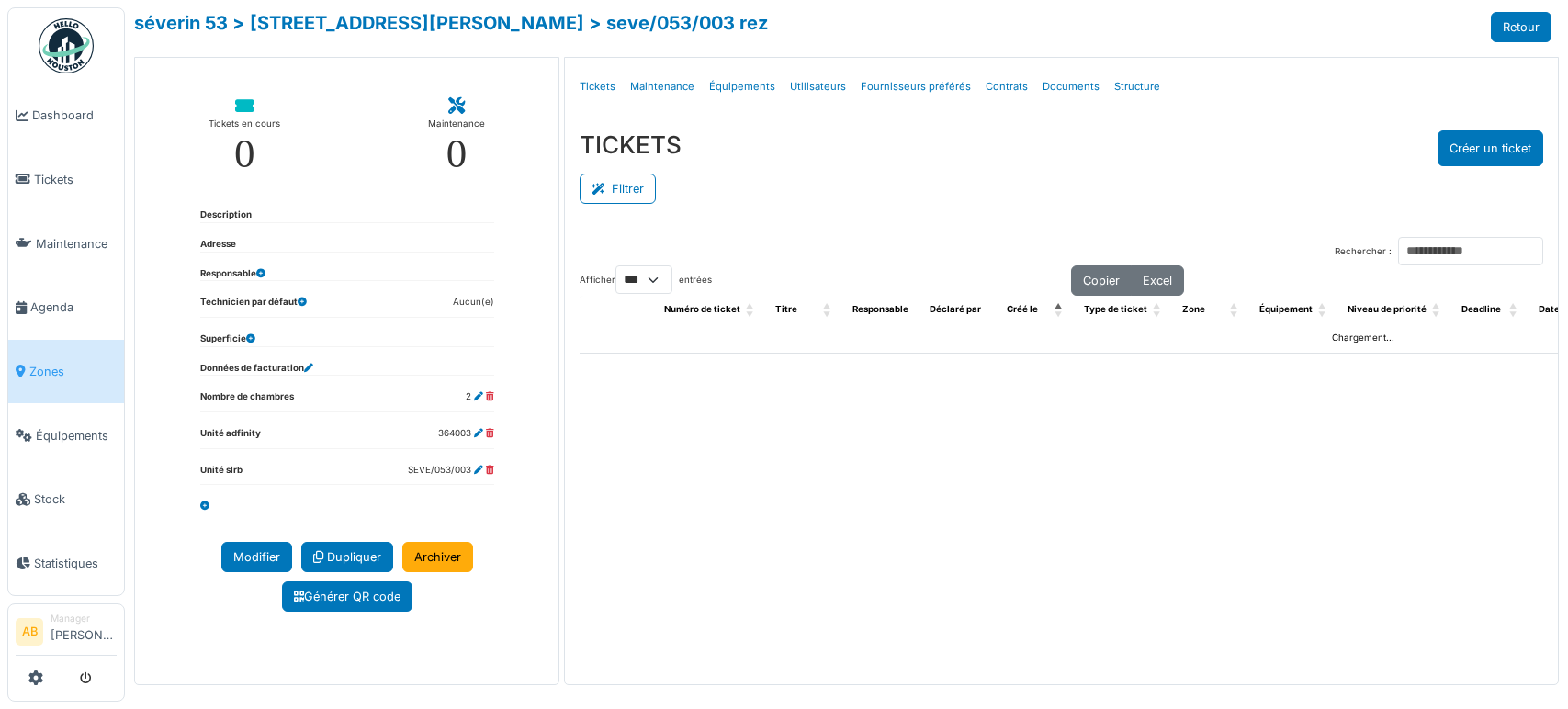
select select "***"
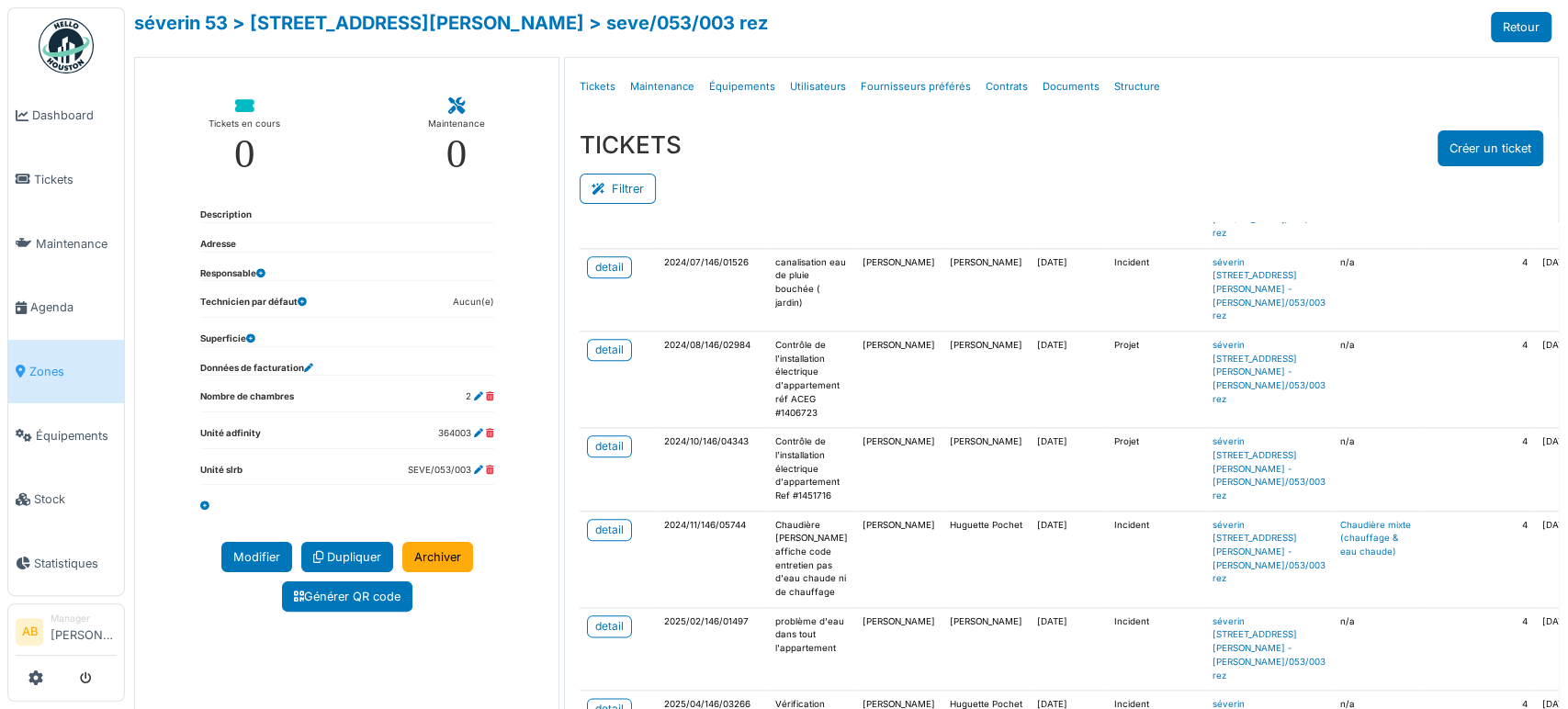
scroll to position [197, 0]
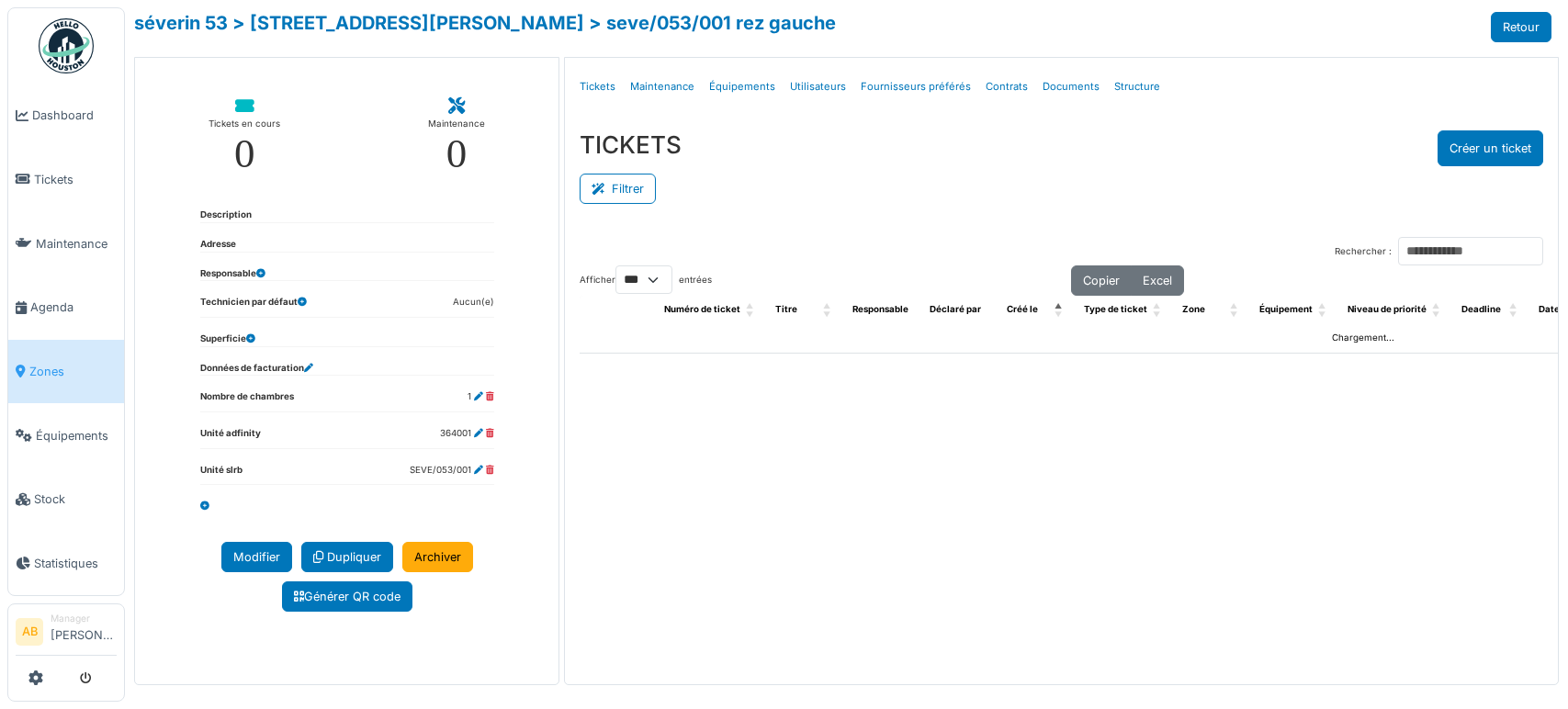
select select "***"
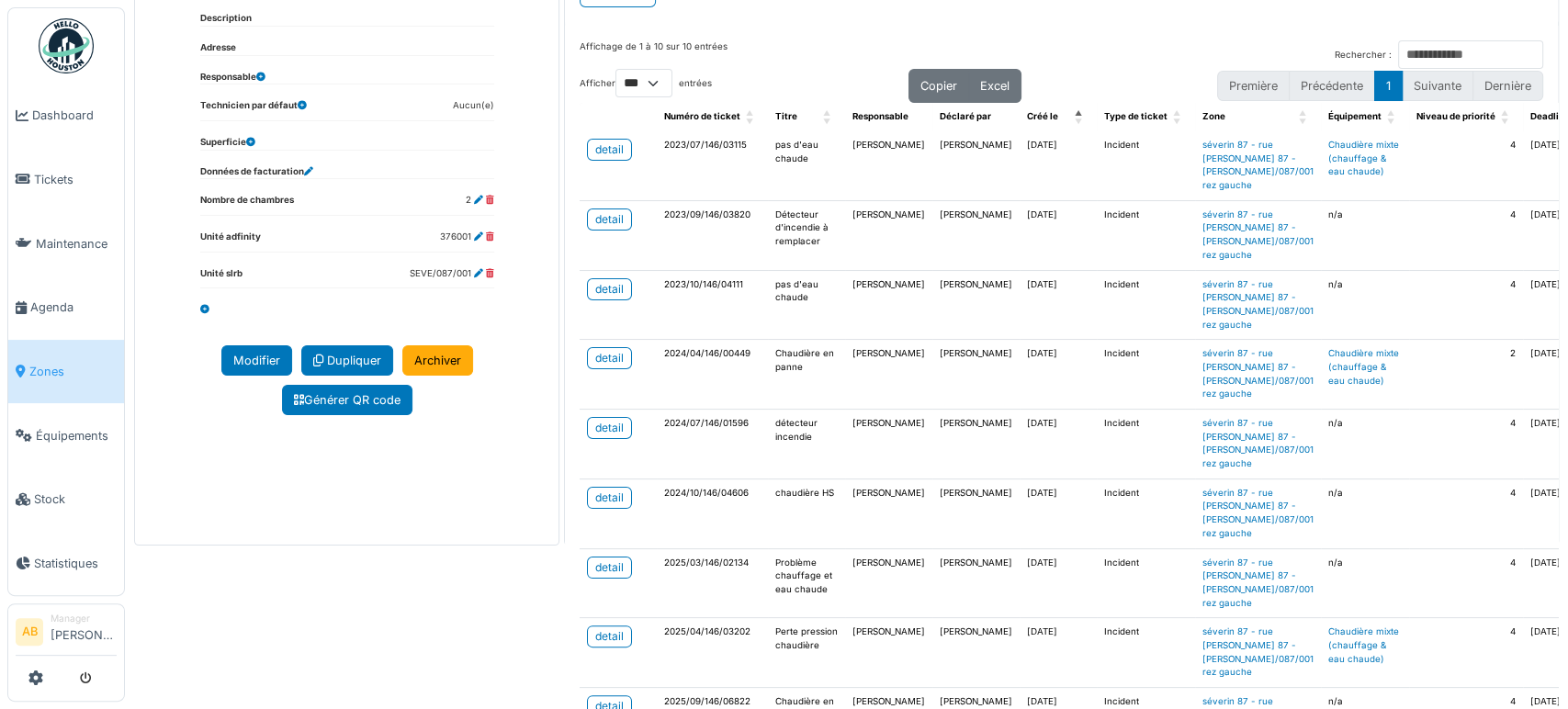
scroll to position [316, 0]
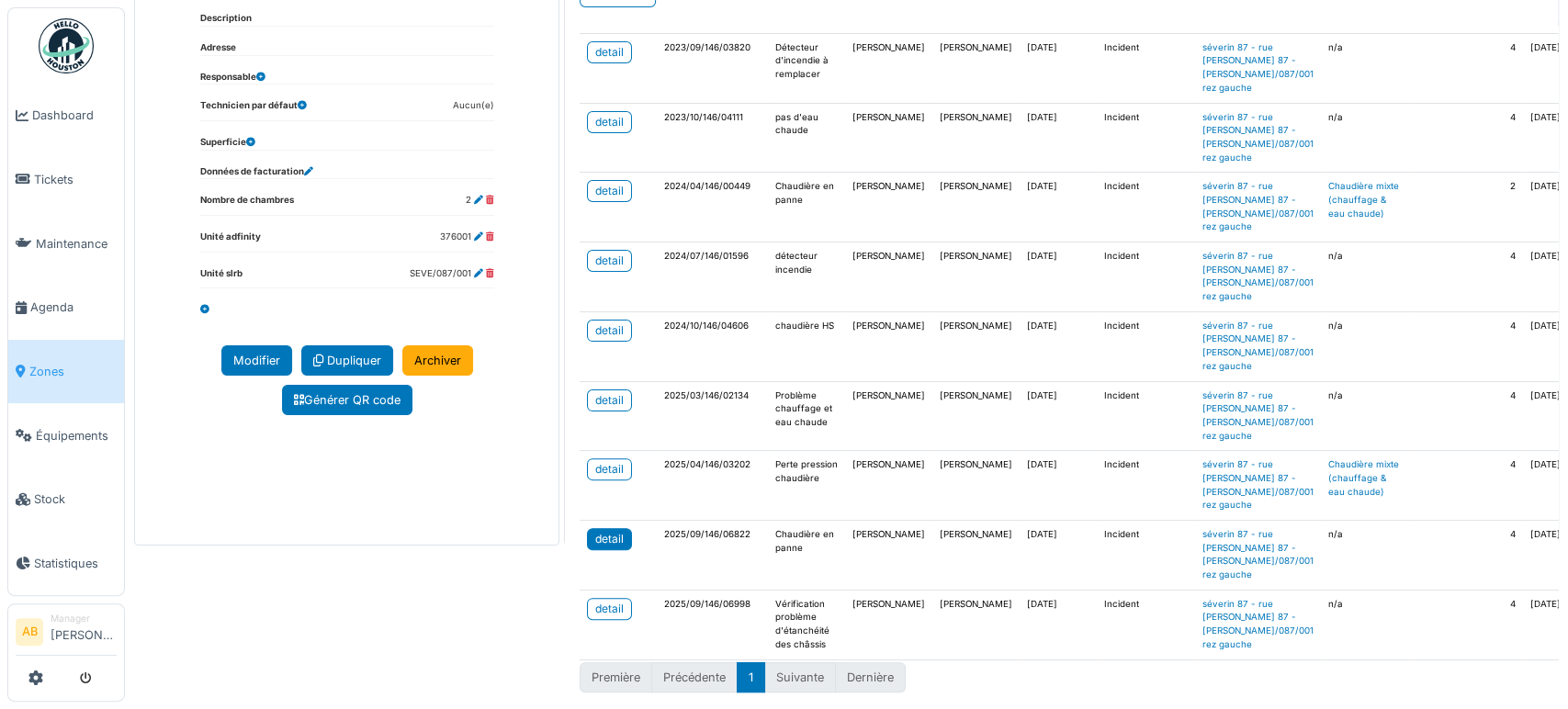
click at [595, 531] on div "detail" at bounding box center [609, 539] width 29 height 17
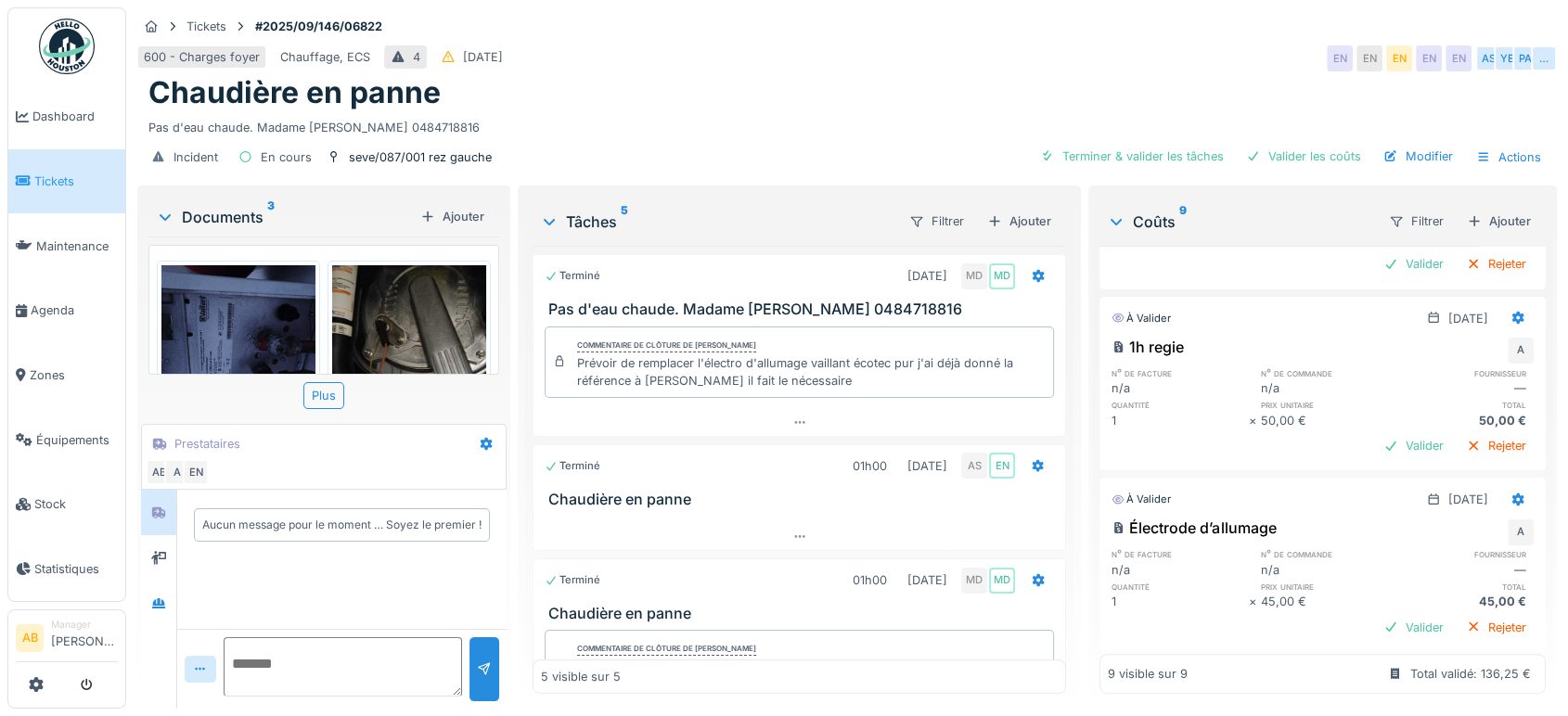
scroll to position [425, 0]
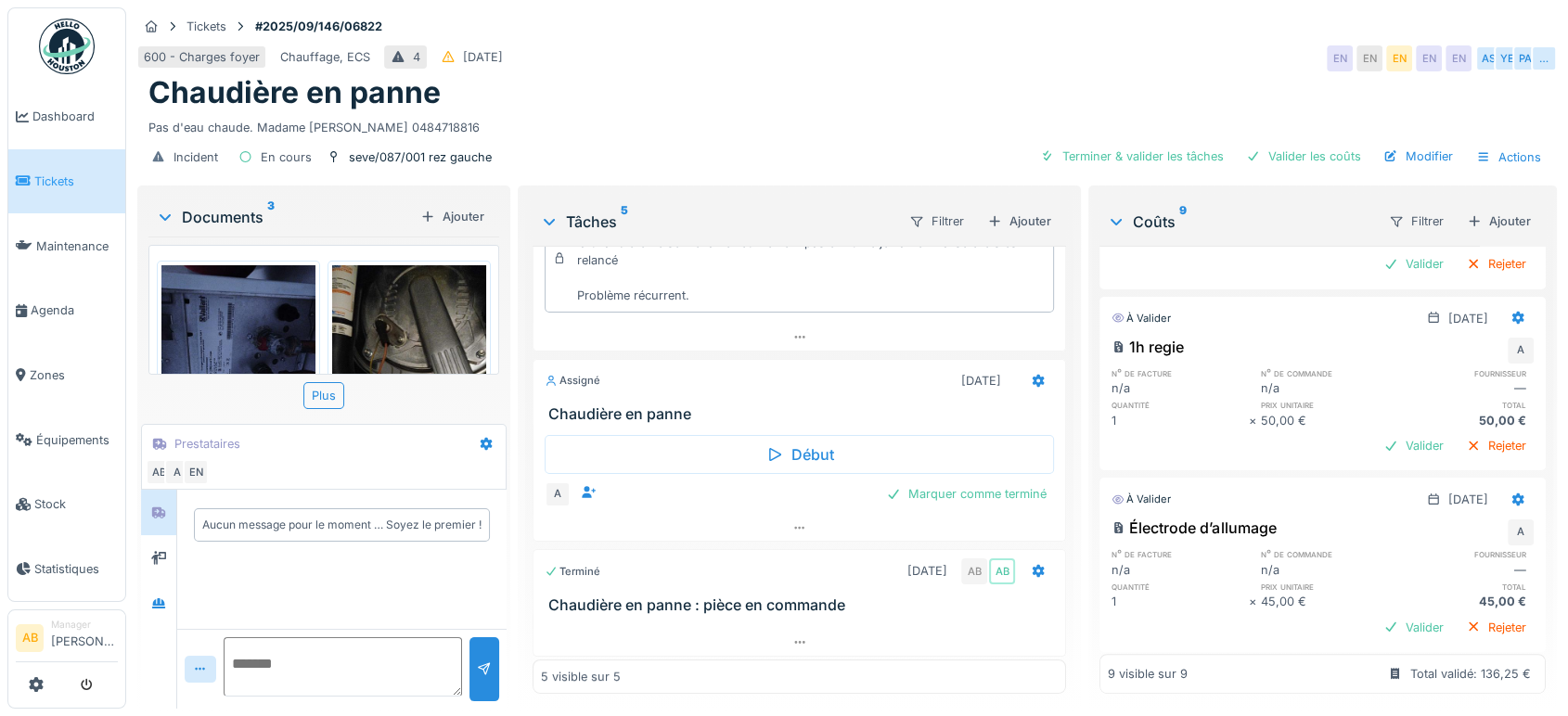
click at [685, 541] on div "Terminé 22/09/2025 MD MD Pas d'eau chaude. Madame Pacvoska 0484718816 Commentai…" at bounding box center [799, 469] width 534 height 448
click at [144, 566] on div at bounding box center [158, 558] width 35 height 46
click at [152, 593] on div at bounding box center [159, 604] width 28 height 23
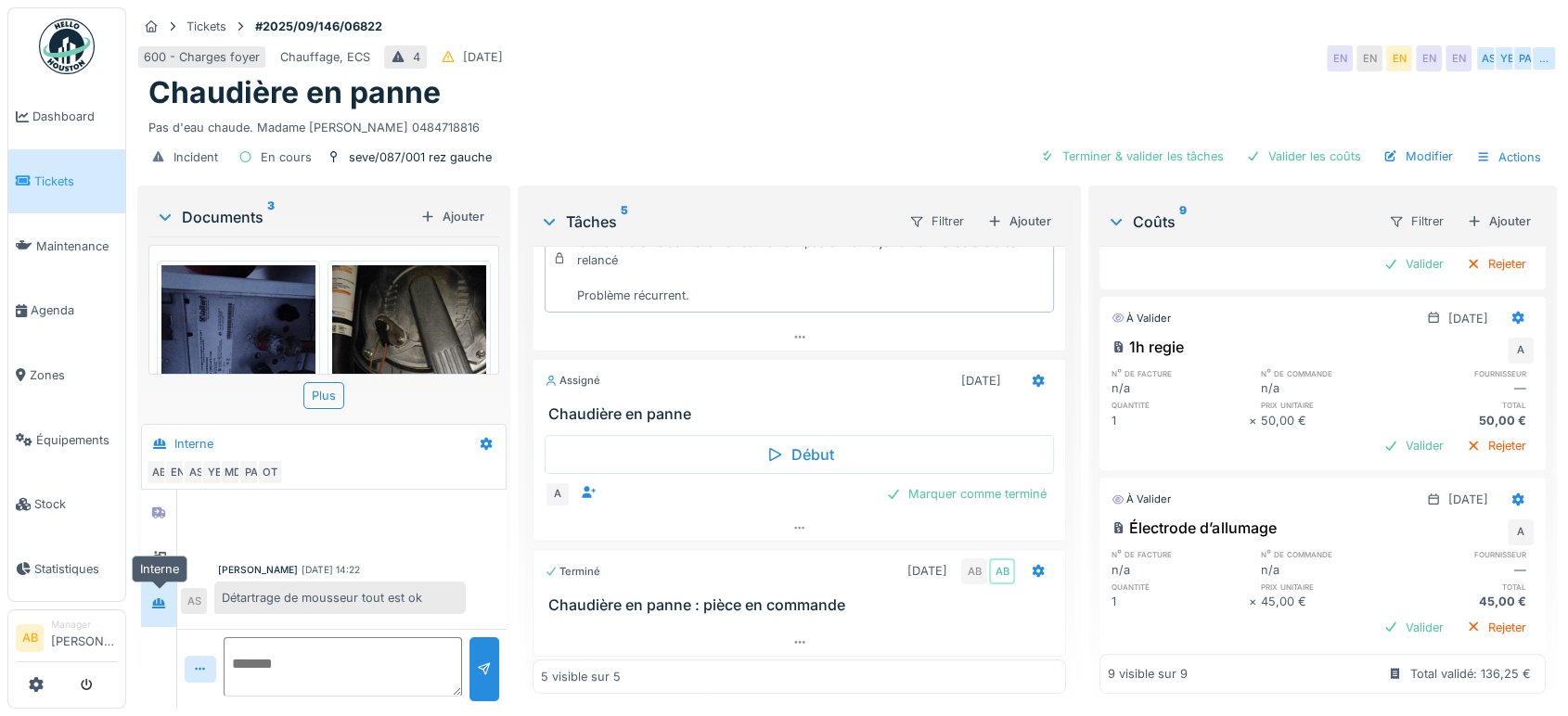
scroll to position [503, 0]
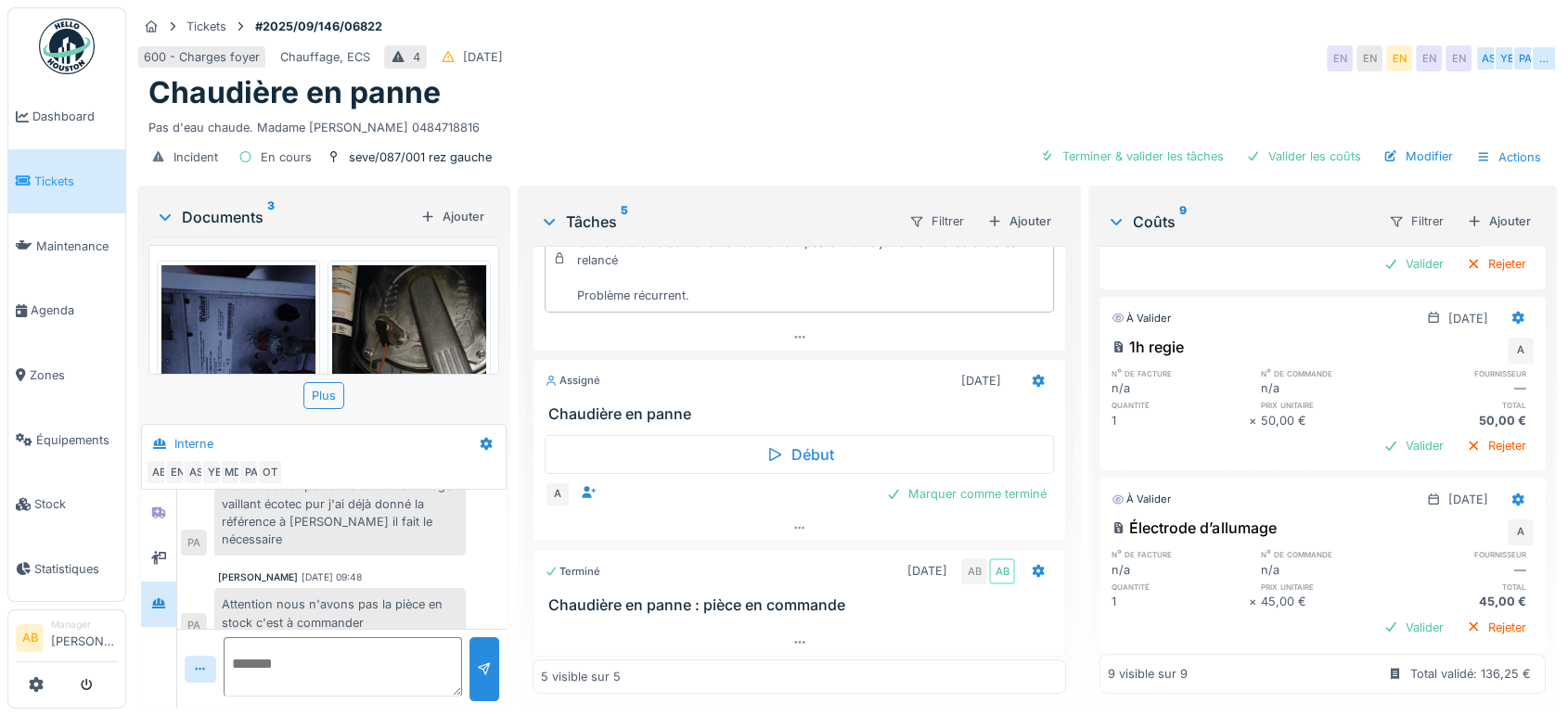
click at [244, 211] on div "Documents 3" at bounding box center [284, 216] width 257 height 22
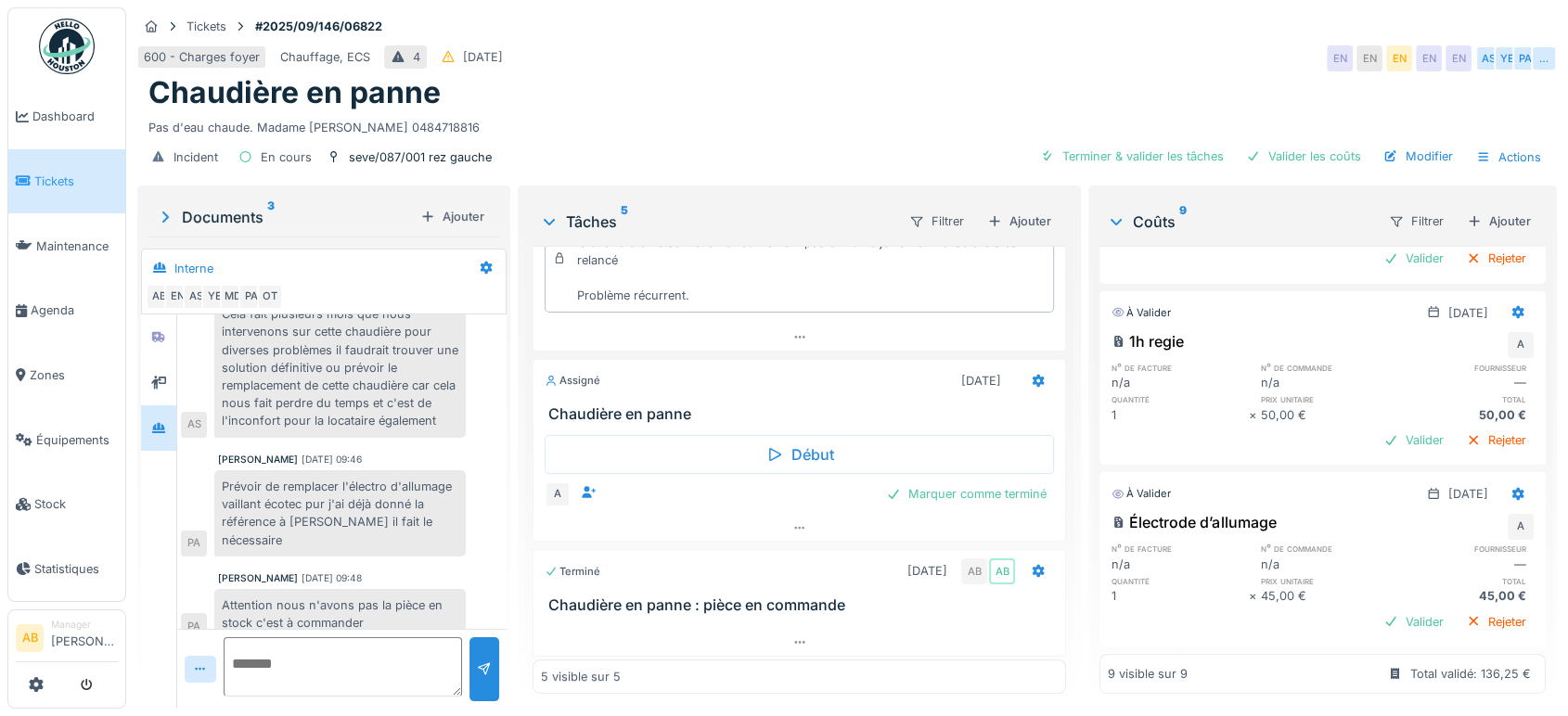
scroll to position [969, 0]
click at [245, 220] on div "Documents 3" at bounding box center [284, 216] width 257 height 22
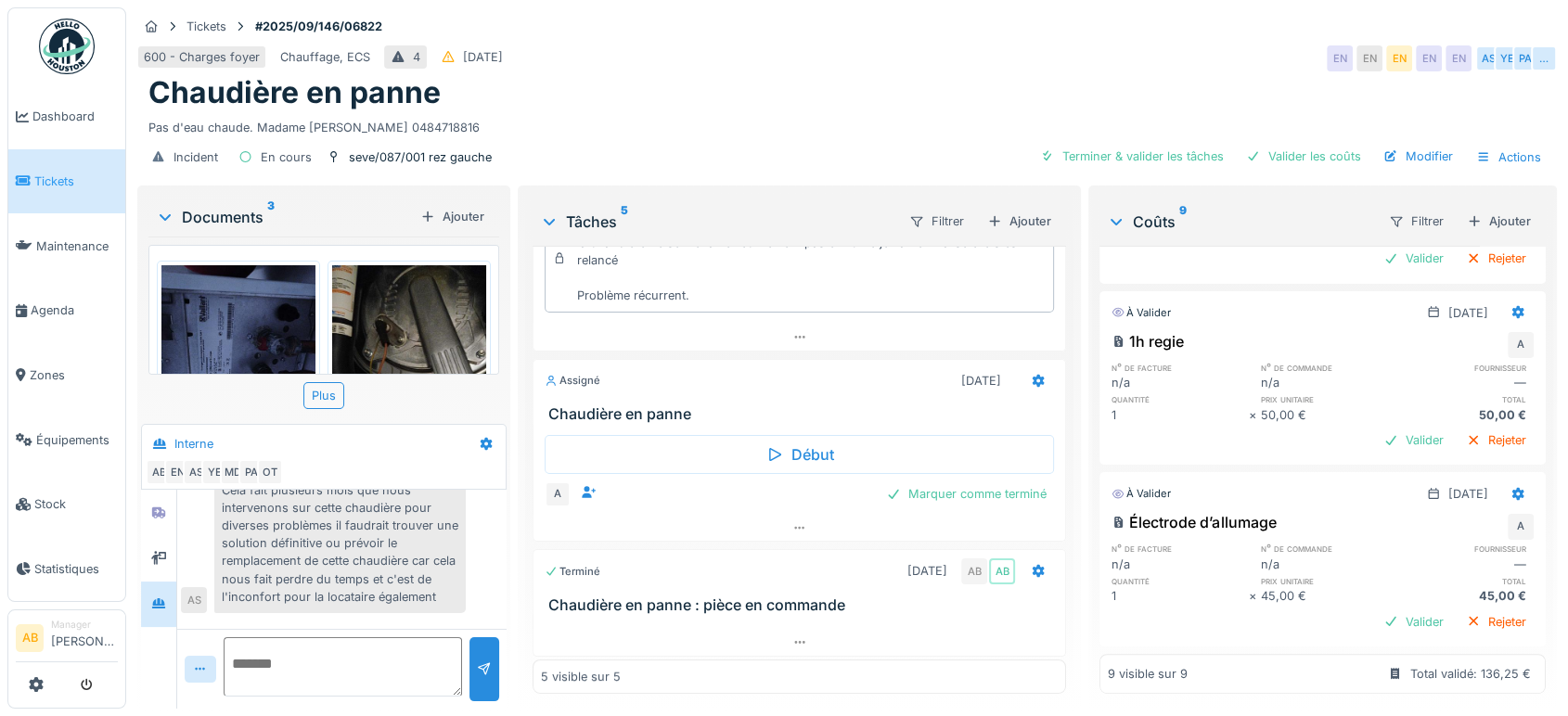
scroll to position [503, 0]
